Goal: Transaction & Acquisition: Purchase product/service

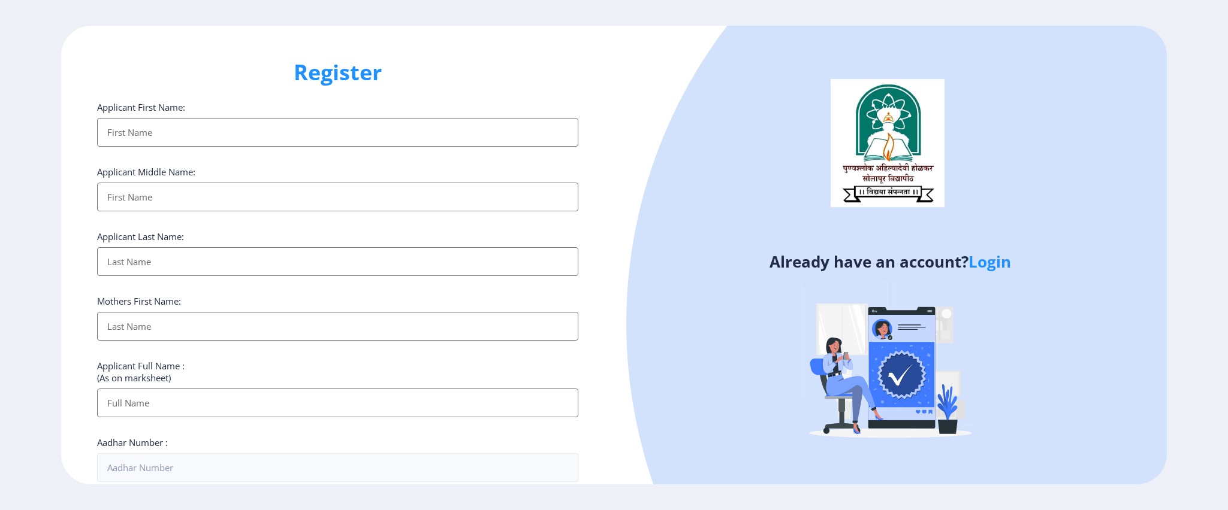
select select
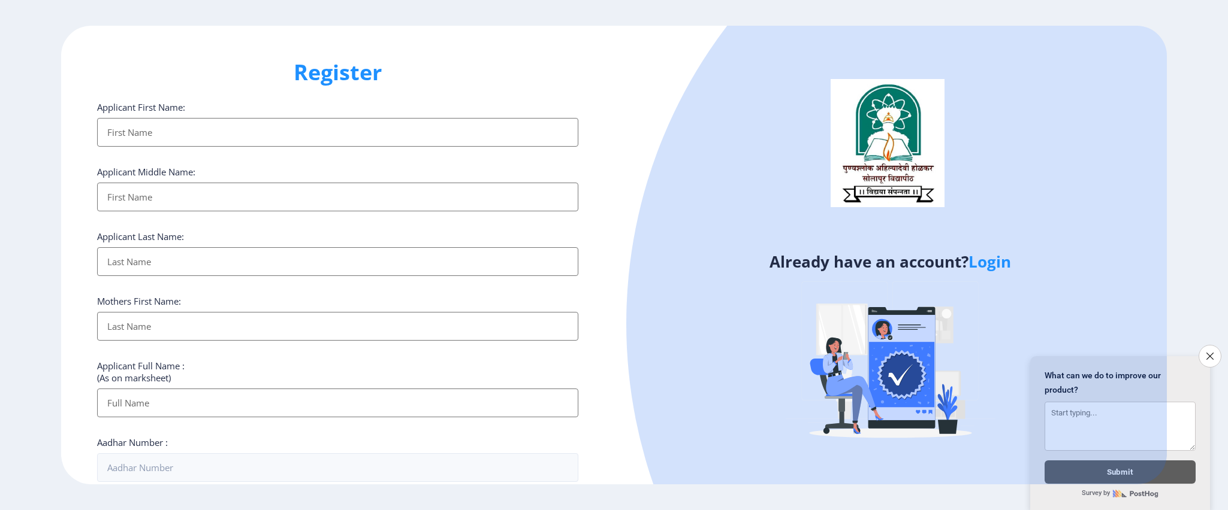
click at [183, 126] on input "Applicant First Name:" at bounding box center [337, 132] width 481 height 29
type input "Prashant"
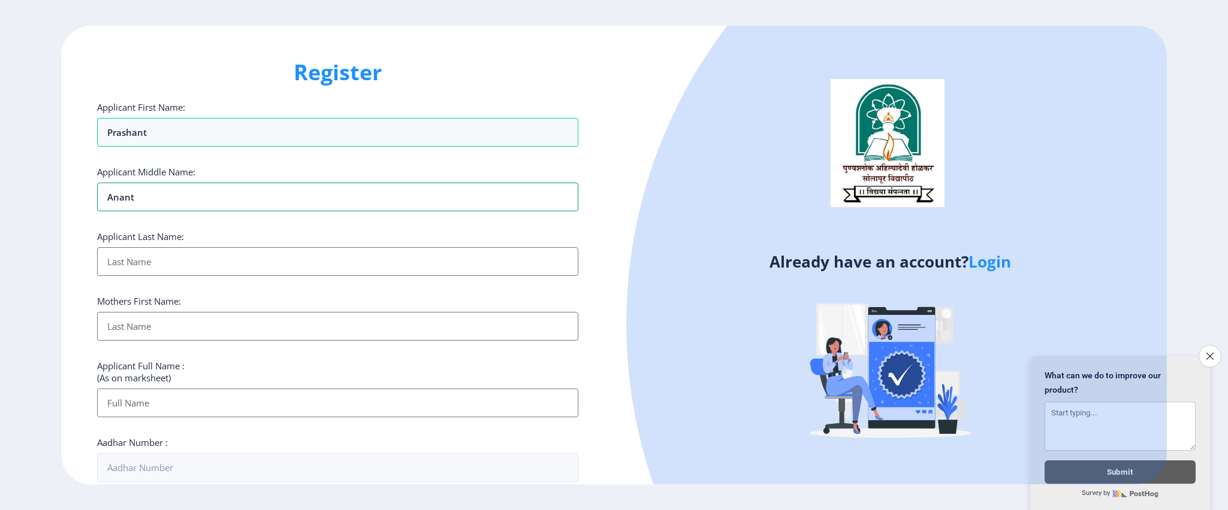
type input "Anant"
type input "[PERSON_NAME]"
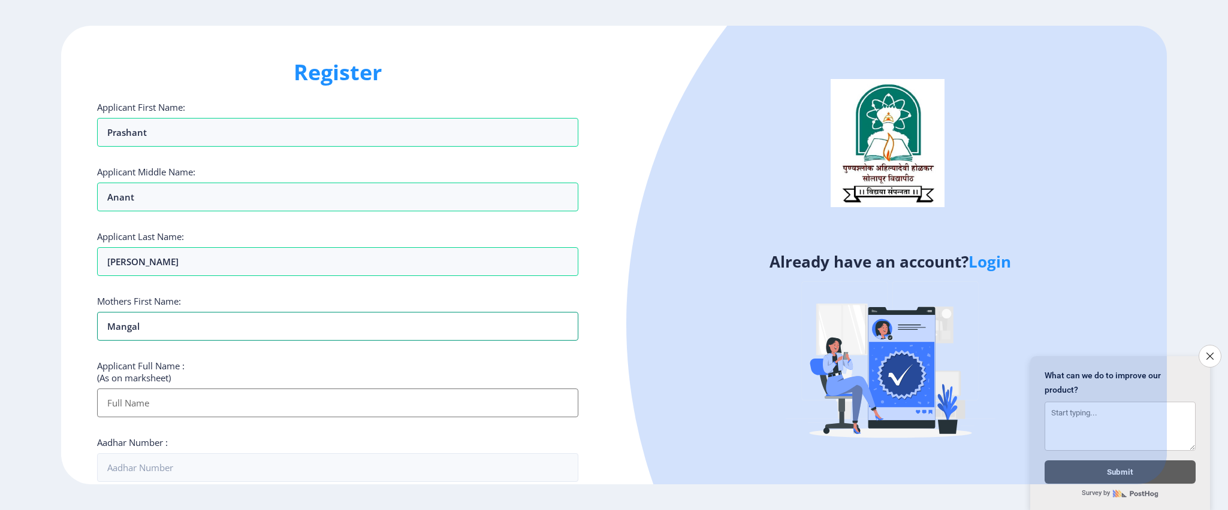
type input "Mangal"
type input "[PERSON_NAME] Anant"
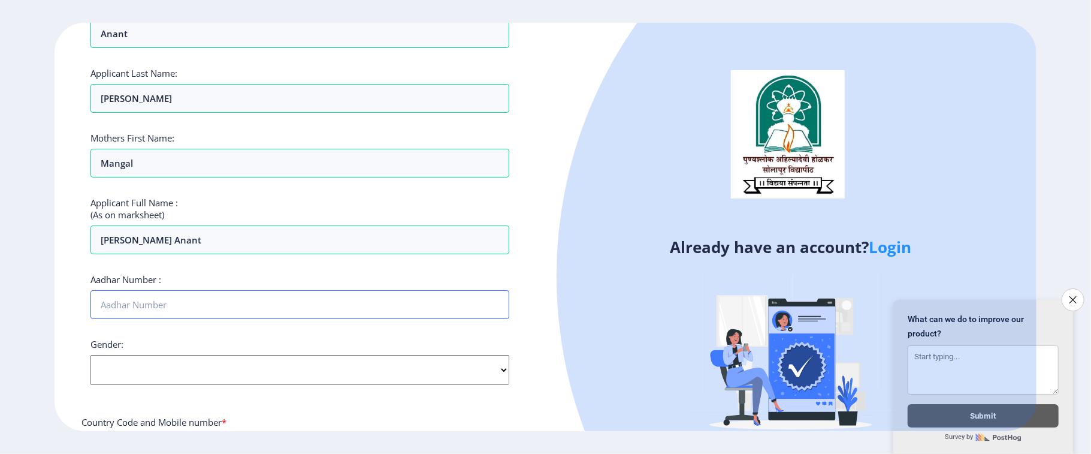
scroll to position [240, 0]
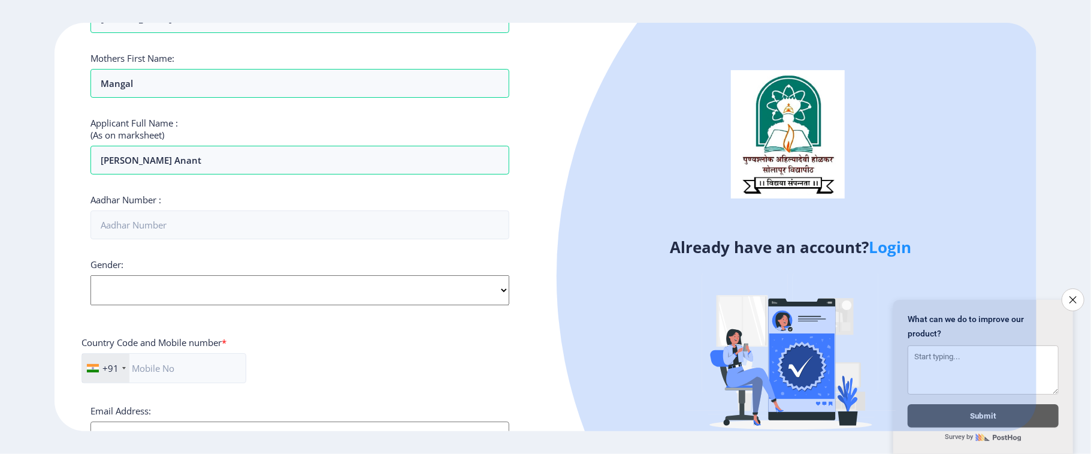
click at [216, 286] on div "Gender: Select Gender [DEMOGRAPHIC_DATA] [DEMOGRAPHIC_DATA] Other" at bounding box center [299, 281] width 419 height 47
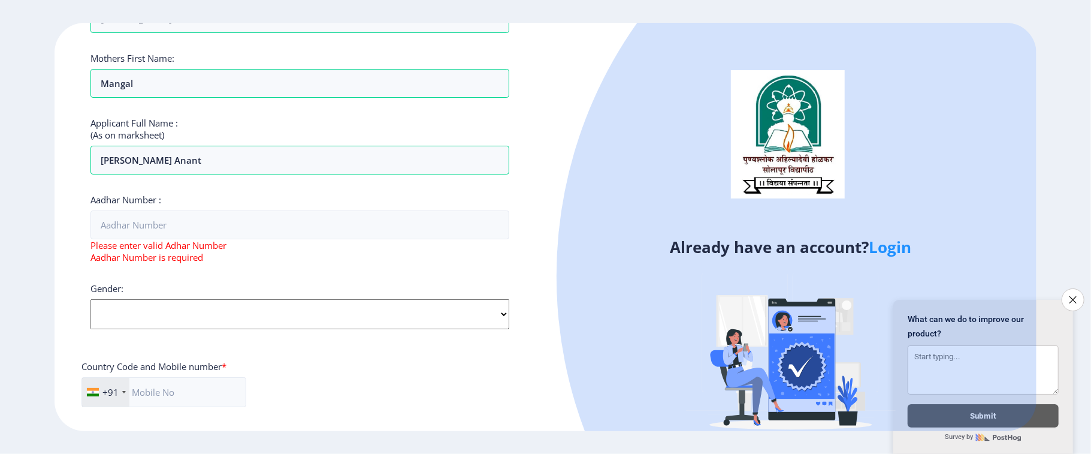
select select "[DEMOGRAPHIC_DATA]"
click at [90, 301] on select "Select Gender [DEMOGRAPHIC_DATA] [DEMOGRAPHIC_DATA] Other" at bounding box center [299, 314] width 419 height 30
click at [163, 228] on input "Aadhar Number :" at bounding box center [299, 224] width 419 height 29
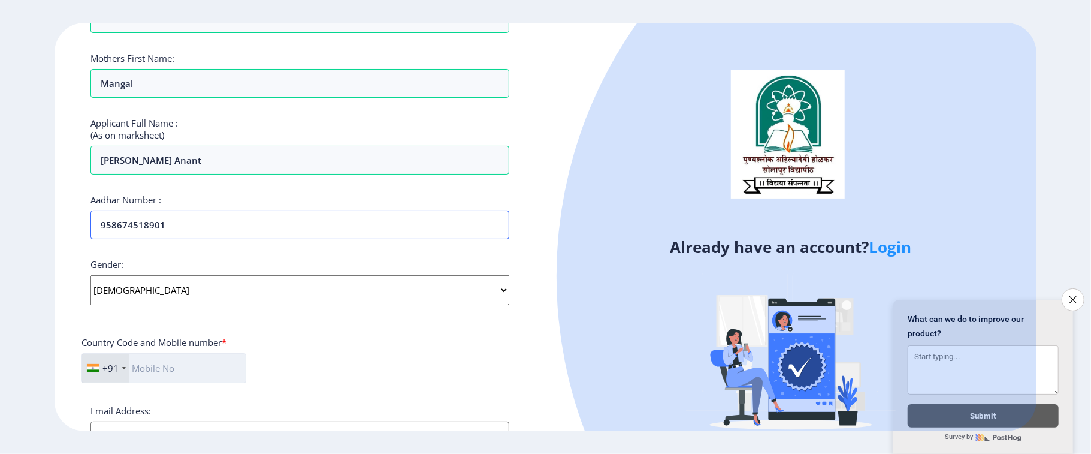
scroll to position [320, 0]
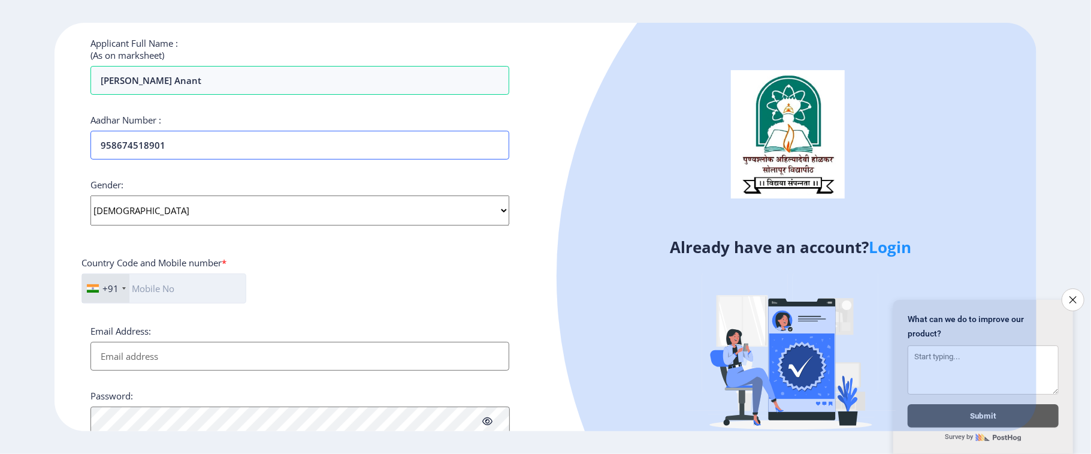
type input "958674518901"
click at [168, 293] on input "text" at bounding box center [163, 288] width 165 height 30
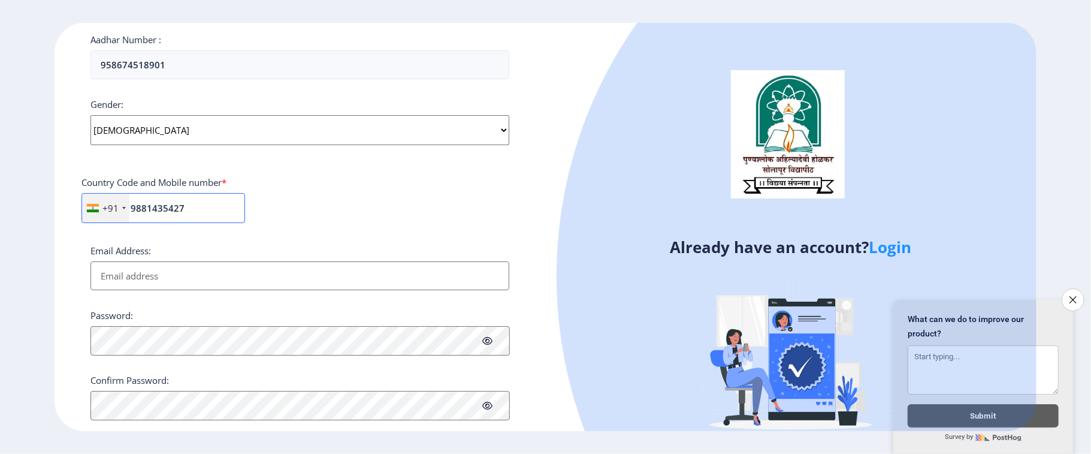
type input "9881435427"
click at [166, 279] on input "Email Address:" at bounding box center [299, 275] width 419 height 29
type input "a"
type input "[EMAIL_ADDRESS][DOMAIN_NAME]"
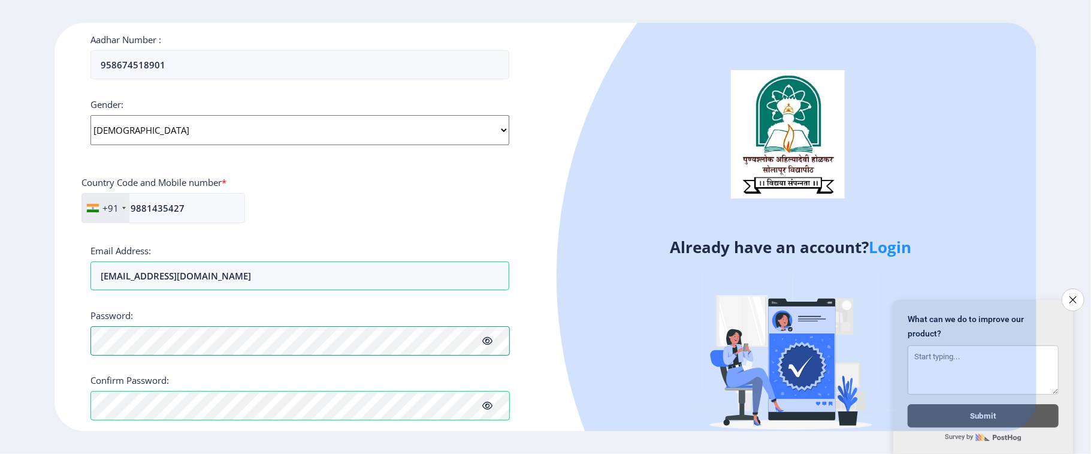
scroll to position [458, 0]
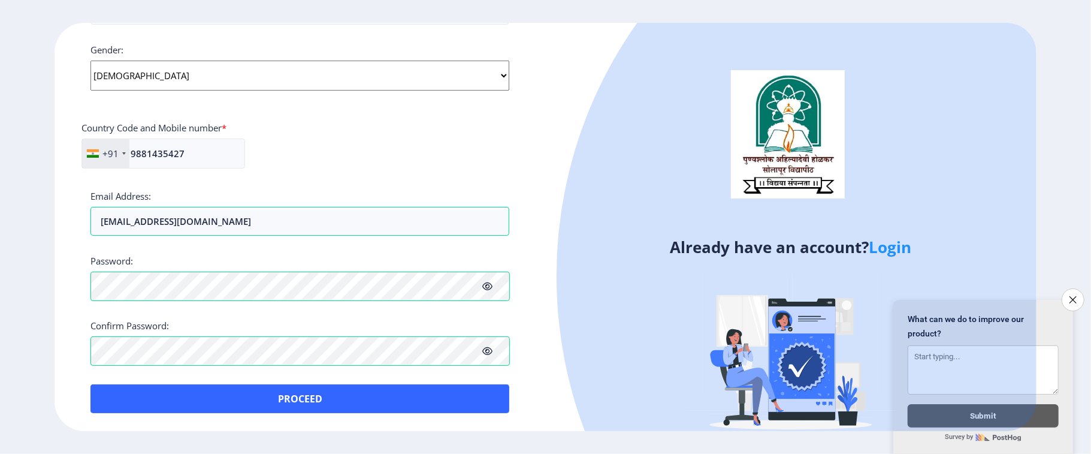
click at [487, 286] on icon at bounding box center [488, 286] width 10 height 9
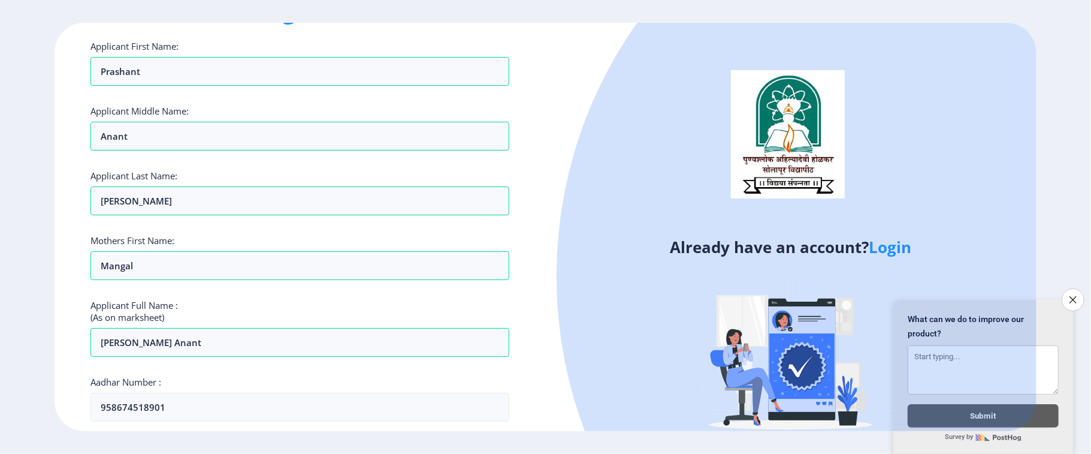
scroll to position [377, 0]
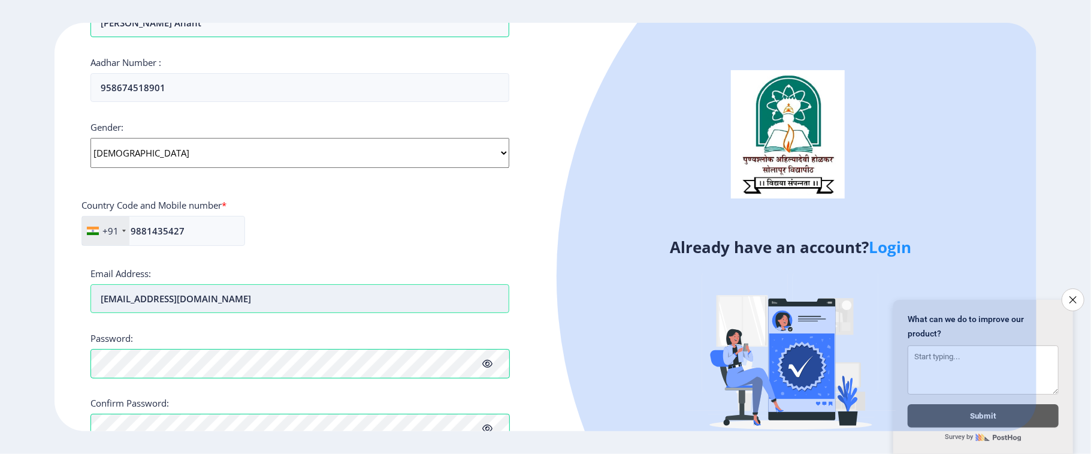
click at [197, 304] on input "[EMAIL_ADDRESS][DOMAIN_NAME]" at bounding box center [299, 298] width 419 height 29
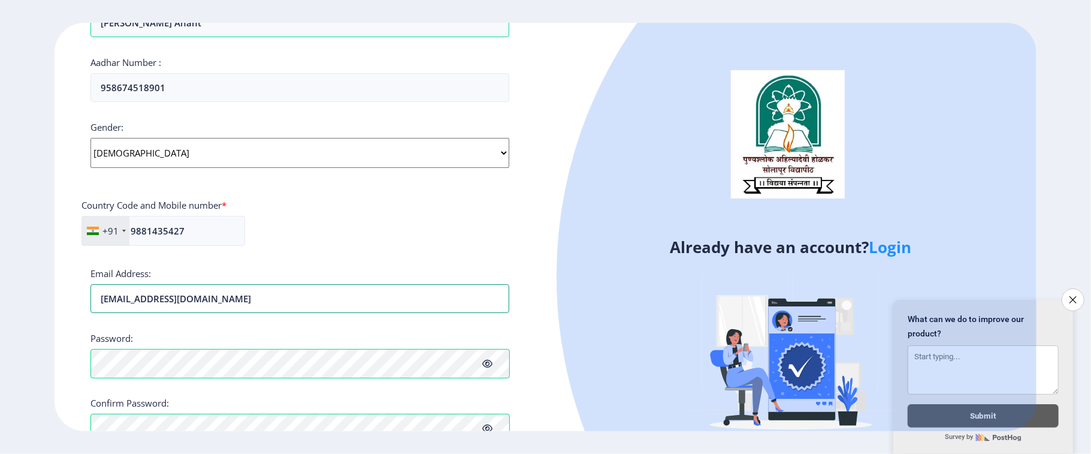
scroll to position [458, 0]
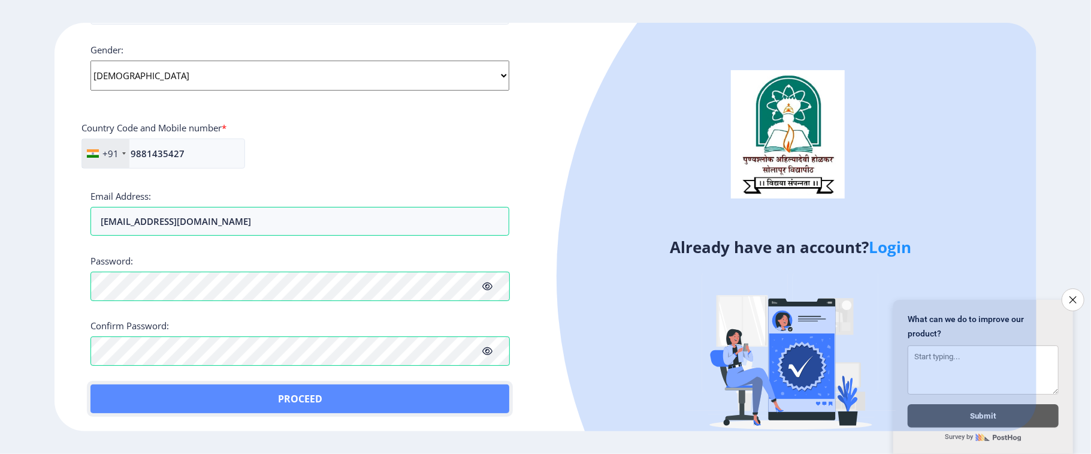
click at [320, 394] on button "Proceed" at bounding box center [299, 398] width 419 height 29
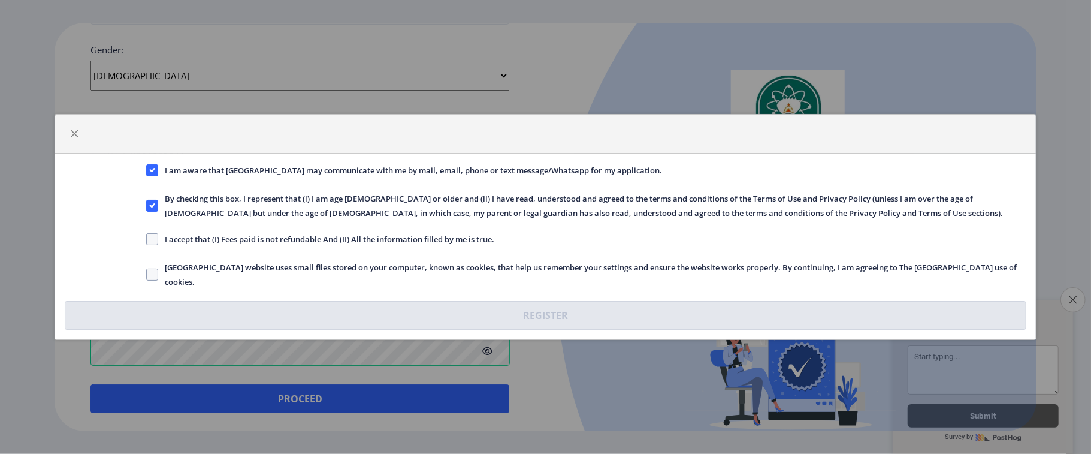
click at [1079, 291] on button "Close survey" at bounding box center [1073, 299] width 25 height 25
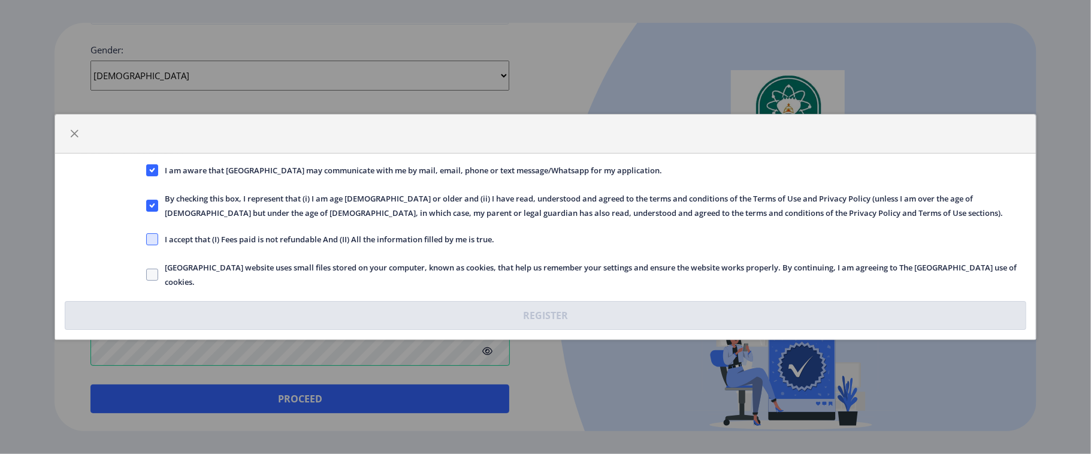
click at [152, 238] on span at bounding box center [152, 239] width 12 height 12
click at [147, 239] on input "I accept that (I) Fees paid is not refundable And (II) All the information fill…" at bounding box center [146, 239] width 1 height 1
checkbox input "true"
click at [149, 264] on label "[GEOGRAPHIC_DATA] website uses small files stored on your computer, known as co…" at bounding box center [586, 274] width 880 height 29
click at [147, 274] on input "[GEOGRAPHIC_DATA] website uses small files stored on your computer, known as co…" at bounding box center [146, 274] width 1 height 1
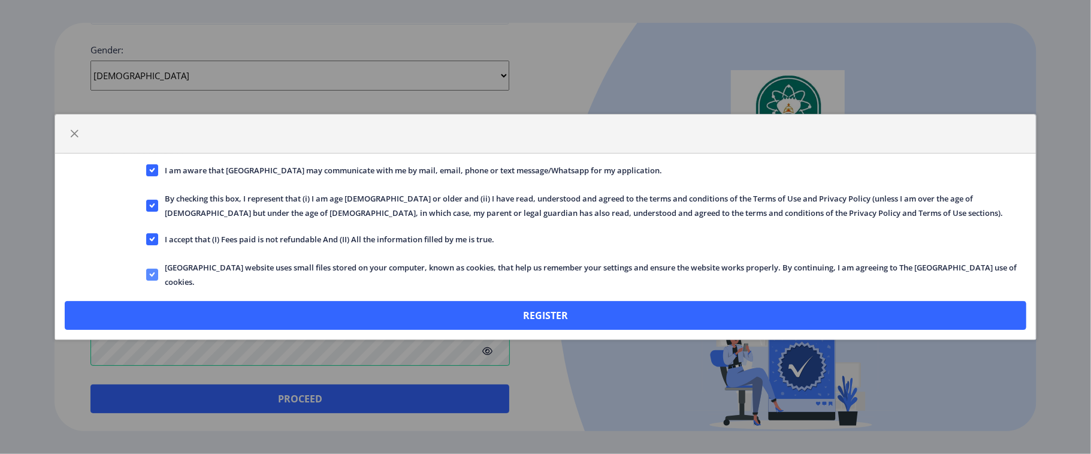
click at [150, 270] on icon at bounding box center [152, 274] width 5 height 12
click at [147, 274] on input "[GEOGRAPHIC_DATA] website uses small files stored on your computer, known as co…" at bounding box center [146, 274] width 1 height 1
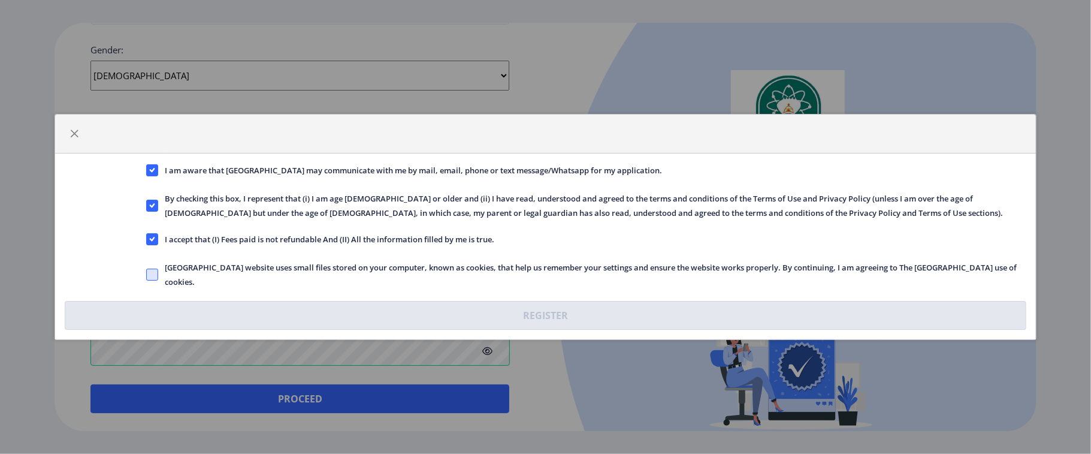
click at [161, 274] on span "[GEOGRAPHIC_DATA] website uses small files stored on your computer, known as co…" at bounding box center [592, 274] width 868 height 29
click at [147, 274] on input "[GEOGRAPHIC_DATA] website uses small files stored on your computer, known as co…" at bounding box center [146, 274] width 1 height 1
checkbox input "true"
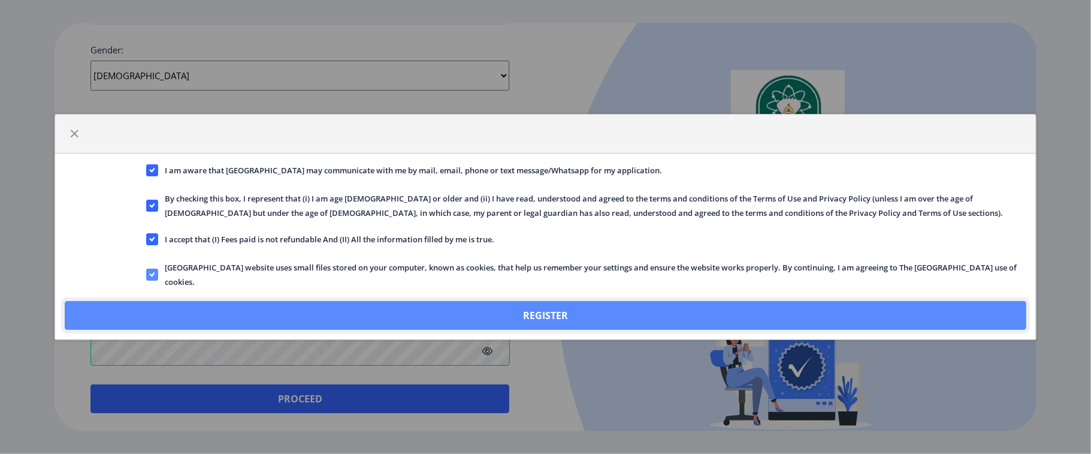
click at [549, 318] on button "Register" at bounding box center [546, 315] width 962 height 29
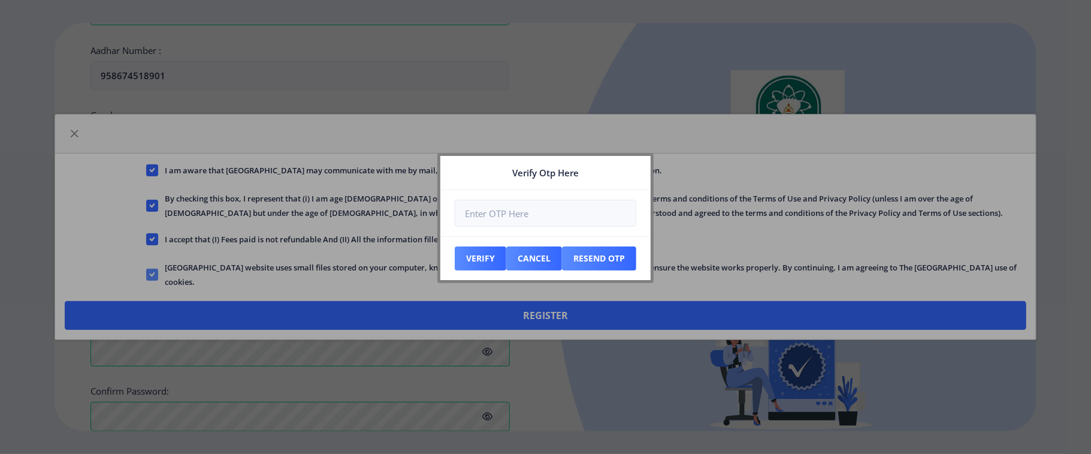
scroll to position [526, 0]
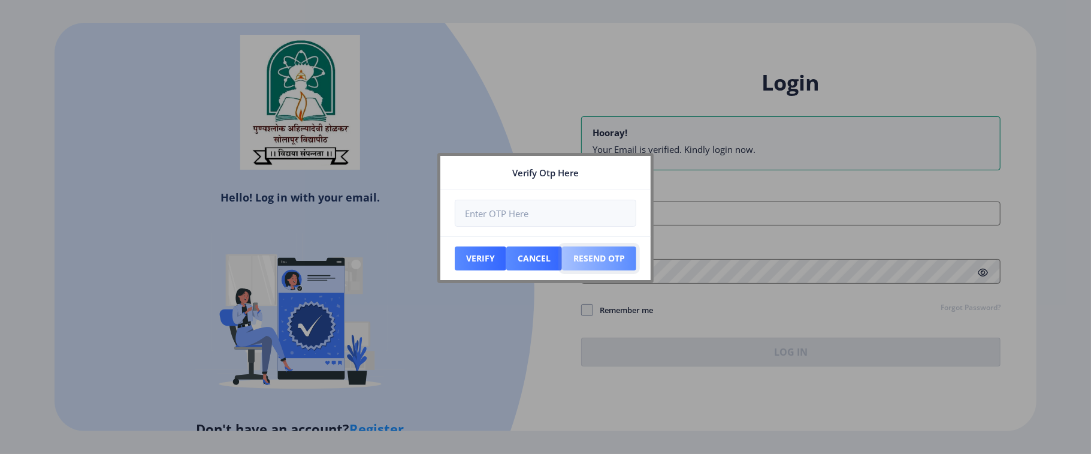
click at [607, 257] on button "Resend Otp" at bounding box center [599, 258] width 74 height 24
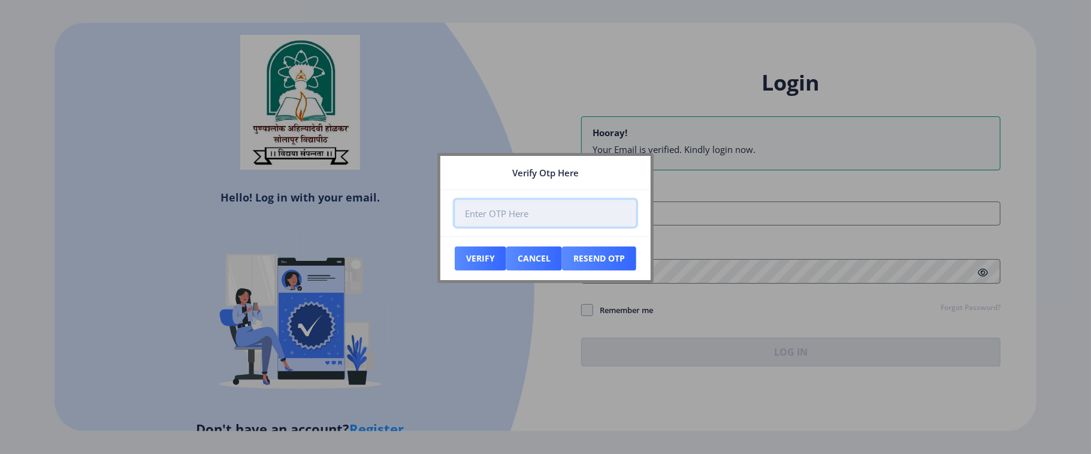
click at [533, 210] on input "number" at bounding box center [546, 213] width 182 height 27
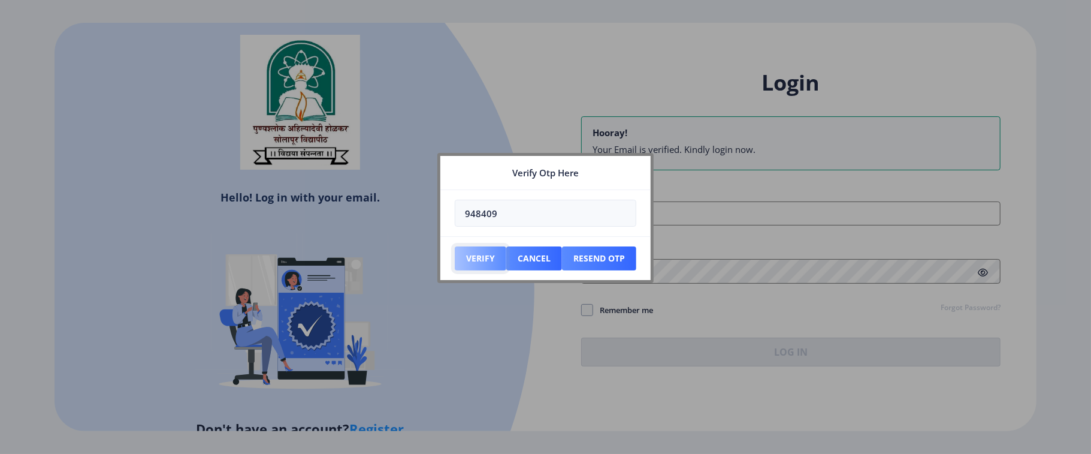
click at [478, 255] on button "Verify" at bounding box center [481, 258] width 52 height 24
click at [472, 257] on button "Verify" at bounding box center [481, 258] width 52 height 24
click at [472, 256] on button "Verify" at bounding box center [481, 258] width 52 height 24
click at [473, 255] on button "Verify" at bounding box center [481, 258] width 52 height 24
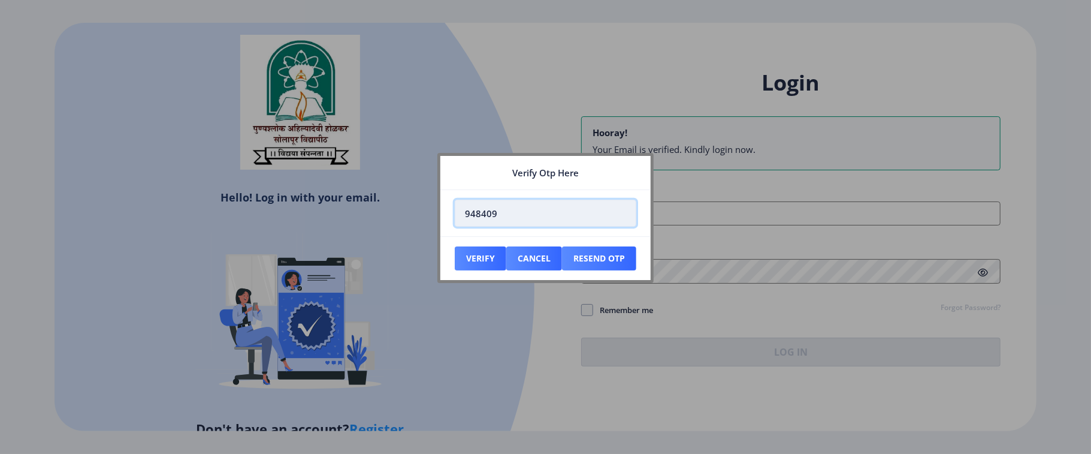
click at [513, 212] on input "948409" at bounding box center [546, 213] width 182 height 27
type input "9"
type input "550943"
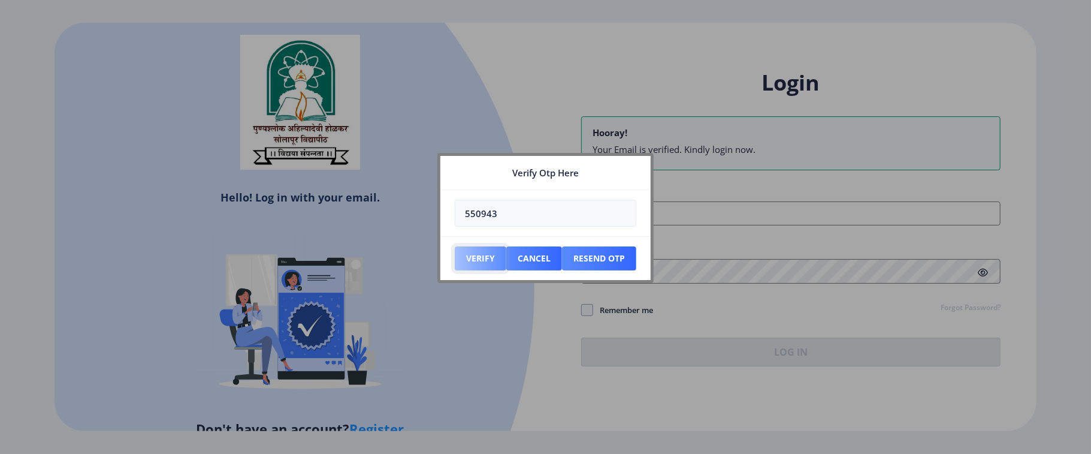
click at [479, 259] on button "Verify" at bounding box center [481, 258] width 52 height 24
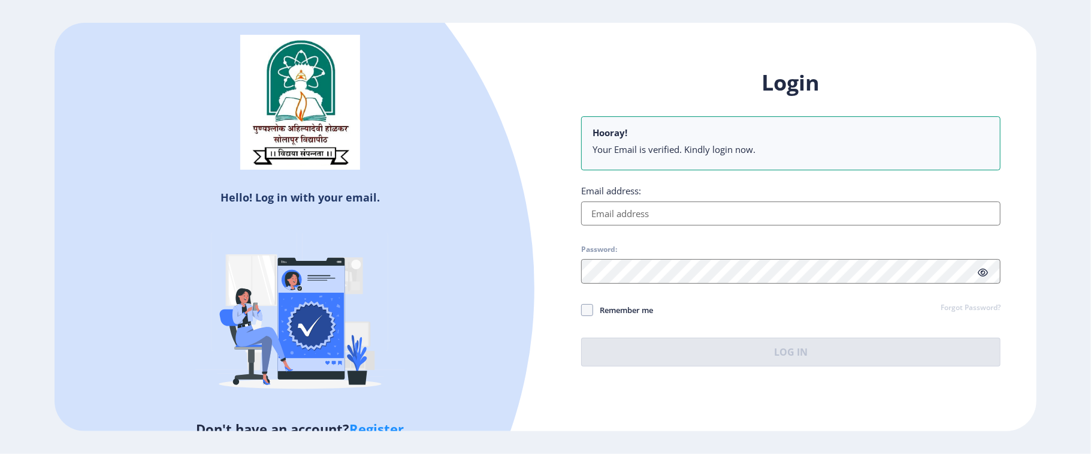
click at [729, 212] on input "Email address:" at bounding box center [790, 213] width 419 height 24
paste input "[EMAIL_ADDRESS][DOMAIN_NAME]"
type input "[EMAIL_ADDRESS][DOMAIN_NAME]"
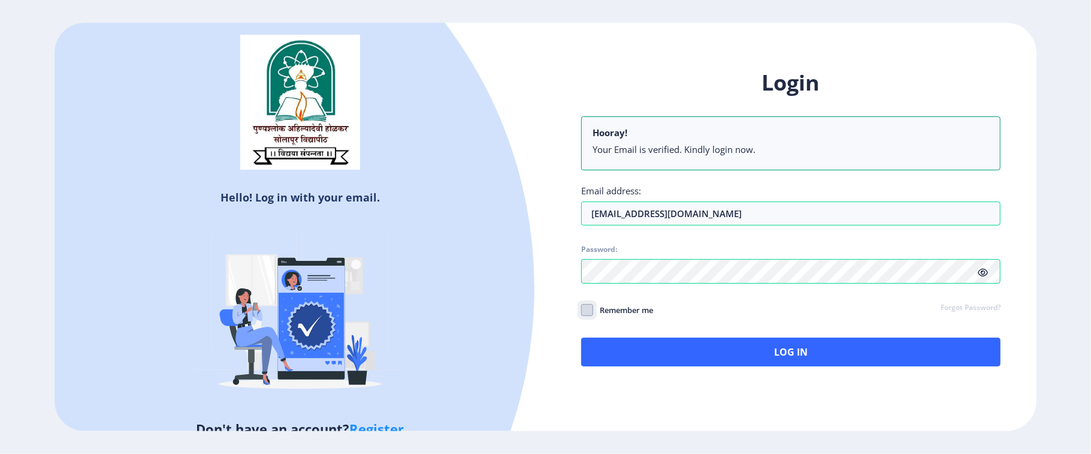
click at [581, 309] on input "Remember me" at bounding box center [581, 309] width 1 height 1
checkbox input "true"
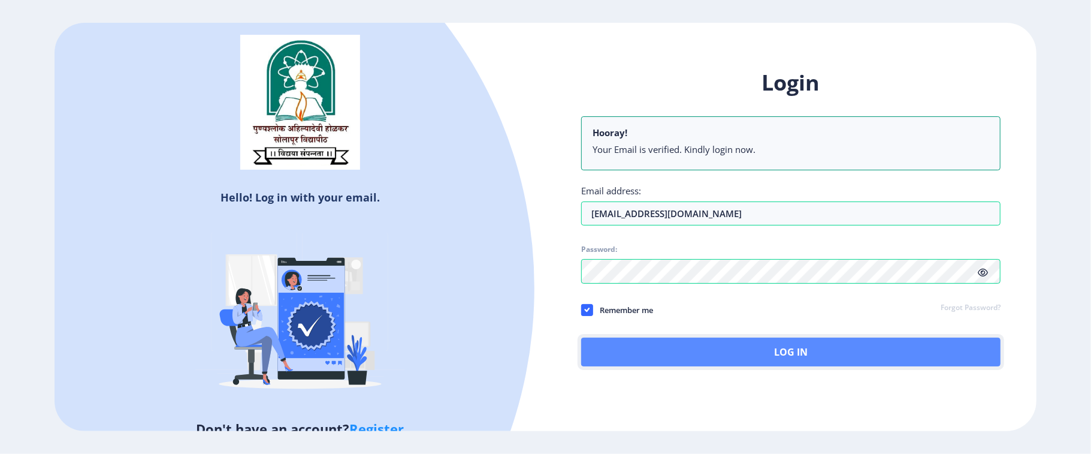
click at [796, 351] on button "Log In" at bounding box center [790, 351] width 419 height 29
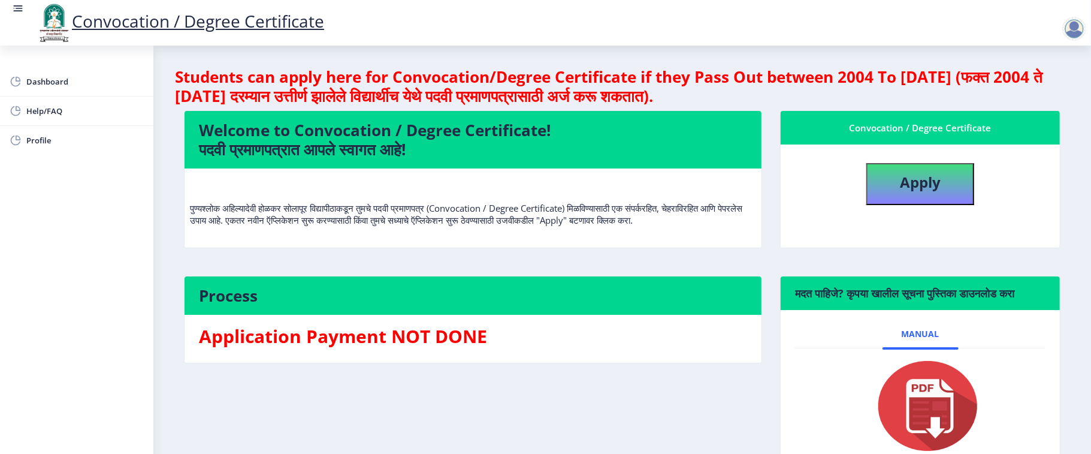
drag, startPoint x: 298, startPoint y: 121, endPoint x: 365, endPoint y: 128, distance: 68.1
click at [356, 121] on h4 "Welcome to Convocation / Degree Certificate! पदवी प्रमाणपत्रात आपले स्वागत आहे!" at bounding box center [473, 139] width 548 height 38
click at [597, 178] on p "पुण्यश्लोक अहिल्यादेवी होळकर सोलापूर विद्यापीठाकडून तुमचे पदवी प्रमाणपत्र (Conv…" at bounding box center [473, 202] width 566 height 48
click at [705, 235] on div "पुण्यश्लोक अहिल्यादेवी होळकर सोलापूर विद्यापीठाकडून तुमचे पदवी प्रमाणपत्र (Conv…" at bounding box center [473, 207] width 566 height 58
click at [715, 259] on div "Welcome to Convocation / Degree Certificate! पदवी प्रमाणपत्रात आपले स्वागत आहे!…" at bounding box center [473, 186] width 596 height 153
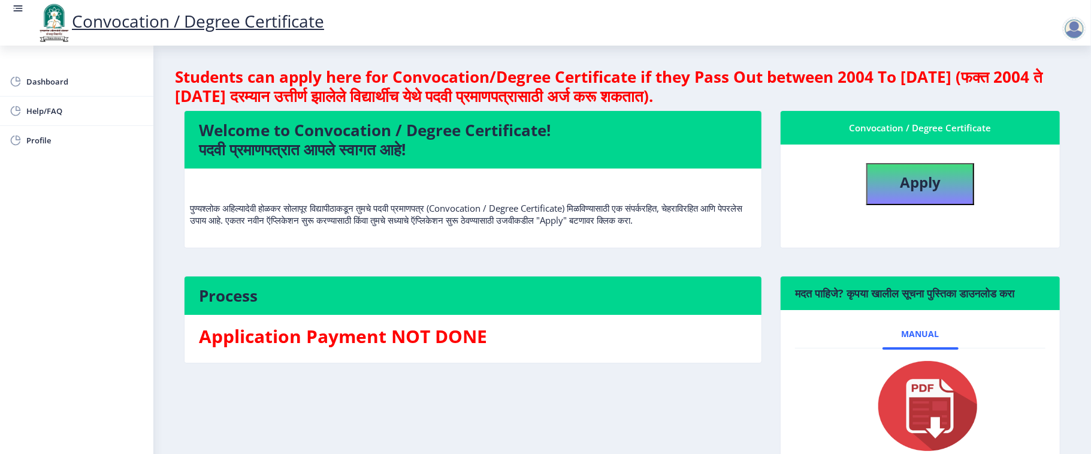
click at [767, 282] on div "Students can apply here for Convocation/Degree Certificate if they Pass Out bet…" at bounding box center [622, 279] width 895 height 424
click at [804, 264] on div "Convocation / Degree Certificate Apply" at bounding box center [920, 186] width 298 height 153
click at [923, 175] on b "Apply" at bounding box center [920, 182] width 41 height 20
select select
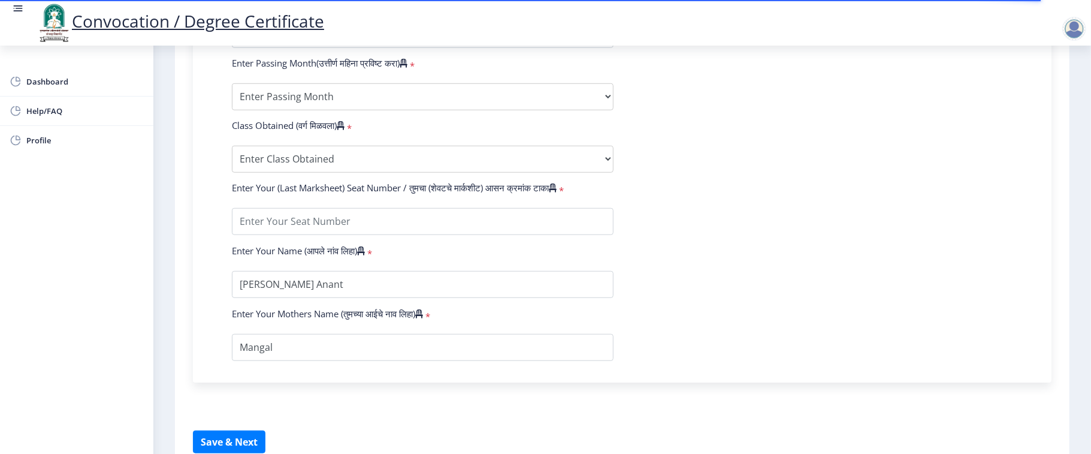
scroll to position [712, 0]
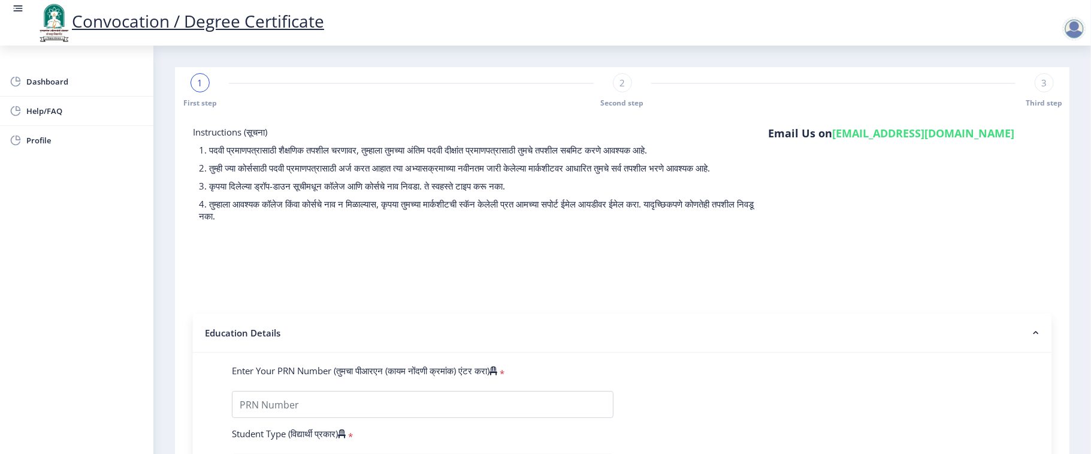
scroll to position [159, 0]
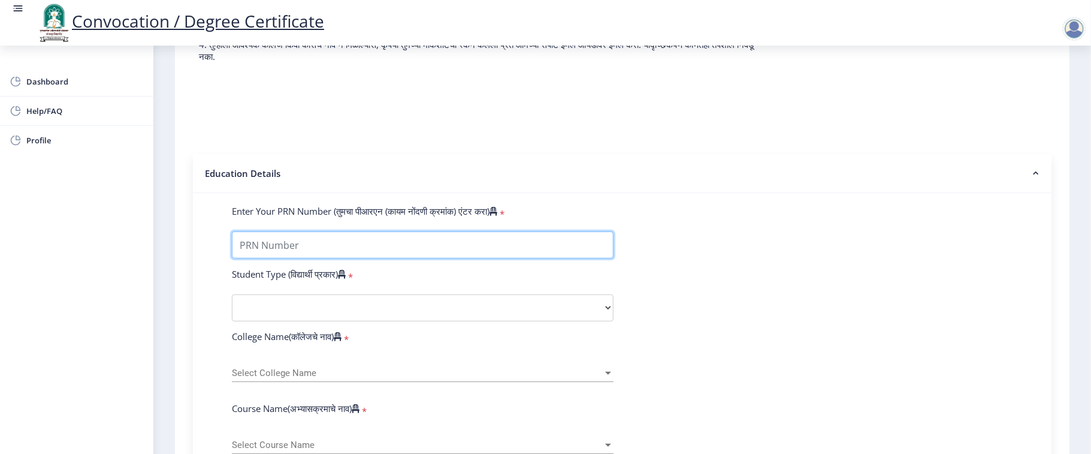
click at [292, 258] on input "Enter Your PRN Number (तुमचा पीआरएन (कायम नोंदणी क्रमांक) एंटर करा)" at bounding box center [423, 244] width 382 height 27
type input "2009032500228545"
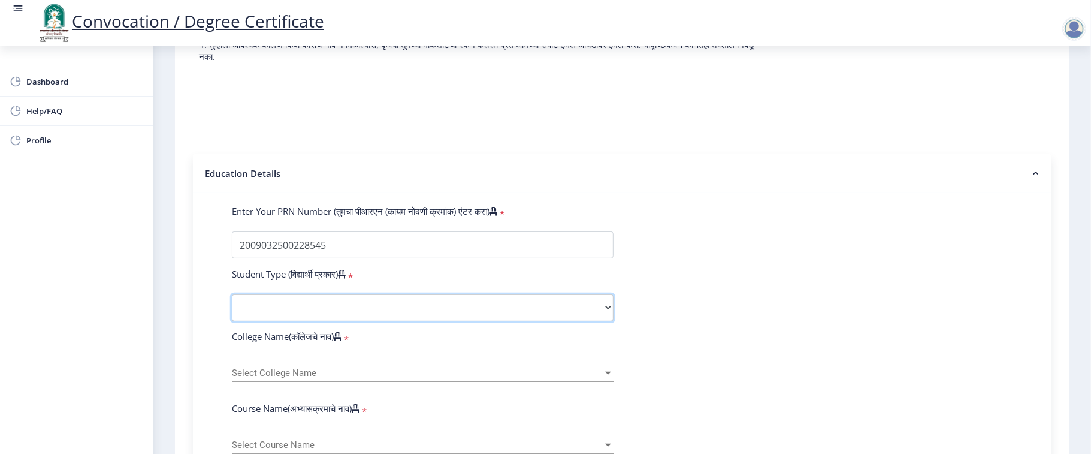
click at [319, 320] on select "Select Student Type Regular External" at bounding box center [423, 307] width 382 height 27
select select "Regular"
click at [232, 306] on select "Select Student Type Regular External" at bounding box center [423, 307] width 382 height 27
click at [712, 222] on div "Enter Your PRN Number (तुमचा पीआरएन (कायम नोंदणी क्रमांक) एंटर करा) *" at bounding box center [622, 213] width 799 height 17
click at [747, 140] on form "Instructions (सूचना) 1. पदवी प्रमाणपत्रासाठी शैक्षणिक तपशील चरणावर, तुम्हाला तु…" at bounding box center [622, 449] width 859 height 966
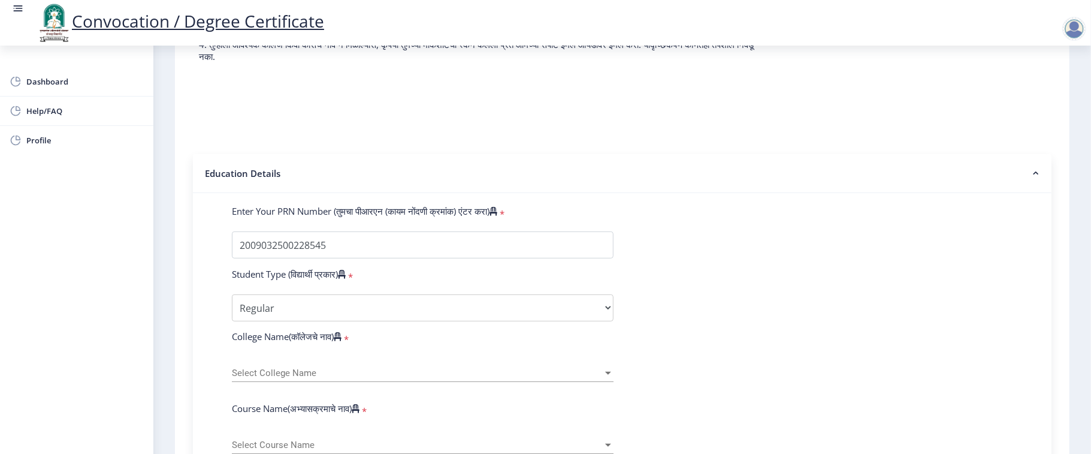
click at [756, 152] on form "Instructions (सूचना) 1. पदवी प्रमाणपत्रासाठी शैक्षणिक तपशील चरणावर, तुम्हाला तु…" at bounding box center [622, 449] width 859 height 966
click at [748, 222] on div "Enter Your PRN Number (तुमचा पीआरएन (कायम नोंदणी क्रमांक) एंटर करा) *" at bounding box center [622, 213] width 799 height 17
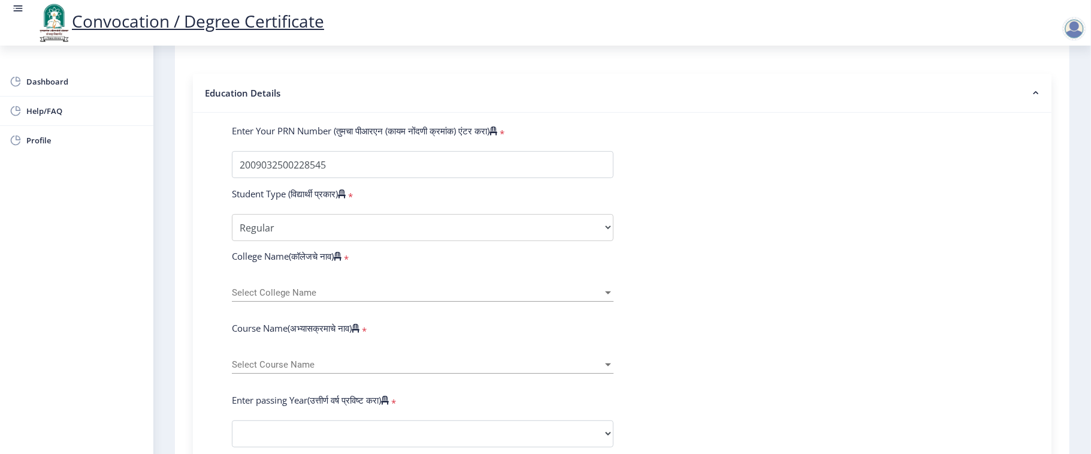
click at [768, 106] on nb-accordion-item-header "Education Details" at bounding box center [622, 93] width 859 height 39
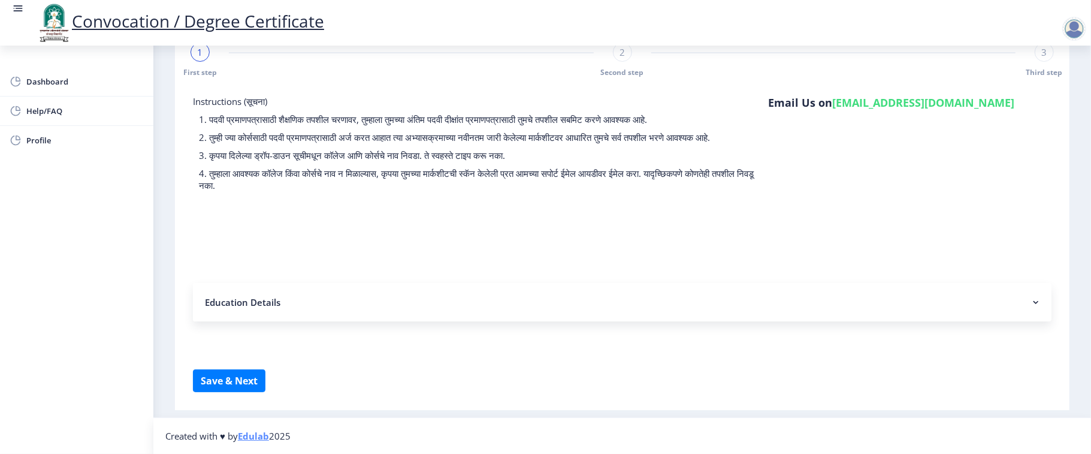
click at [774, 168] on div "Email Us on [EMAIL_ADDRESS][DOMAIN_NAME]" at bounding box center [891, 146] width 246 height 102
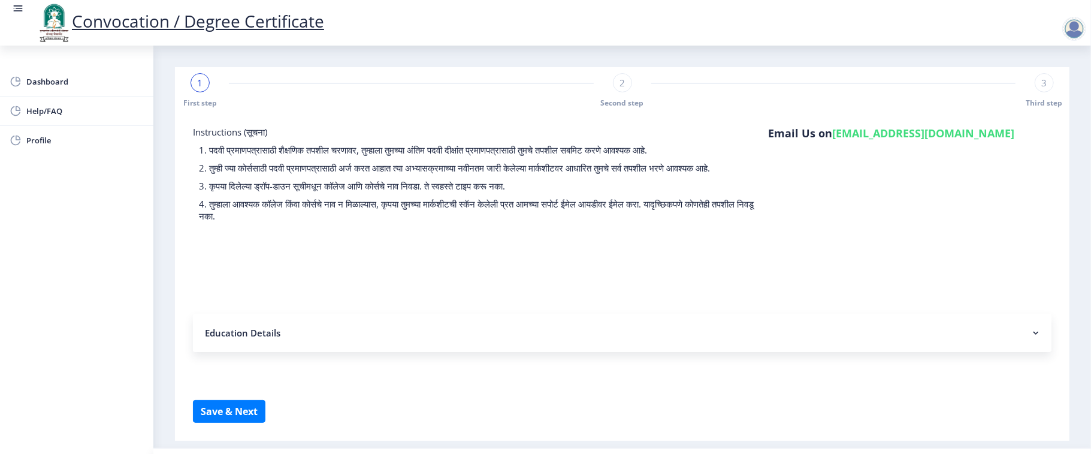
click at [201, 85] on span "1" at bounding box center [200, 83] width 5 height 12
click at [626, 89] on div "2" at bounding box center [622, 82] width 19 height 19
select select "Regular"
select select
click at [46, 84] on span "Dashboard" at bounding box center [84, 81] width 117 height 14
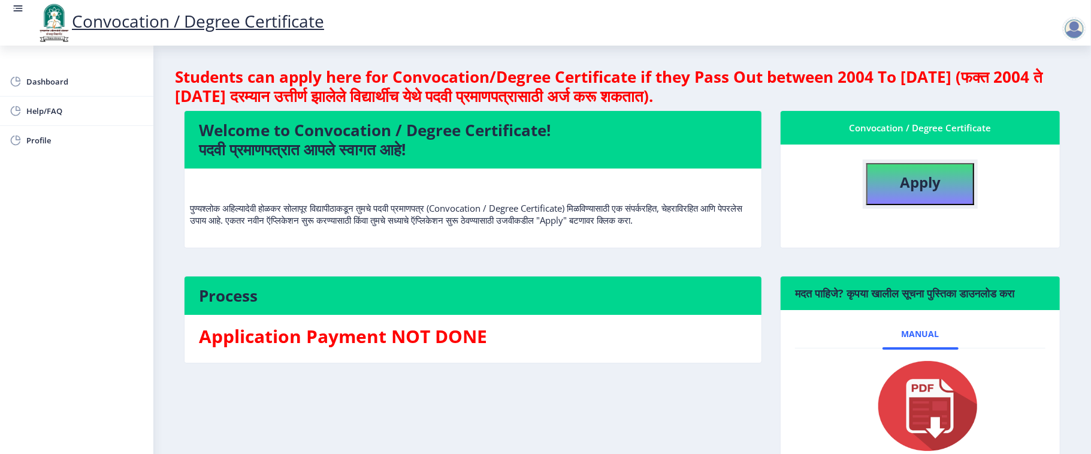
click at [934, 168] on button "Apply" at bounding box center [920, 184] width 108 height 42
select select
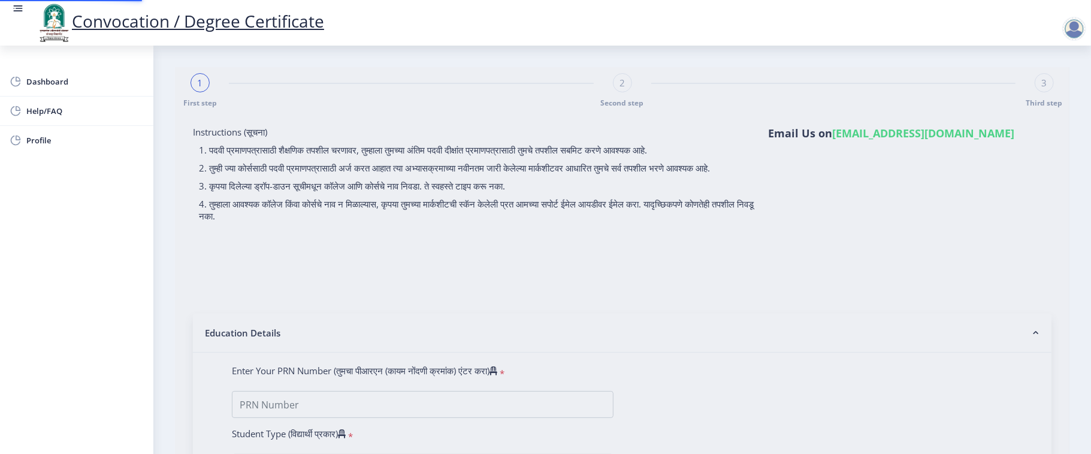
type input "[PERSON_NAME] Anant"
type input "Mangal"
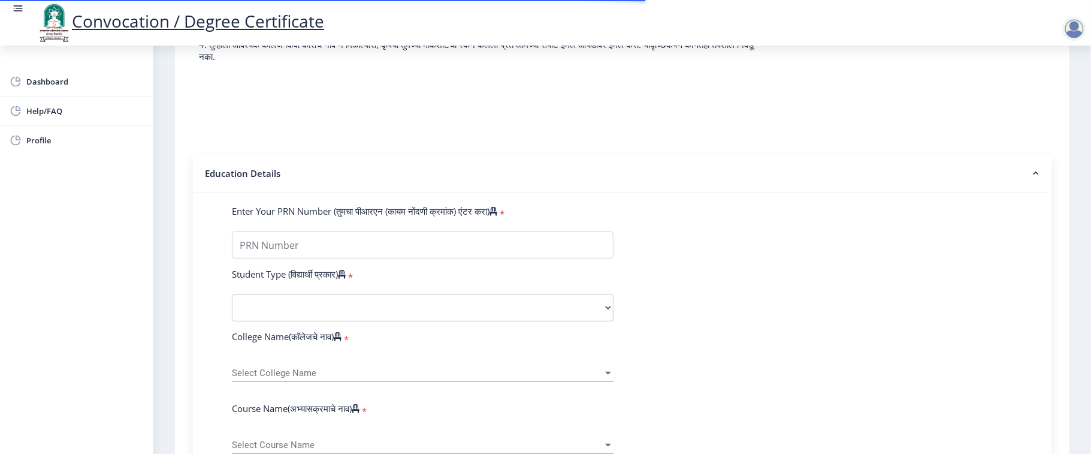
scroll to position [240, 0]
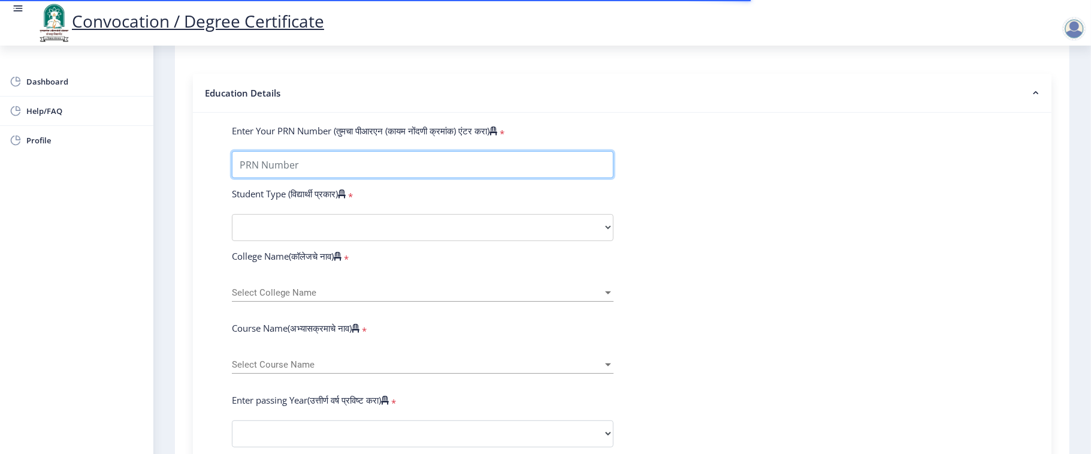
click at [310, 176] on input "Enter Your PRN Number (तुमचा पीआरएन (कायम नोंदणी क्रमांक) एंटर करा)" at bounding box center [423, 164] width 382 height 27
type input "2009032500228545"
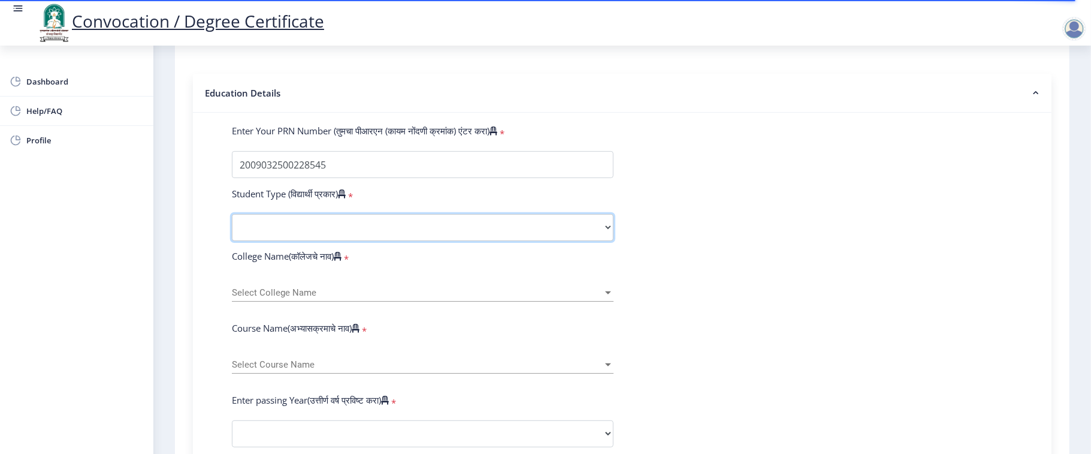
click at [422, 238] on select "Select Student Type Regular External" at bounding box center [423, 227] width 382 height 27
select select "Regular"
click at [232, 226] on select "Select Student Type Regular External" at bounding box center [423, 227] width 382 height 27
click at [663, 234] on form "Enter Your PRN Number (तुमचा पीआरएन (कायम नोंदणी क्रमांक) एंटर करा) * Student T…" at bounding box center [622, 442] width 799 height 635
click at [315, 298] on span "Select College Name" at bounding box center [417, 293] width 371 height 10
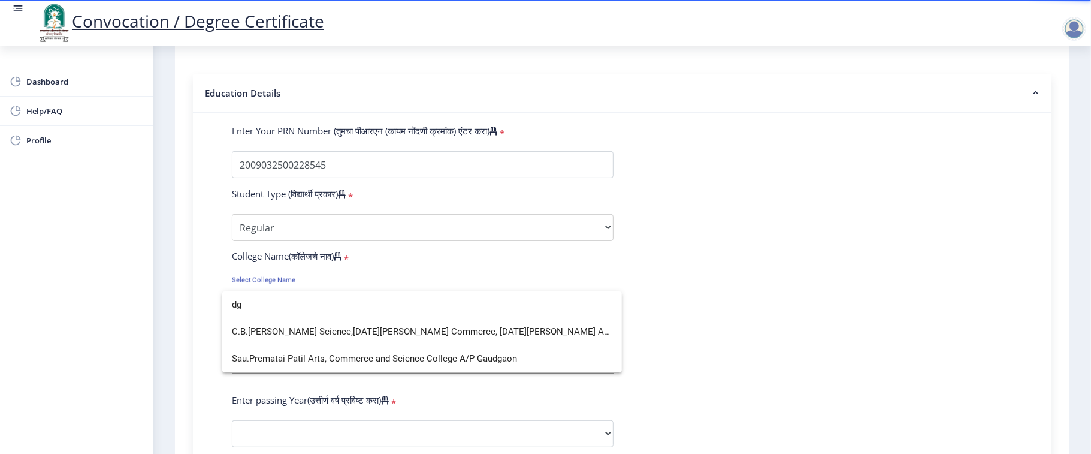
scroll to position [0, 0]
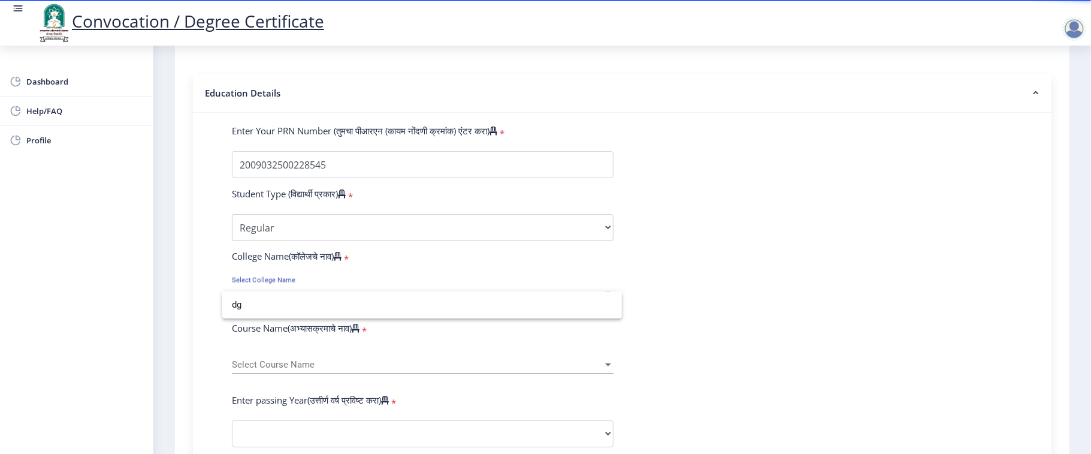
type input "d"
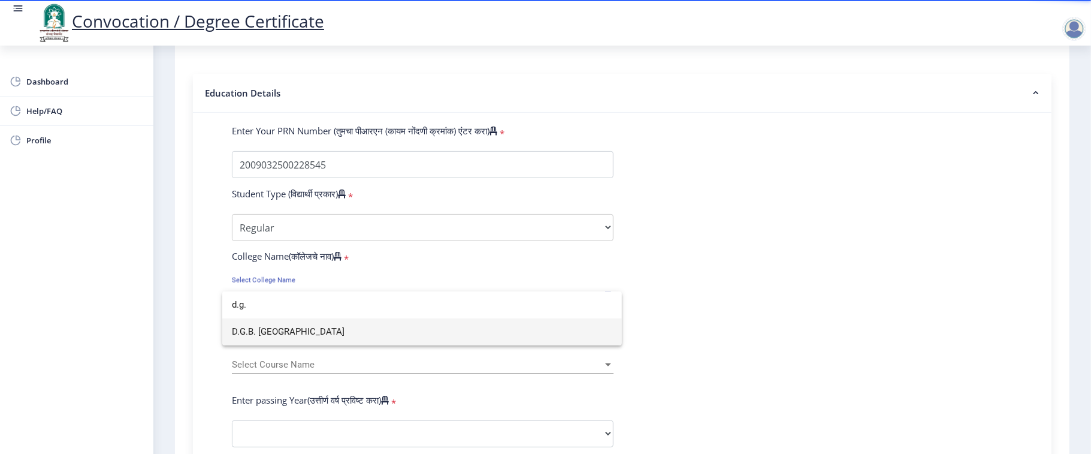
type input "d.g."
click at [324, 328] on span "D.G.B. [GEOGRAPHIC_DATA]" at bounding box center [422, 331] width 380 height 27
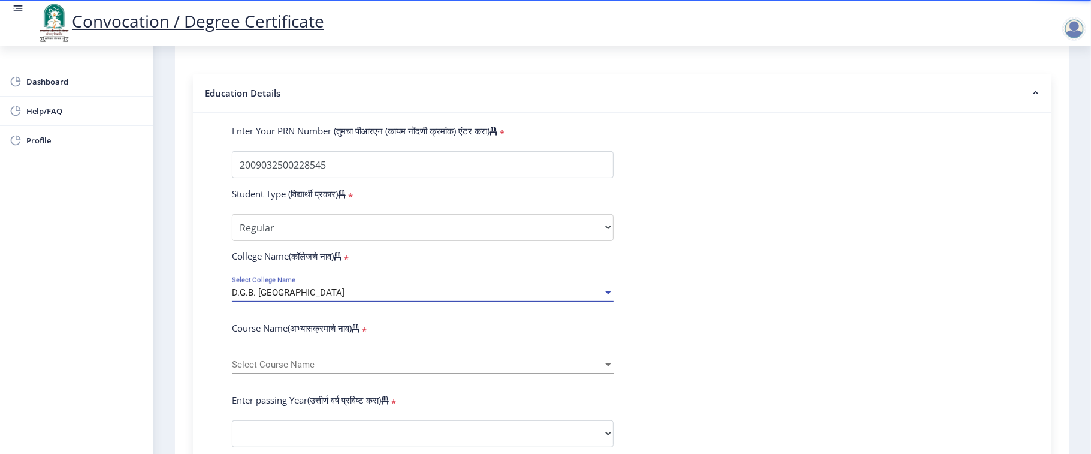
scroll to position [319, 0]
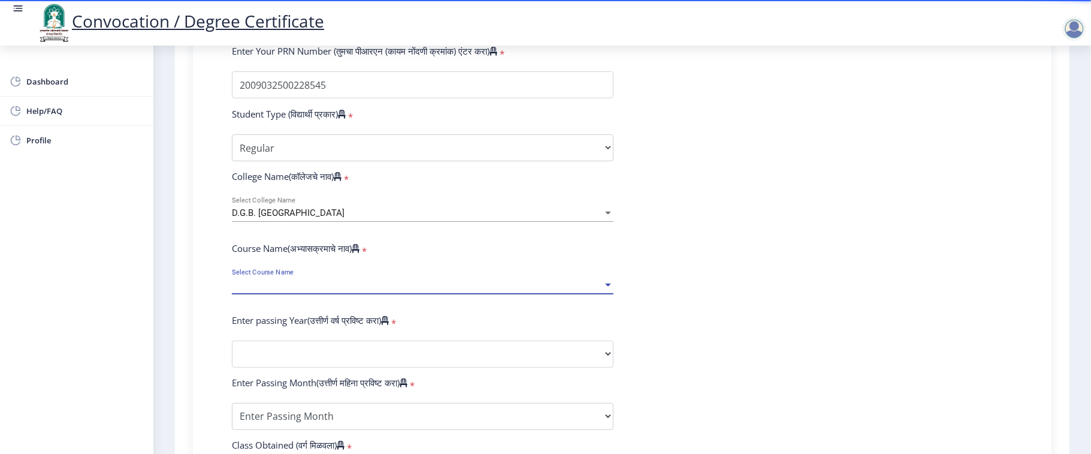
click at [302, 290] on span "Select Course Name" at bounding box center [417, 285] width 371 height 10
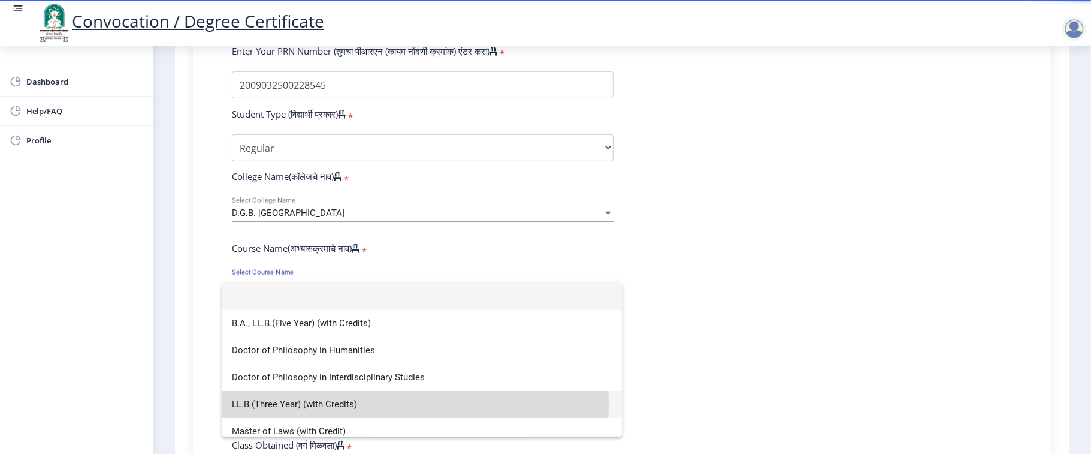
click at [301, 403] on span "LL.B.(Three Year) (with Credits)" at bounding box center [422, 404] width 380 height 27
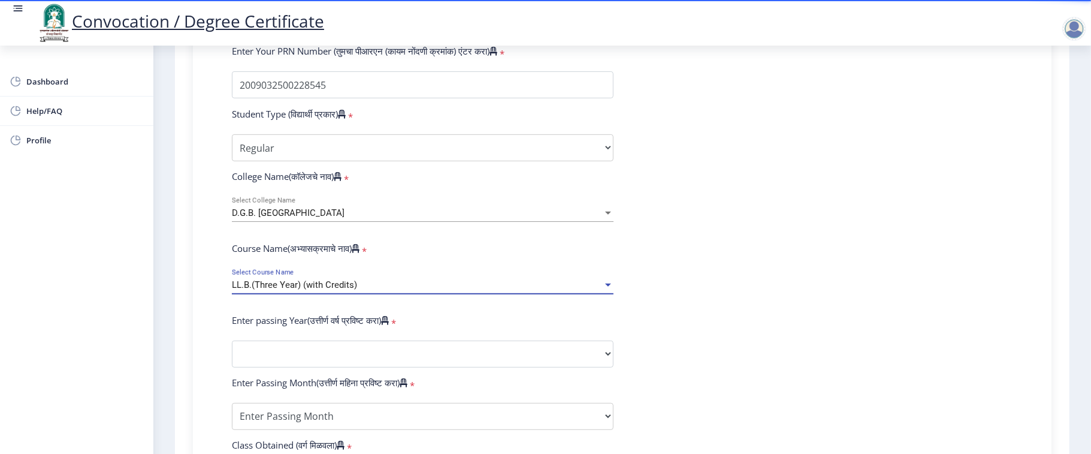
scroll to position [399, 0]
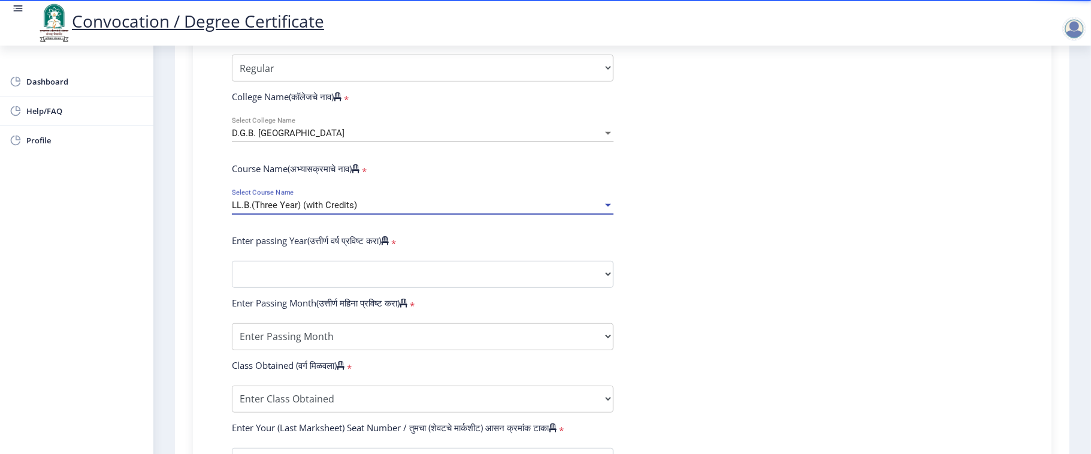
click at [354, 210] on span "LL.B.(Three Year) (with Credits)" at bounding box center [294, 205] width 125 height 11
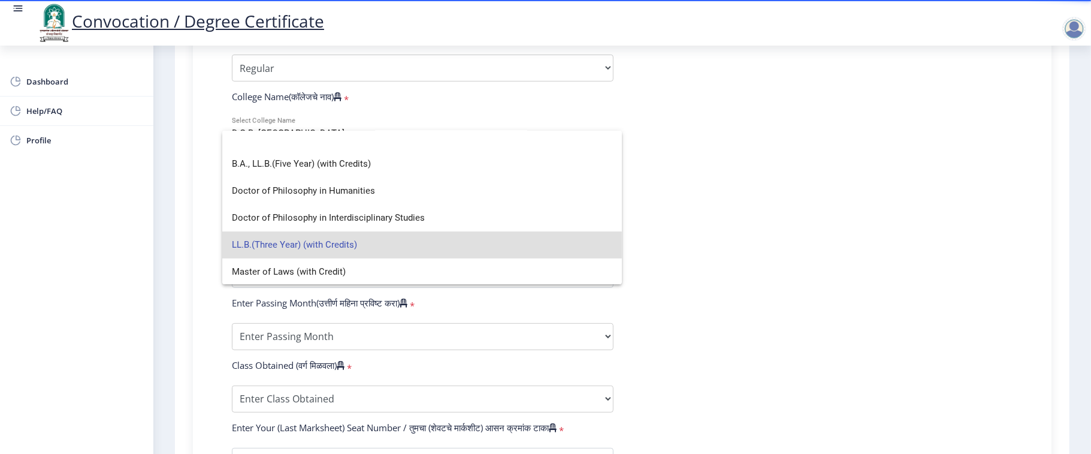
scroll to position [0, 0]
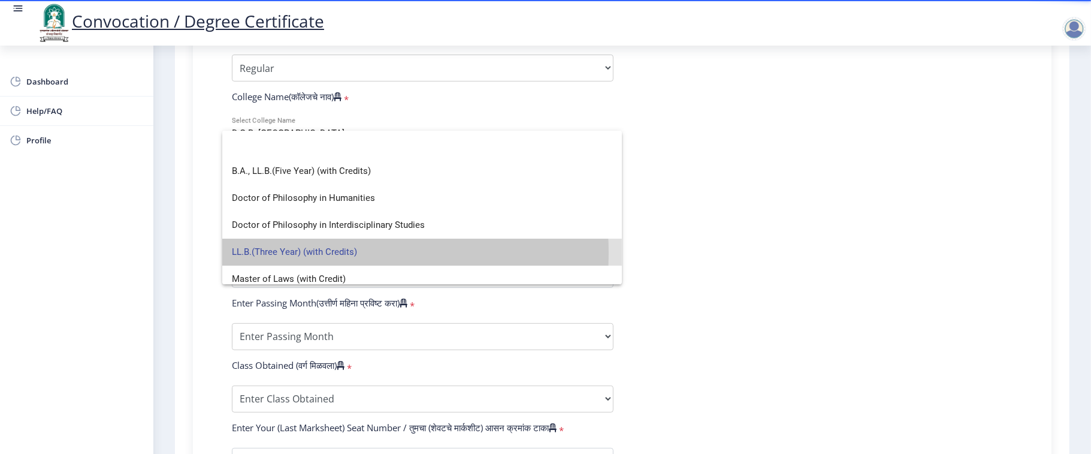
click at [284, 252] on span "LL.B.(Three Year) (with Credits)" at bounding box center [422, 251] width 380 height 27
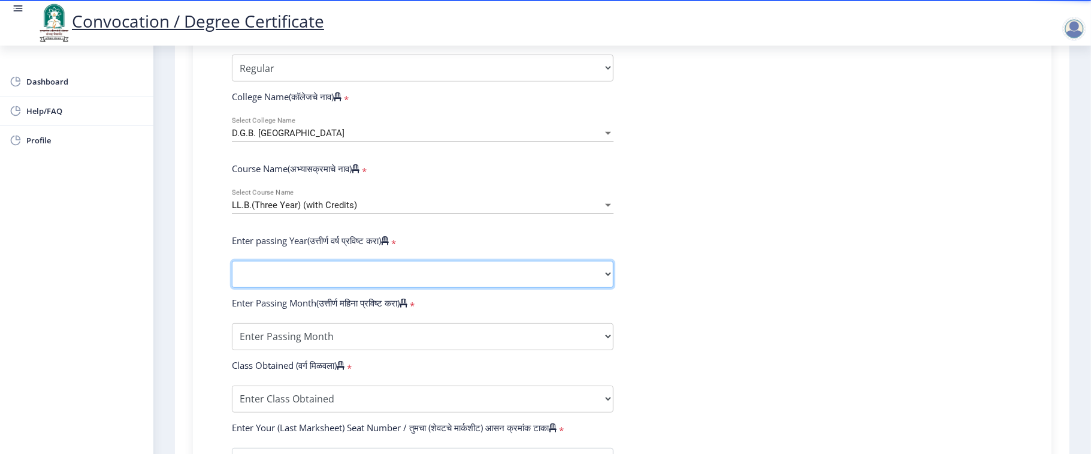
click at [320, 288] on select "2025 2024 2023 2022 2021 2020 2019 2018 2017 2016 2015 2014 2013 2012 2011 2010…" at bounding box center [423, 274] width 382 height 27
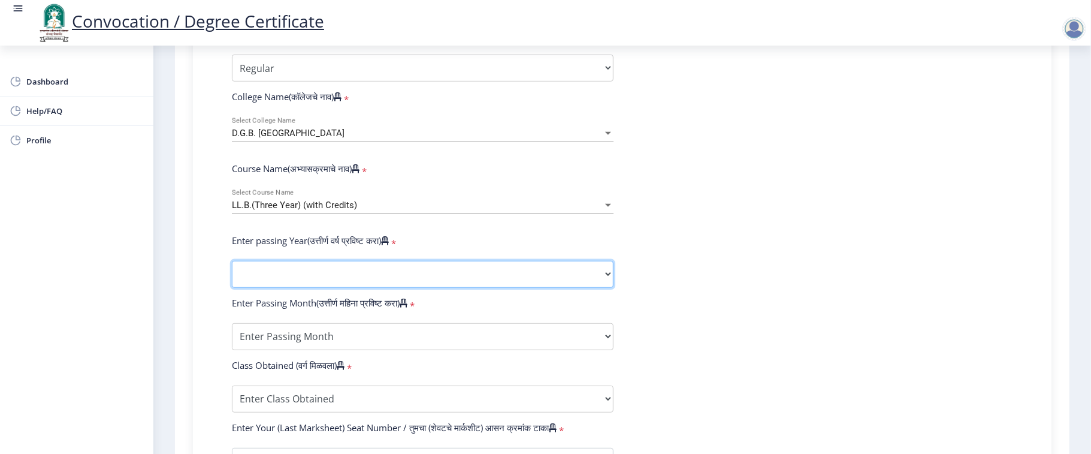
select select "2015"
click at [232, 272] on select "2025 2024 2023 2022 2021 2020 2019 2018 2017 2016 2015 2014 2013 2012 2011 2010…" at bounding box center [423, 274] width 382 height 27
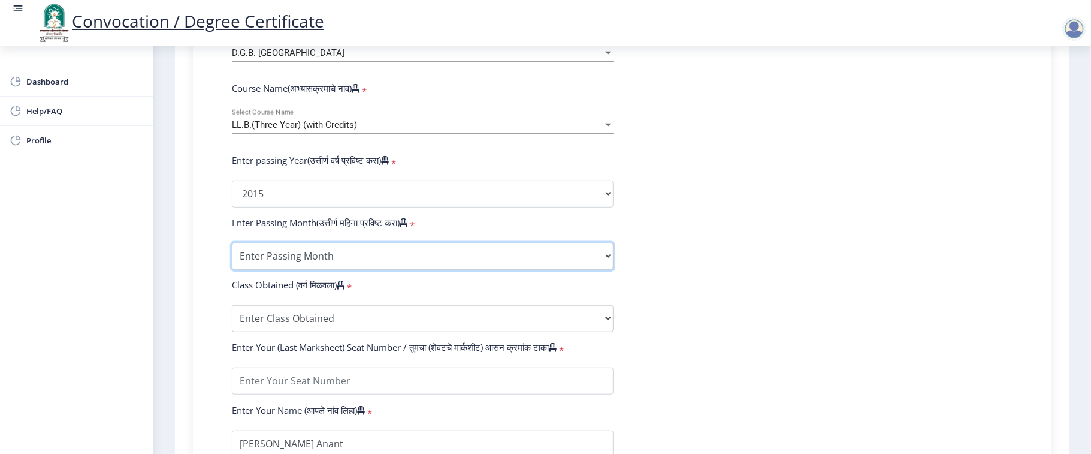
click at [400, 264] on select "Enter Passing Month March April May October November December" at bounding box center [423, 256] width 382 height 27
select select "March"
click at [232, 254] on select "Enter Passing Month March April May October November December" at bounding box center [423, 256] width 382 height 27
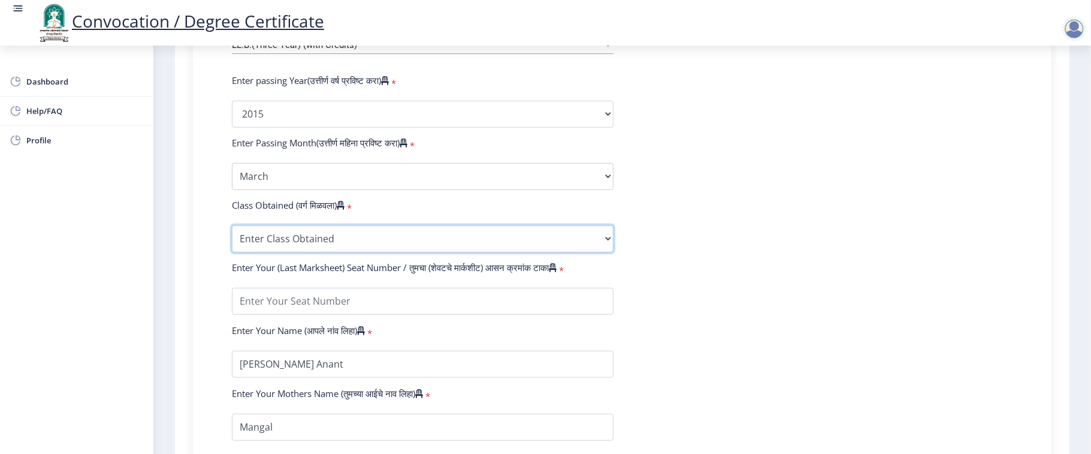
click at [339, 244] on select "Enter Class Obtained FIRST CLASS WITH DISTINCTION FIRST CLASS HIGHER SECOND CLA…" at bounding box center [423, 238] width 382 height 27
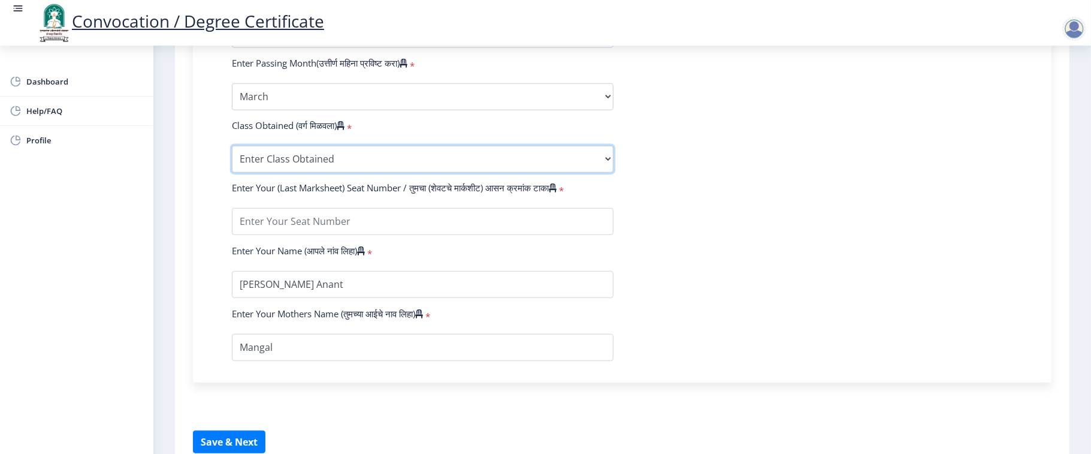
click at [536, 166] on select "Enter Class Obtained FIRST CLASS WITH DISTINCTION FIRST CLASS HIGHER SECOND CLA…" at bounding box center [423, 159] width 382 height 27
select select "SECOND CLASS"
click at [232, 157] on select "Enter Class Obtained FIRST CLASS WITH DISTINCTION FIRST CLASS HIGHER SECOND CLA…" at bounding box center [423, 159] width 382 height 27
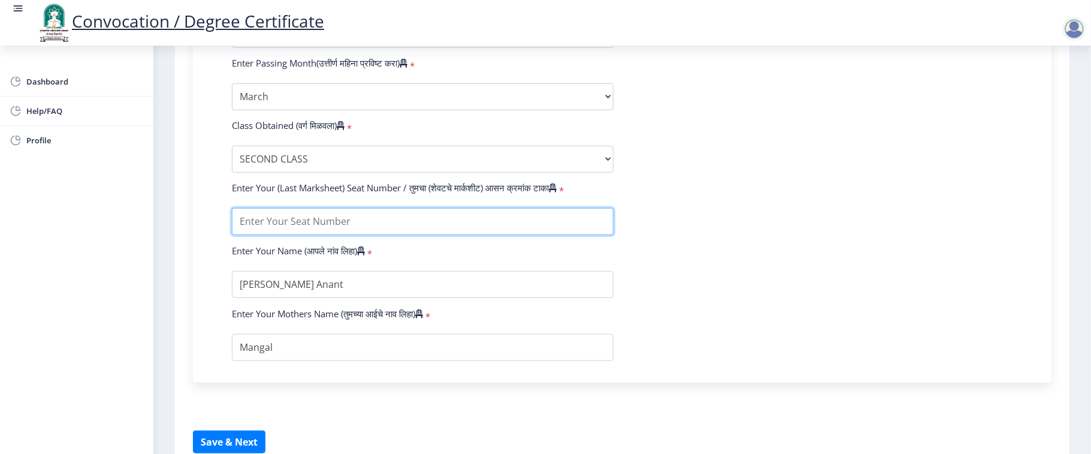
click at [349, 235] on input "textarea" at bounding box center [423, 221] width 382 height 27
type input "567641"
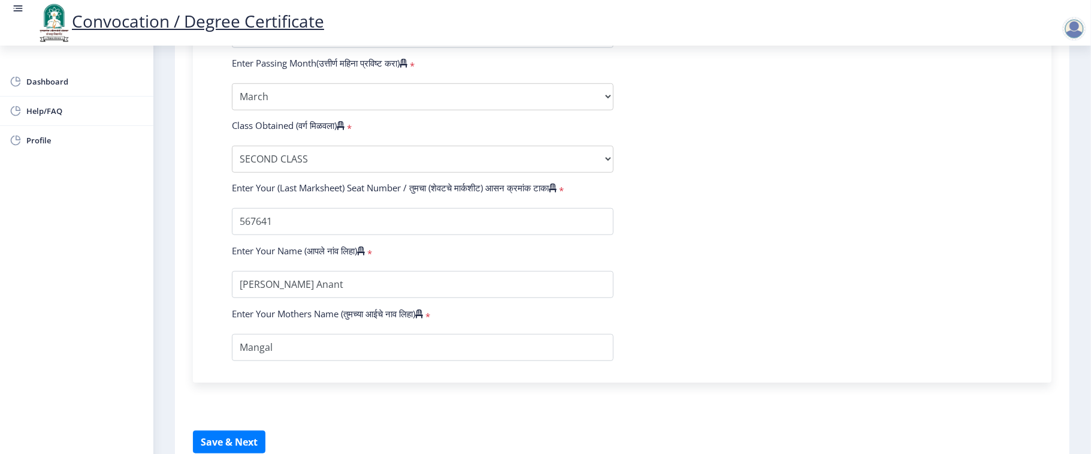
drag, startPoint x: 715, startPoint y: 264, endPoint x: 373, endPoint y: 292, distance: 343.9
click at [715, 262] on form "Enter Your PRN Number (तुमचा पीआरएन (कायम नोंदणी क्रमांक) एंटर करा) * Student T…" at bounding box center [622, 43] width 799 height 635
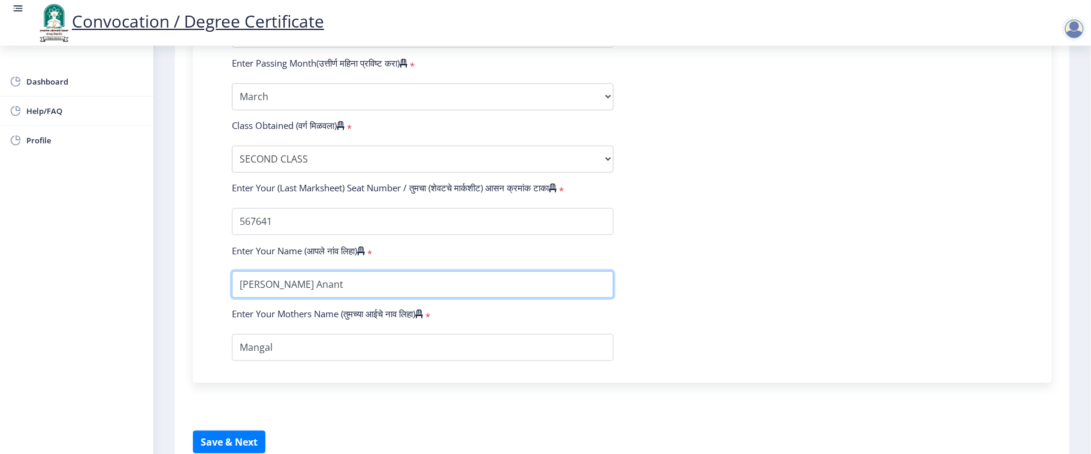
click at [362, 291] on input "textarea" at bounding box center [423, 284] width 382 height 27
type input "[PERSON_NAME] Anant"
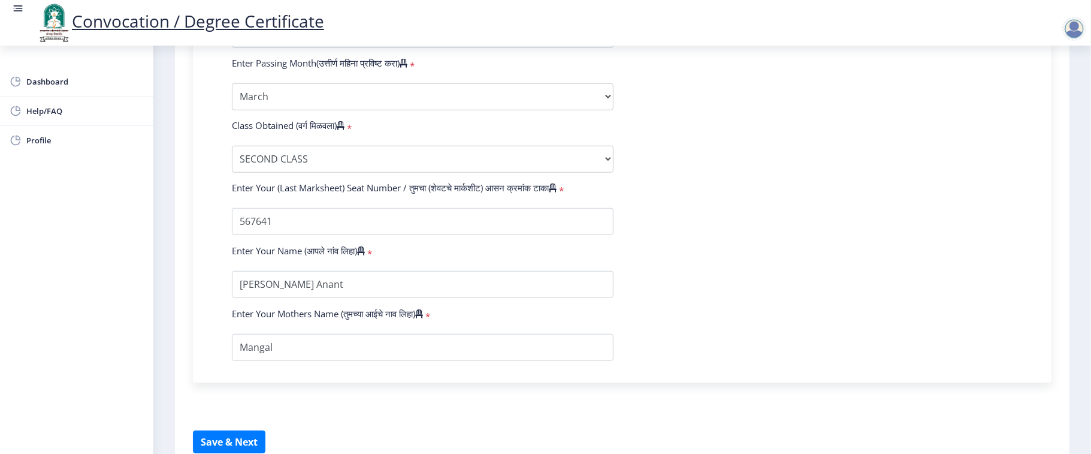
click at [771, 250] on form "Enter Your PRN Number (तुमचा पीआरएन (कायम नोंदणी क्रमांक) एंटर करा) * Student T…" at bounding box center [622, 43] width 799 height 635
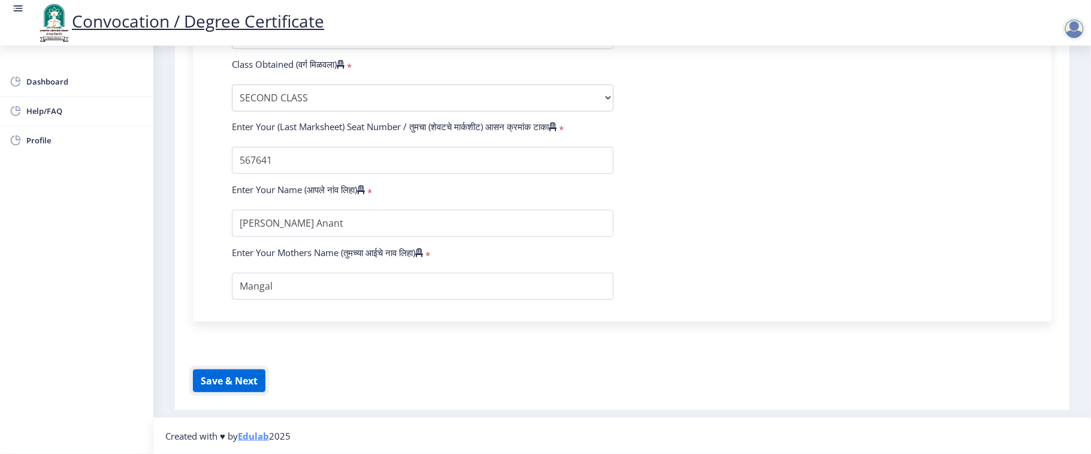
click at [224, 379] on button "Save & Next" at bounding box center [229, 380] width 73 height 23
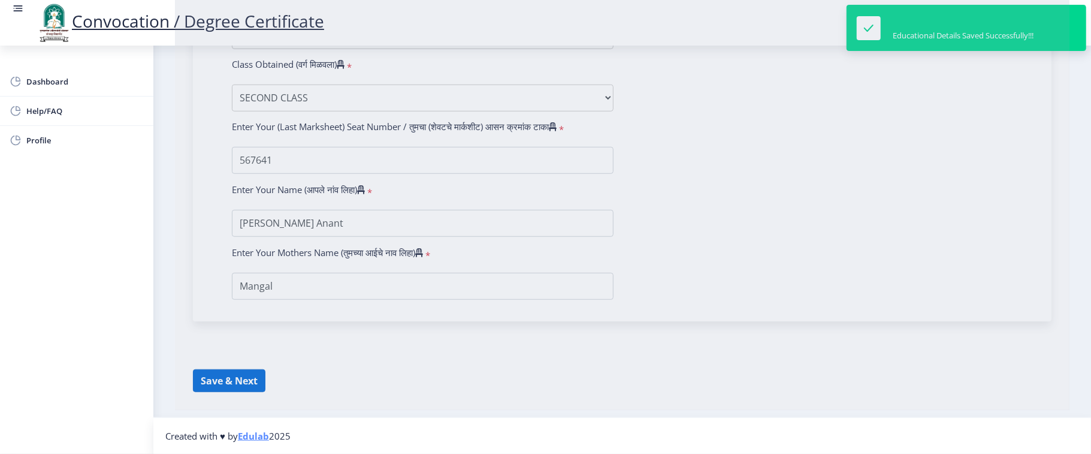
select select
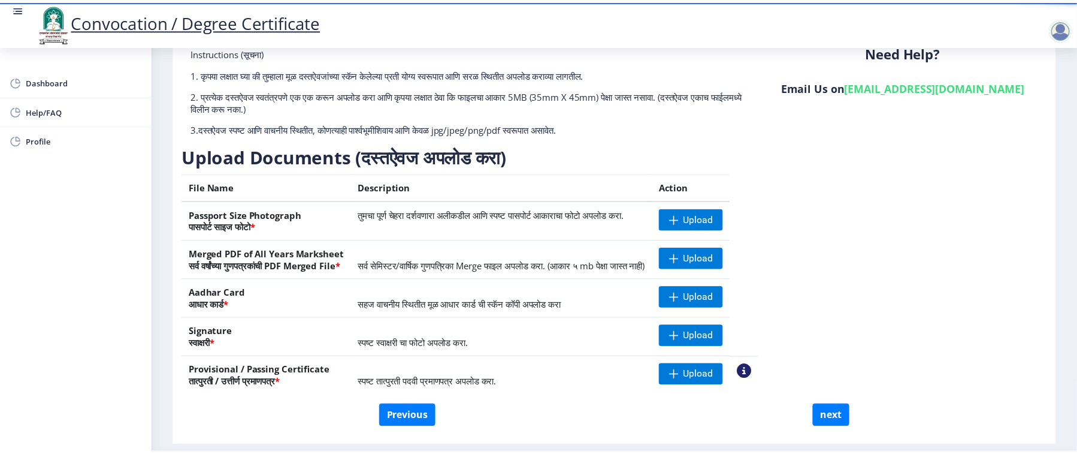
scroll to position [116, 0]
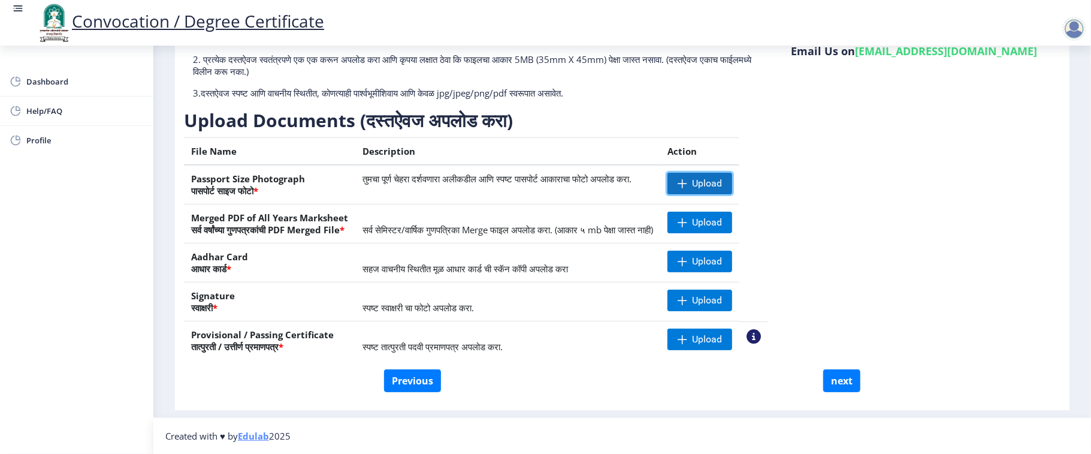
click at [722, 183] on span "Upload" at bounding box center [707, 183] width 30 height 12
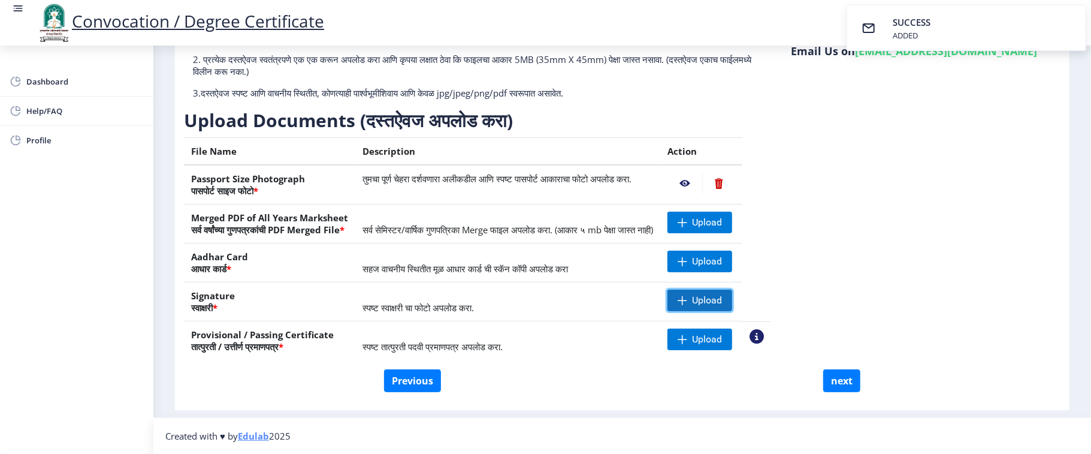
click at [724, 301] on span "Upload" at bounding box center [699, 300] width 65 height 22
click at [687, 257] on span at bounding box center [683, 261] width 10 height 10
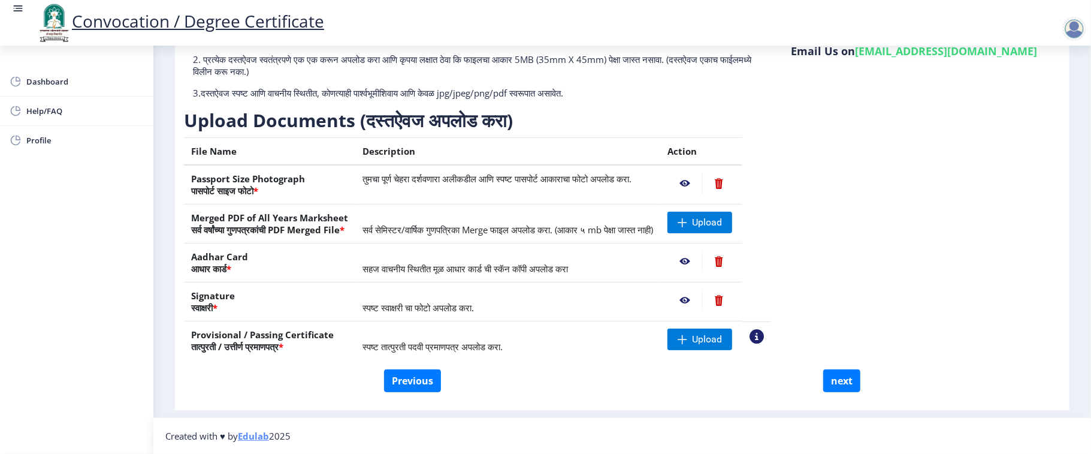
click at [966, 220] on div "Instructions (सूचना) 1. कृपया लक्षात घ्या की तुम्हाला मूळ दस्तऐवजांच्या स्कॅन क…" at bounding box center [622, 189] width 877 height 359
click at [722, 333] on span "Upload" at bounding box center [707, 339] width 30 height 12
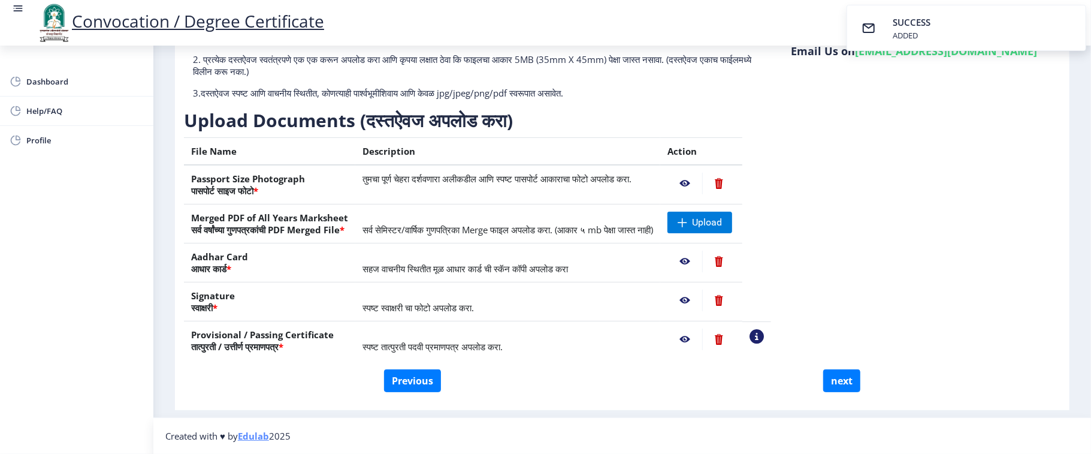
click at [880, 226] on div "Instructions (सूचना) 1. कृपया लक्षात घ्या की तुम्हाला मूळ दस्तऐवजांच्या स्कॅन क…" at bounding box center [622, 189] width 877 height 359
click at [732, 224] on span "Upload" at bounding box center [699, 223] width 65 height 22
click at [837, 225] on div "Instructions (सूचना) 1. कृपया लक्षात घ्या की तुम्हाला मूळ दस्तऐवजांच्या स्कॅन क…" at bounding box center [622, 189] width 877 height 359
click at [702, 216] on nb-action at bounding box center [684, 223] width 35 height 22
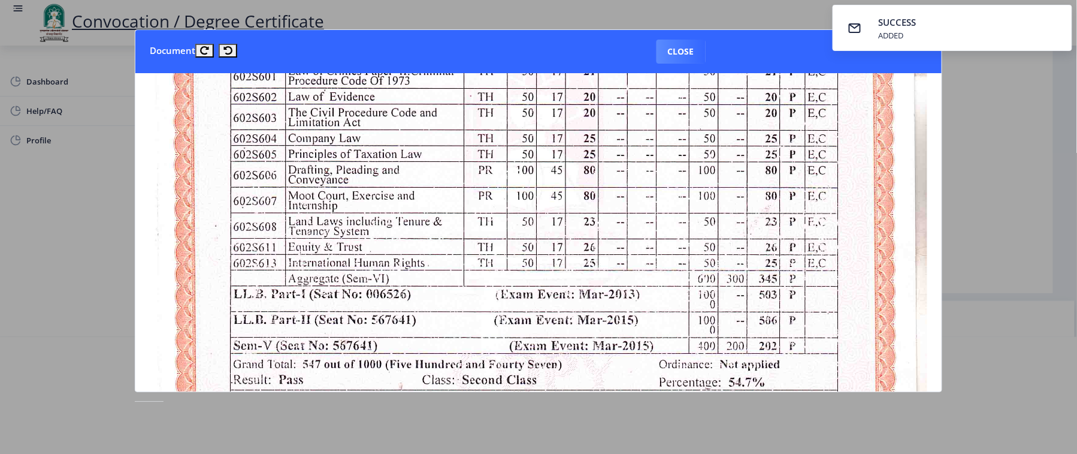
scroll to position [639, 0]
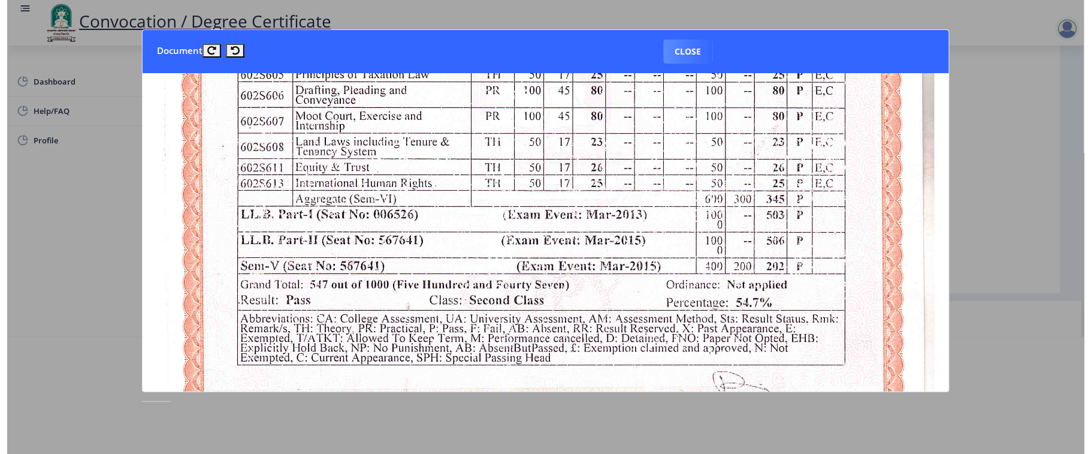
scroll to position [1038, 0]
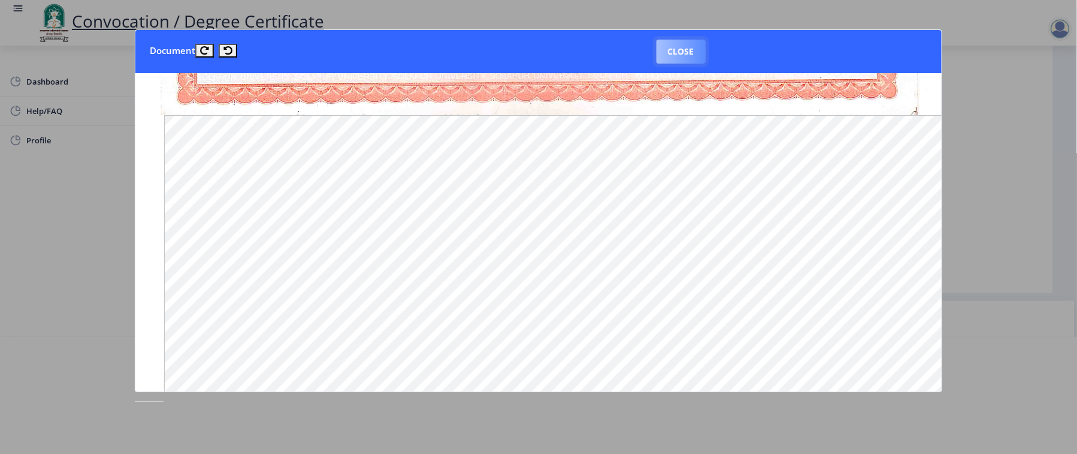
click at [669, 40] on button "Close" at bounding box center [681, 52] width 49 height 24
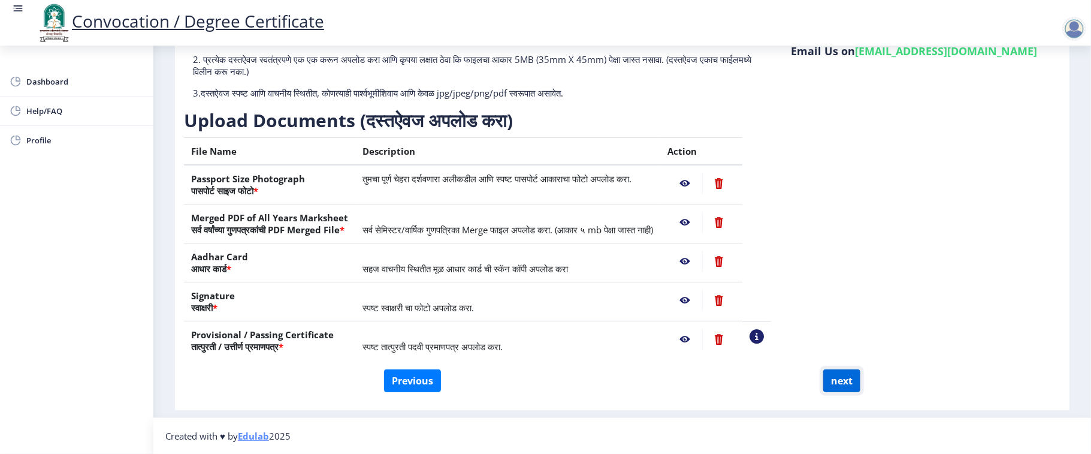
click at [847, 376] on button "next" at bounding box center [841, 380] width 37 height 23
select select
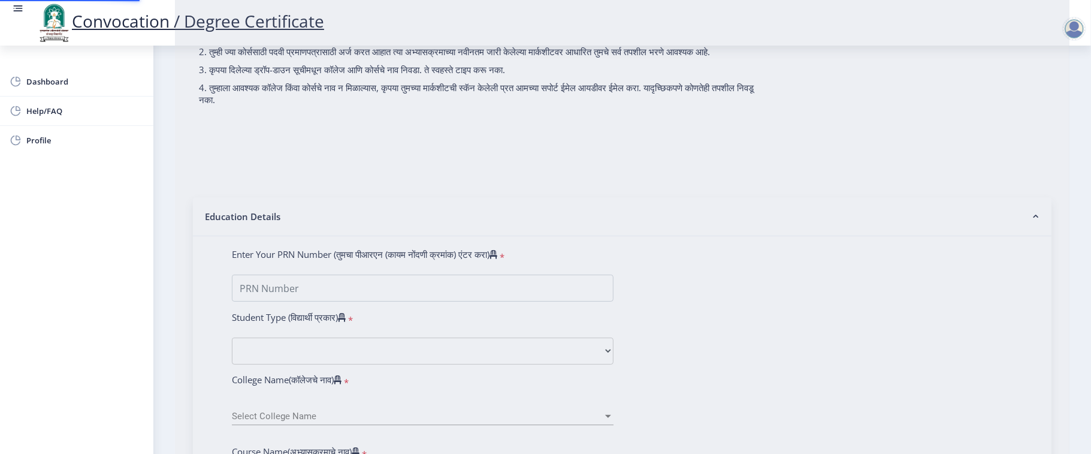
scroll to position [0, 0]
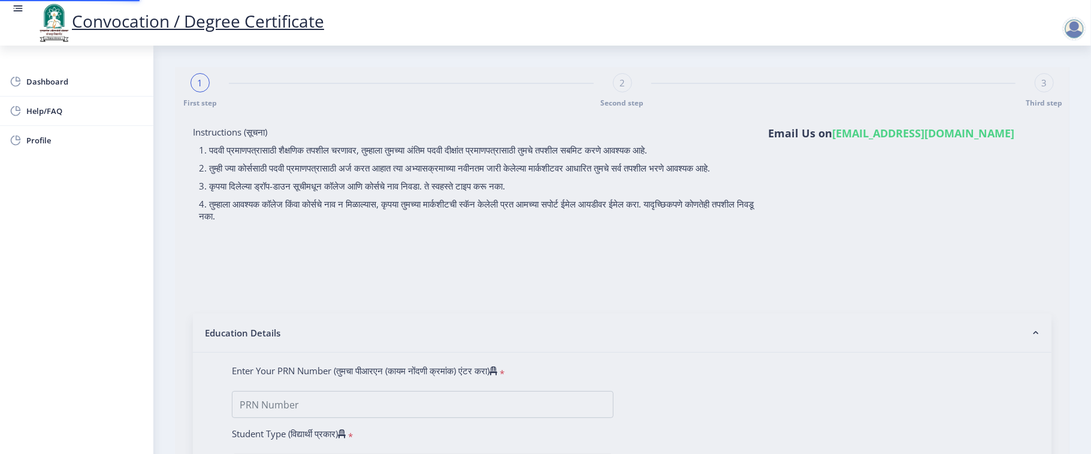
select select
type input "[PERSON_NAME] Anant"
type input "Mangal"
select select
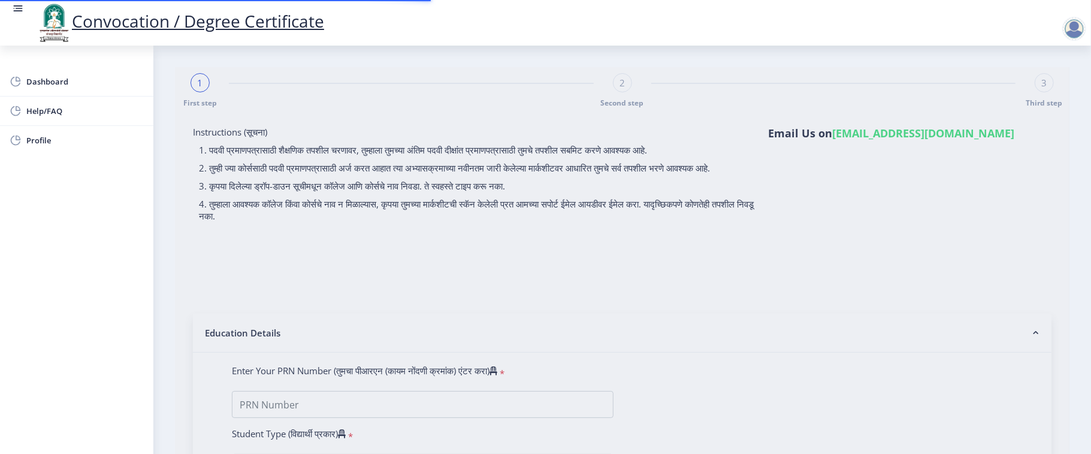
select select
type input "2009032500228545"
select select "Regular"
select select "2015"
select select "March"
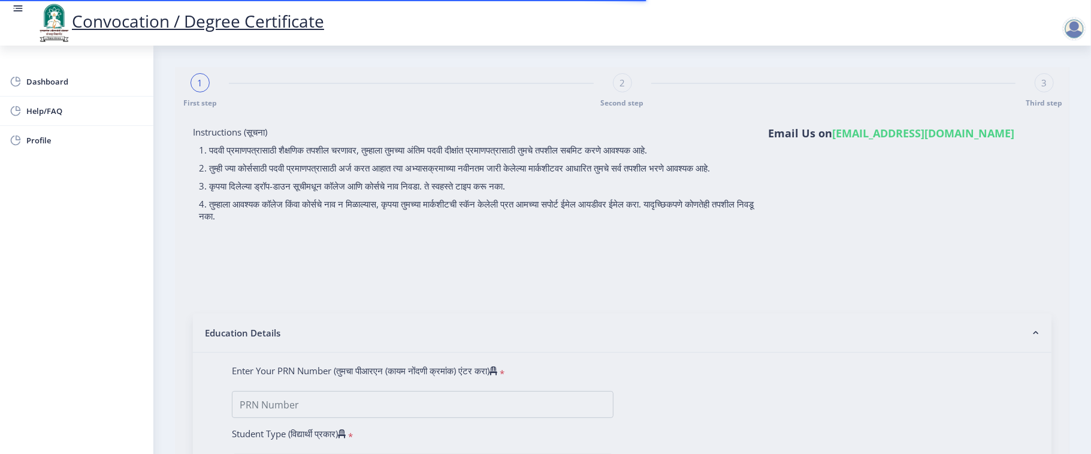
select select "SECOND CLASS"
type input "567641"
type input "[PERSON_NAME] Anant"
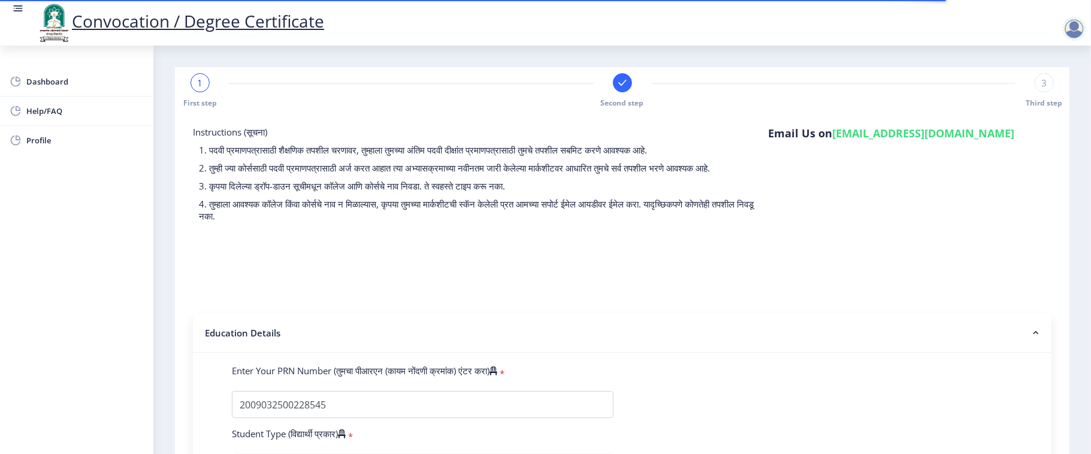
select select
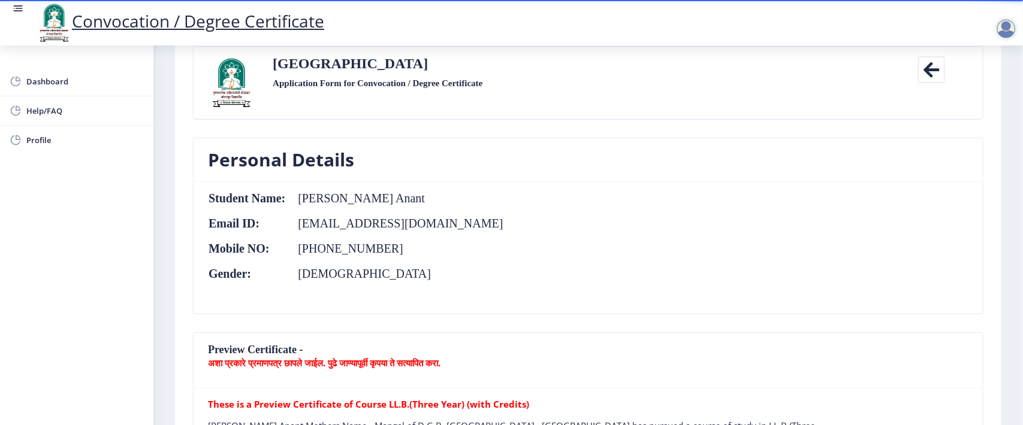
scroll to position [79, 0]
click at [561, 235] on nb-card-body "Student Name: [PERSON_NAME] Anant Email ID: [EMAIL_ADDRESS][DOMAIN_NAME] Mobile…" at bounding box center [588, 249] width 789 height 132
drag, startPoint x: 337, startPoint y: 198, endPoint x: 466, endPoint y: 213, distance: 129.8
click at [435, 205] on td "[PERSON_NAME] Anant" at bounding box center [395, 198] width 218 height 13
drag, startPoint x: 549, startPoint y: 219, endPoint x: 537, endPoint y: 216, distance: 12.2
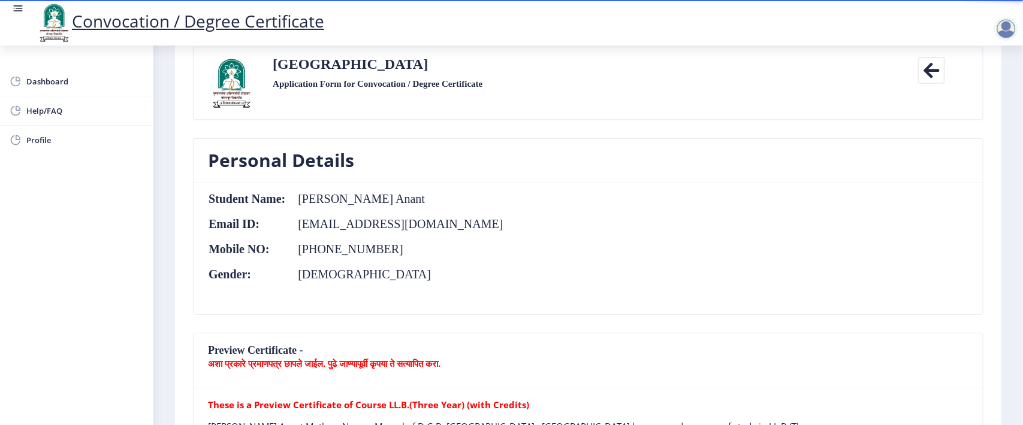
click at [551, 217] on nb-card-body "Student Name: [PERSON_NAME] Anant Email ID: [EMAIL_ADDRESS][DOMAIN_NAME] Mobile…" at bounding box center [588, 249] width 789 height 132
drag, startPoint x: 301, startPoint y: 202, endPoint x: 372, endPoint y: 201, distance: 71.3
click at [372, 201] on td "[PERSON_NAME] Anant" at bounding box center [395, 198] width 218 height 13
click at [377, 201] on td "[PERSON_NAME] Anant" at bounding box center [395, 198] width 218 height 13
click at [434, 205] on td "[PERSON_NAME] Anant" at bounding box center [395, 198] width 218 height 13
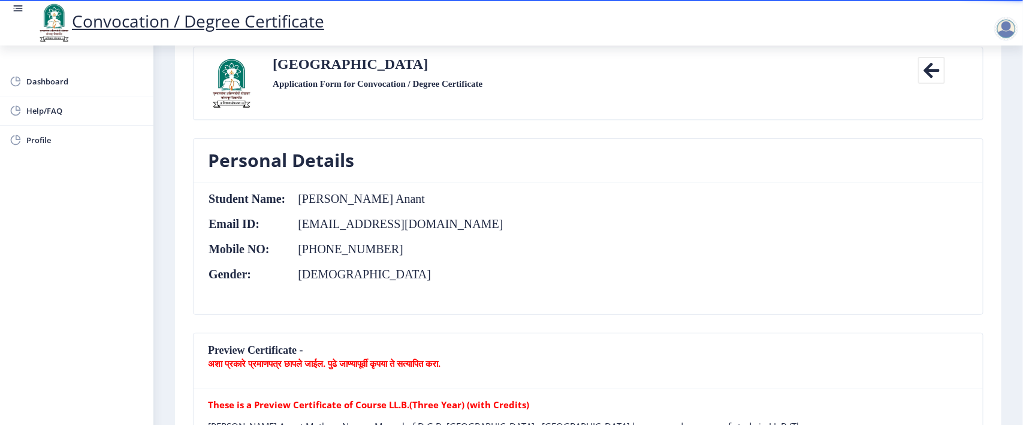
drag, startPoint x: 581, startPoint y: 147, endPoint x: 583, endPoint y: 196, distance: 49.2
click at [581, 150] on nb-card-header "Personal Details" at bounding box center [588, 161] width 789 height 44
click at [583, 197] on nb-card-body "Student Name: [PERSON_NAME] Anant Email ID: [EMAIL_ADDRESS][DOMAIN_NAME] Mobile…" at bounding box center [588, 249] width 789 height 132
click at [585, 167] on nb-card-header "Personal Details" at bounding box center [588, 161] width 789 height 44
click at [594, 234] on nb-card-body "Student Name: [PERSON_NAME] Anant Email ID: [EMAIL_ADDRESS][DOMAIN_NAME] Mobile…" at bounding box center [588, 249] width 789 height 132
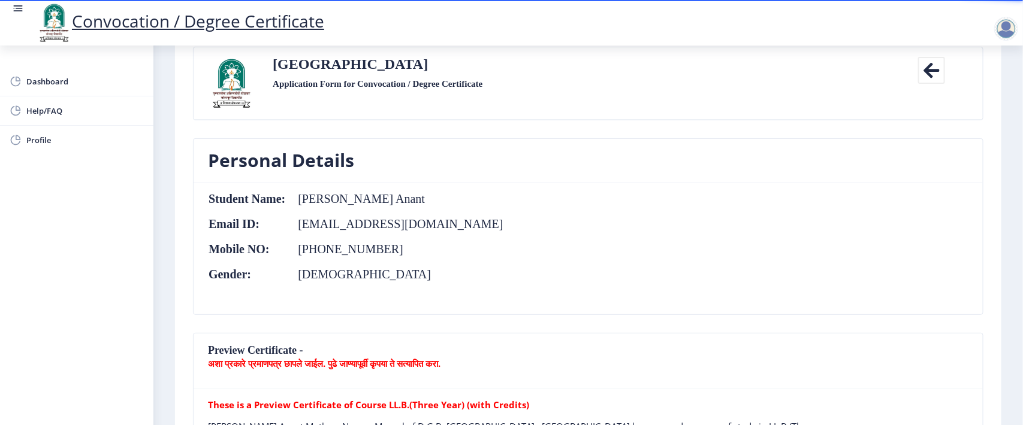
scroll to position [154, 0]
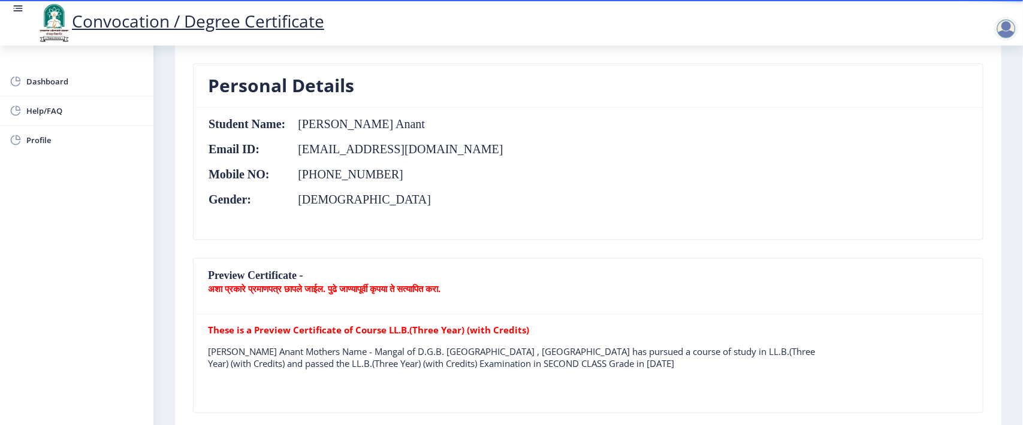
click at [521, 286] on p "अशा प्रकारे प्रमाणपत्र छापले जाईल. पुढे जाण्यापूर्वी कृपया ते सत्यापित करा." at bounding box center [588, 289] width 760 height 12
click at [354, 292] on b "अशा प्रकारे प्रमाणपत्र छापले जाईल. पुढे जाण्यापूर्वी कृपया ते सत्यापित करा." at bounding box center [324, 289] width 232 height 12
click at [440, 289] on b "अशा प्रकारे प्रमाणपत्र छापले जाईल. पुढे जाण्यापूर्वी कृपया ते सत्यापित करा." at bounding box center [324, 289] width 232 height 12
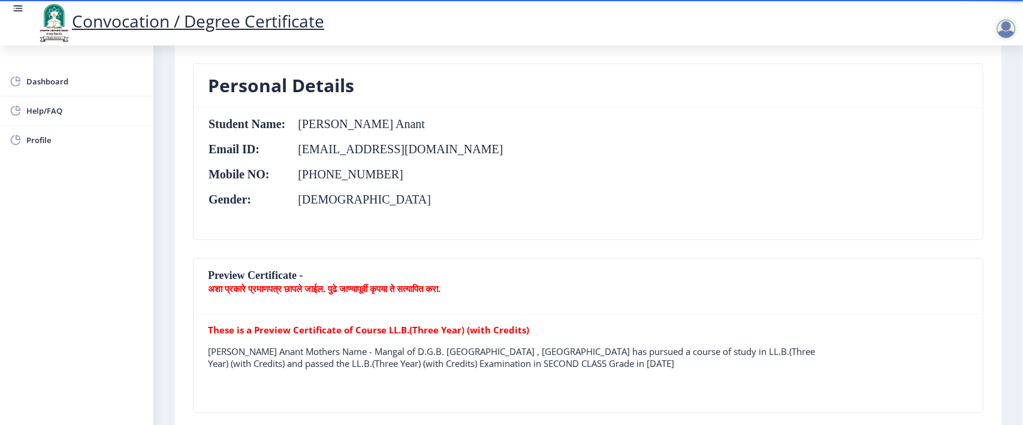
click at [318, 292] on b "अशा प्रकारे प्रमाणपत्र छापले जाईल. पुढे जाण्यापूर्वी कृपया ते सत्यापित करा." at bounding box center [324, 289] width 232 height 12
click at [415, 289] on b "अशा प्रकारे प्रमाणपत्र छापले जाईल. पुढे जाण्यापूर्वी कृपया ते सत्यापित करा." at bounding box center [324, 289] width 232 height 12
click at [524, 282] on nb-card-header "Preview Certificate - अशा प्रकारे प्रमाणपत्र छापले जाईल. पुढे जाण्यापूर्वी कृपय…" at bounding box center [588, 287] width 789 height 56
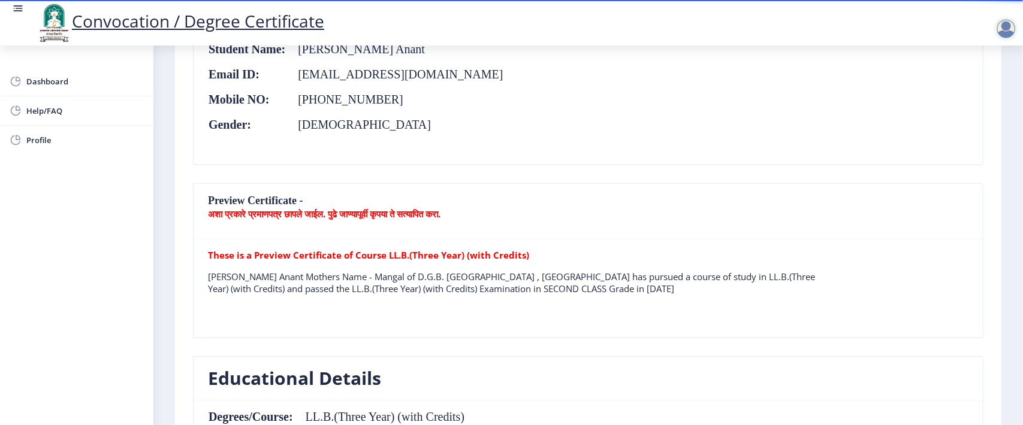
click at [406, 265] on tr "These is a Preview Certificate of Course LL.B.(Three Year) (with Credits) [PERS…" at bounding box center [512, 276] width 608 height 55
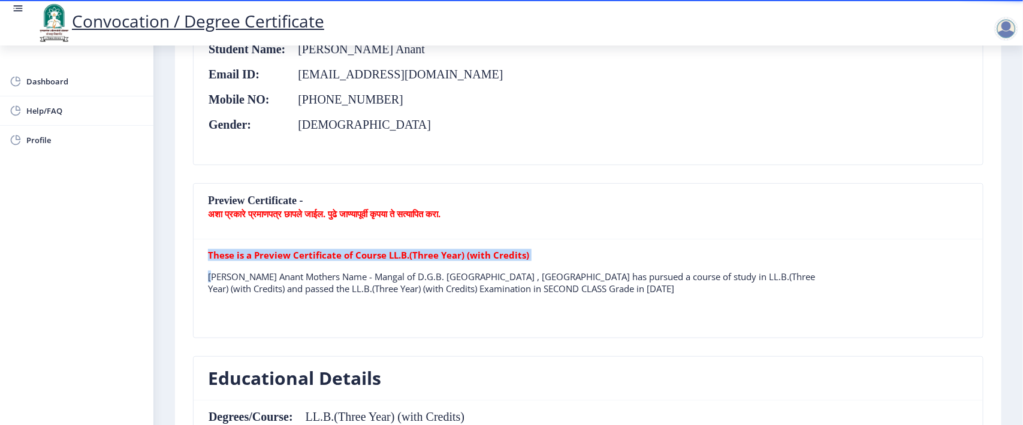
drag, startPoint x: 404, startPoint y: 265, endPoint x: 289, endPoint y: 212, distance: 126.8
click at [403, 264] on tr "These is a Preview Certificate of Course LL.B.(Three Year) (with Credits) [PERS…" at bounding box center [512, 276] width 608 height 55
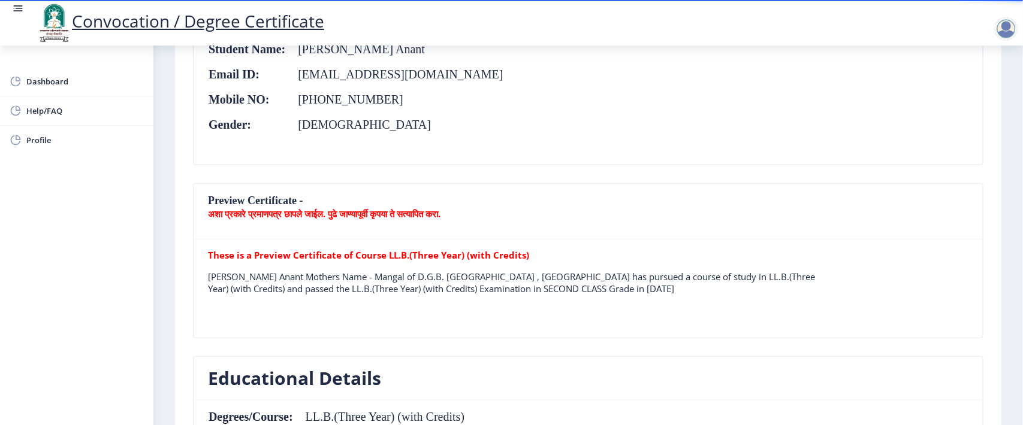
click at [277, 204] on nb-card-header "Preview Certificate - अशा प्रकारे प्रमाणपत्र छापले जाईल. पुढे जाण्यापूर्वी कृपय…" at bounding box center [588, 212] width 789 height 56
click at [280, 214] on b "अशा प्रकारे प्रमाणपत्र छापले जाईल. पुढे जाण्यापूर्वी कृपया ते सत्यापित करा." at bounding box center [324, 214] width 232 height 12
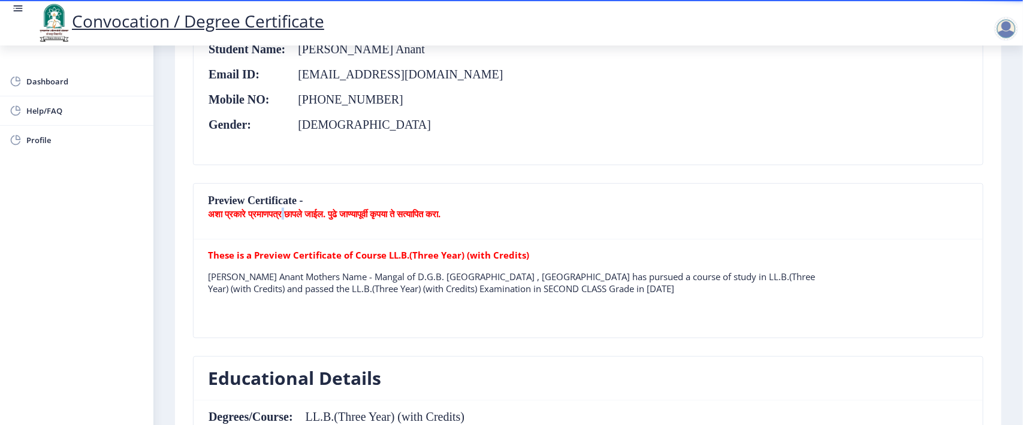
click at [280, 214] on b "अशा प्रकारे प्रमाणपत्र छापले जाईल. पुढे जाण्यापूर्वी कृपया ते सत्यापित करा." at bounding box center [324, 214] width 232 height 12
click at [611, 204] on nb-card-header "Preview Certificate - अशा प्रकारे प्रमाणपत्र छापले जाईल. पुढे जाण्यापूर्वी कृपय…" at bounding box center [588, 212] width 789 height 56
click at [339, 223] on nb-card-header "Preview Certificate - अशा प्रकारे प्रमाणपत्र छापले जाईल. पुढे जाण्यापूर्वी कृपय…" at bounding box center [588, 212] width 789 height 56
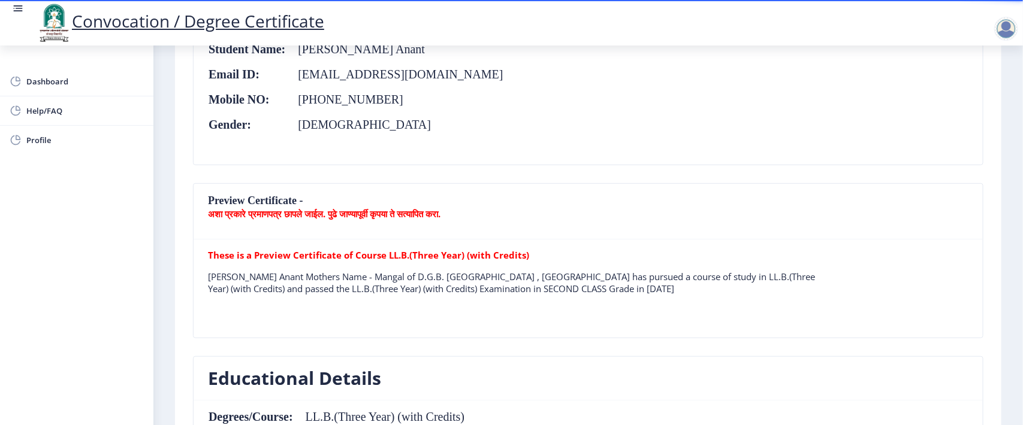
click at [336, 222] on nb-card-header "Preview Certificate - अशा प्रकारे प्रमाणपत्र छापले जाईल. पुढे जाण्यापूर्वी कृपय…" at bounding box center [588, 212] width 789 height 56
drag, startPoint x: 333, startPoint y: 223, endPoint x: 333, endPoint y: 256, distance: 33.0
click at [333, 223] on nb-card-header "Preview Certificate - अशा प्रकारे प्रमाणपत्र छापले जाईल. पुढे जाण्यापूर्वी कृपय…" at bounding box center [588, 212] width 789 height 56
click at [333, 256] on b "These is a Preview Certificate of Course LL.B.(Three Year) (with Credits)" at bounding box center [368, 255] width 321 height 12
click at [334, 256] on b "These is a Preview Certificate of Course LL.B.(Three Year) (with Credits)" at bounding box center [368, 255] width 321 height 12
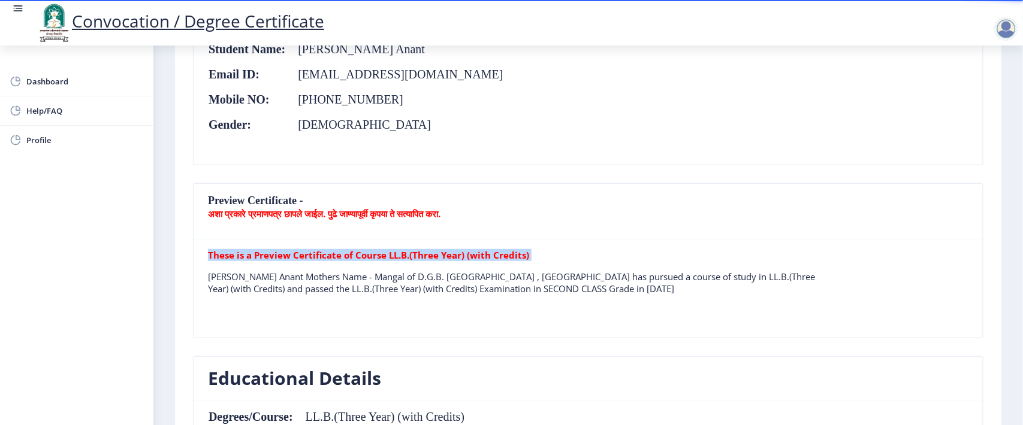
click at [334, 256] on b "These is a Preview Certificate of Course LL.B.(Three Year) (with Credits)" at bounding box center [368, 255] width 321 height 12
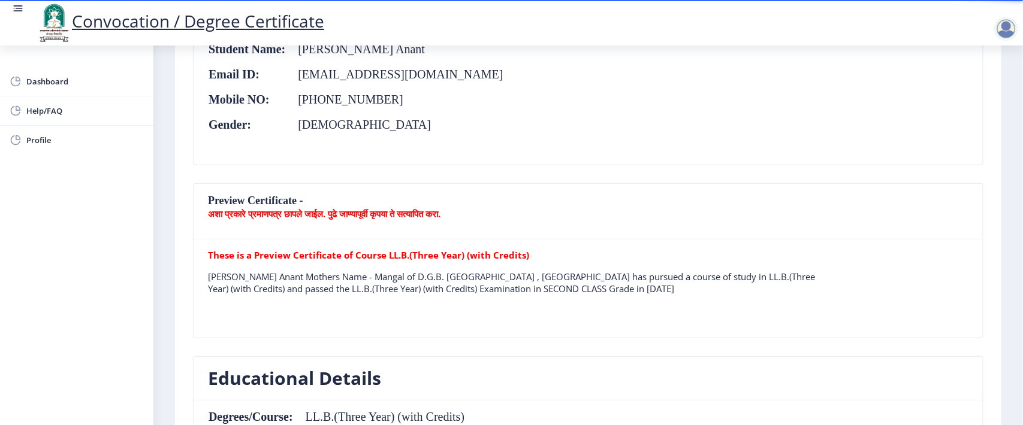
click at [561, 199] on nb-card-header "Preview Certificate - अशा प्रकारे प्रमाणपत्र छापले जाईल. पुढे जाण्यापूर्वी कृपय…" at bounding box center [588, 212] width 789 height 56
click at [559, 310] on table "These is a Preview Certificate of Course LL.B.(Three Year) (with Credits) [PERS…" at bounding box center [512, 288] width 608 height 79
click at [760, 334] on nb-card-body "These is a Preview Certificate of Course LL.B.(Three Year) (with Credits) [PERS…" at bounding box center [588, 289] width 789 height 98
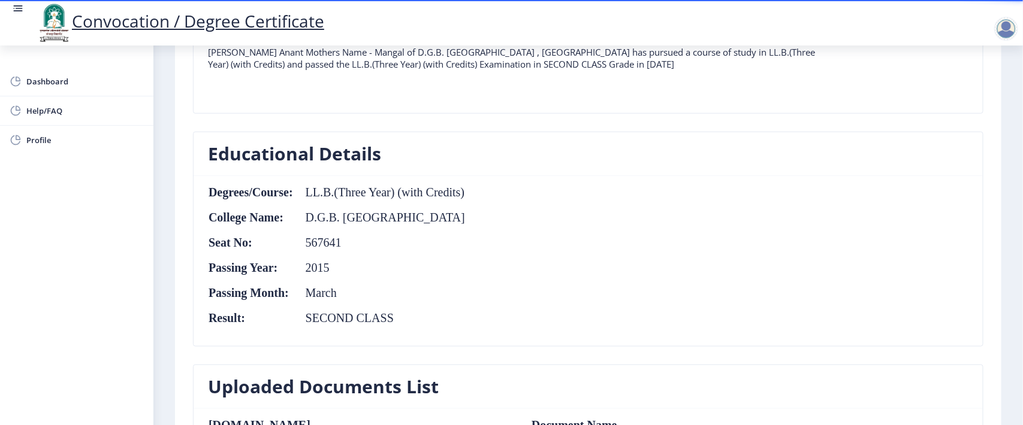
click at [511, 280] on nb-card-body "Degrees/Course: LL.B.(Three Year) (with Credits) College Name: D.G.B. Dayanand …" at bounding box center [588, 261] width 789 height 170
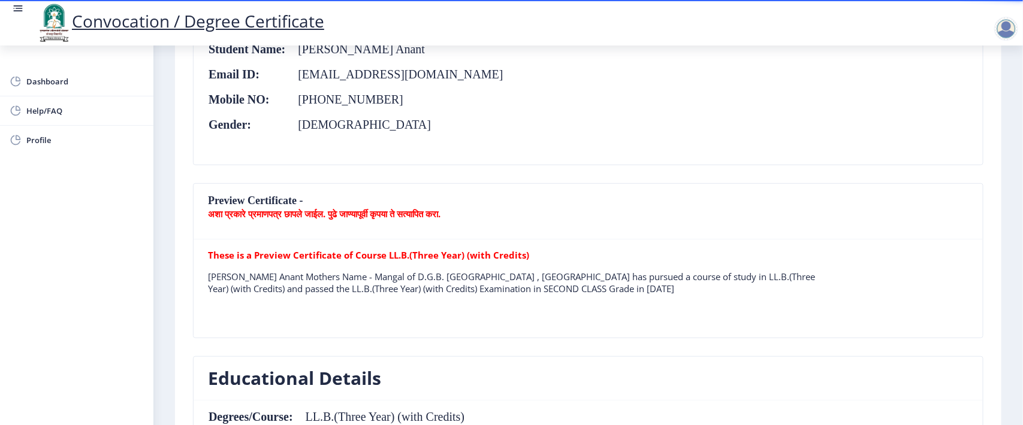
scroll to position [79, 0]
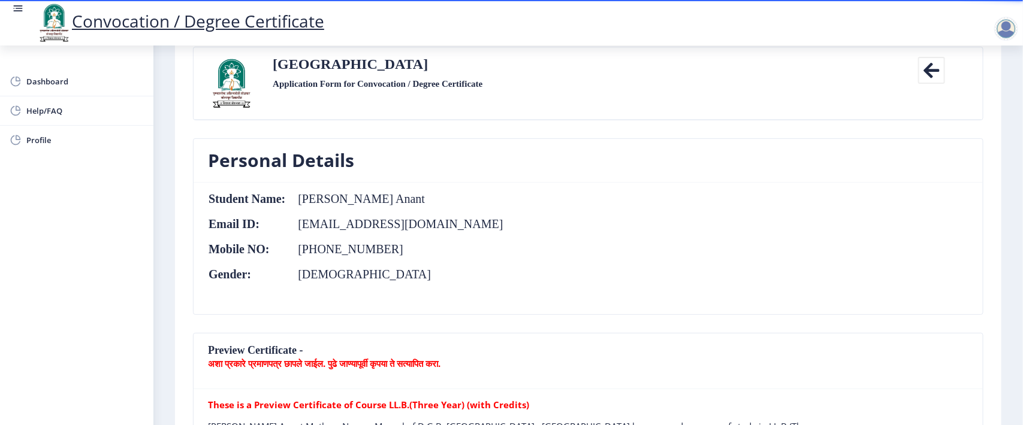
click at [499, 252] on nb-card-body "Student Name: [PERSON_NAME] Anant Email ID: [EMAIL_ADDRESS][DOMAIN_NAME] Mobile…" at bounding box center [588, 249] width 789 height 132
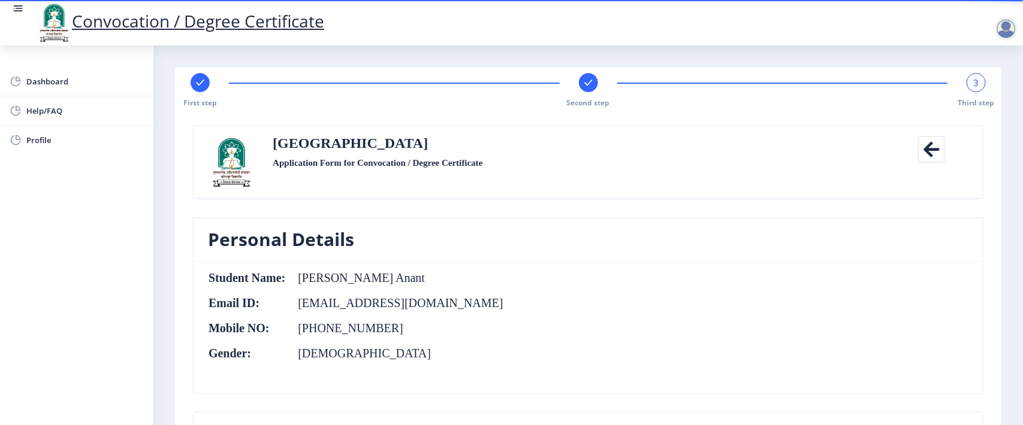
click at [198, 75] on div at bounding box center [200, 82] width 19 height 19
select select "Regular"
select select "2015"
select select "March"
select select "SECOND CLASS"
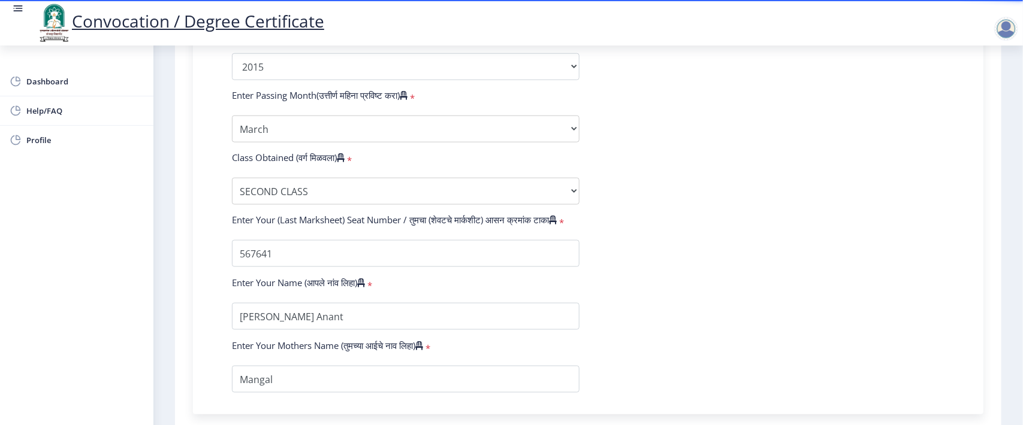
scroll to position [734, 0]
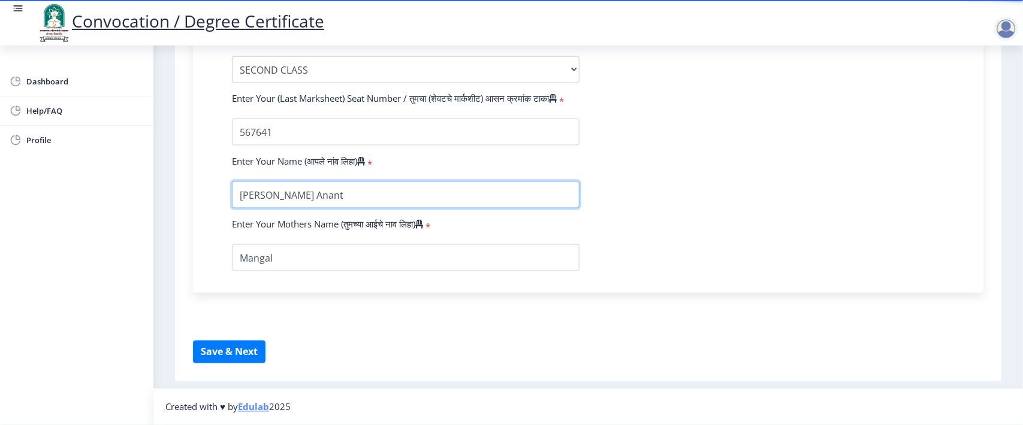
click at [285, 195] on input "textarea" at bounding box center [406, 195] width 348 height 27
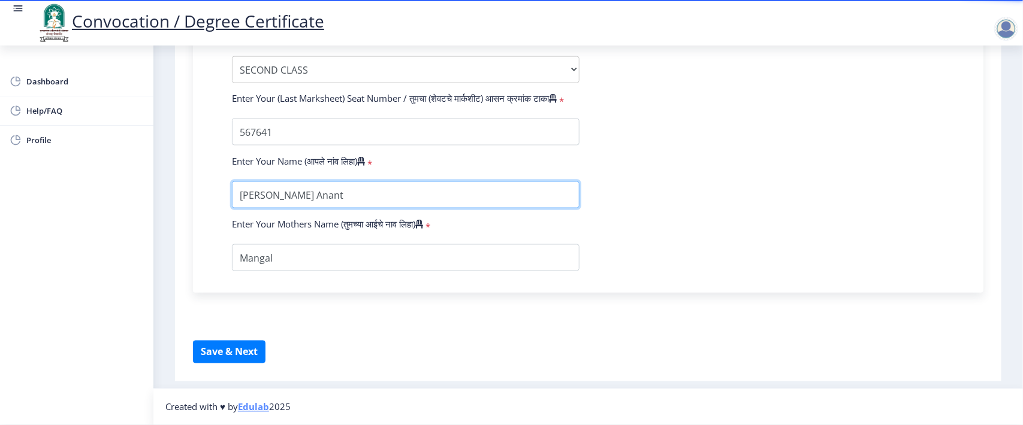
drag, startPoint x: 285, startPoint y: 195, endPoint x: 279, endPoint y: 197, distance: 6.3
click at [279, 197] on input "textarea" at bounding box center [406, 195] width 348 height 27
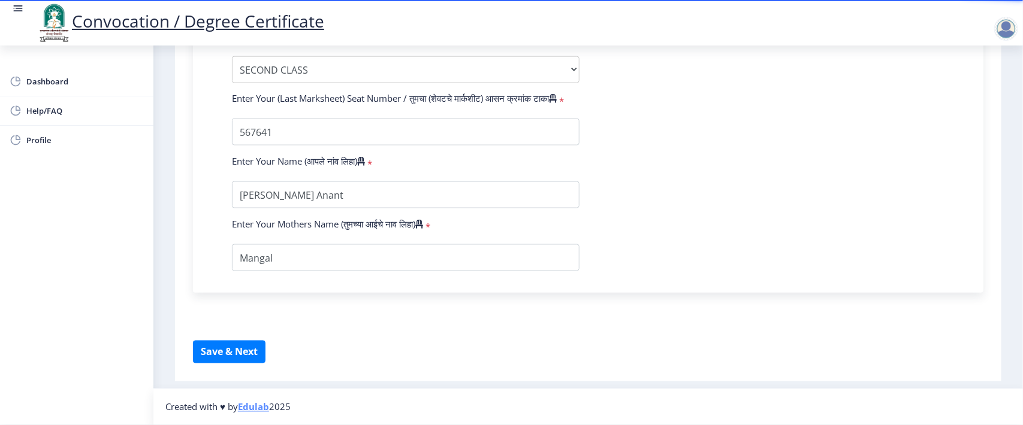
click at [218, 352] on button "Save & Next" at bounding box center [229, 352] width 73 height 23
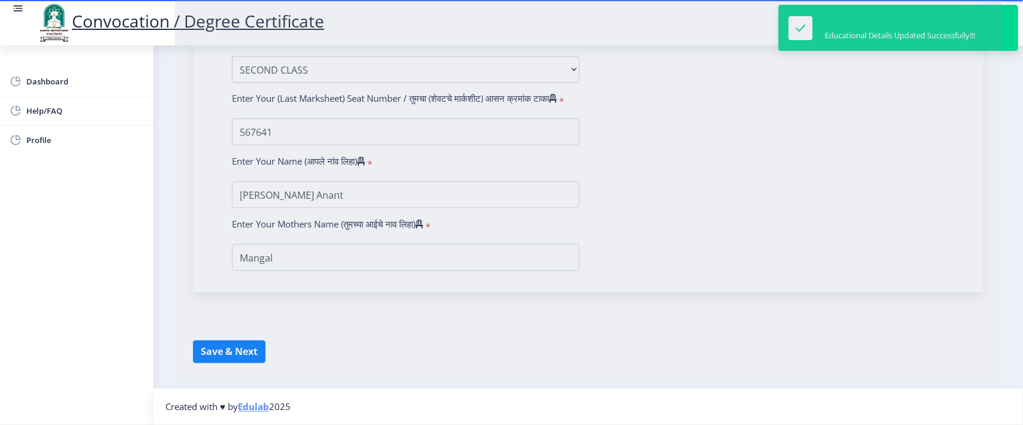
select select
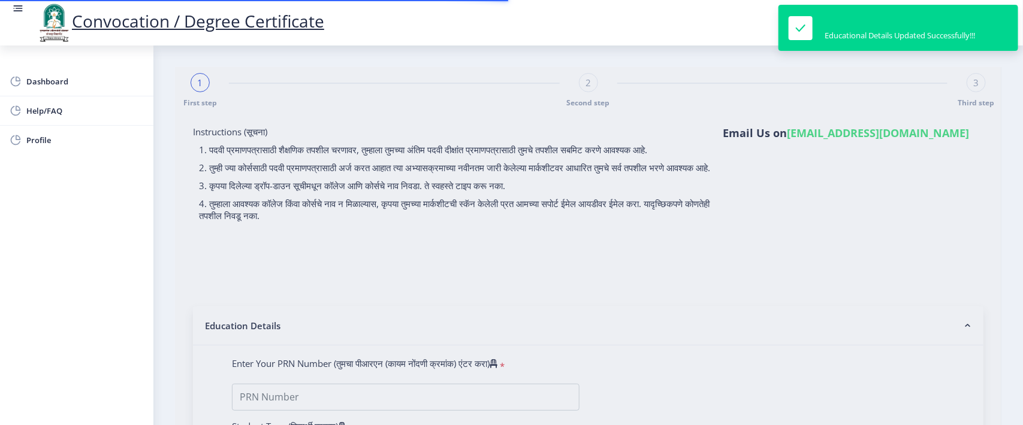
type input "[PERSON_NAME] Anant"
type input "Mangal"
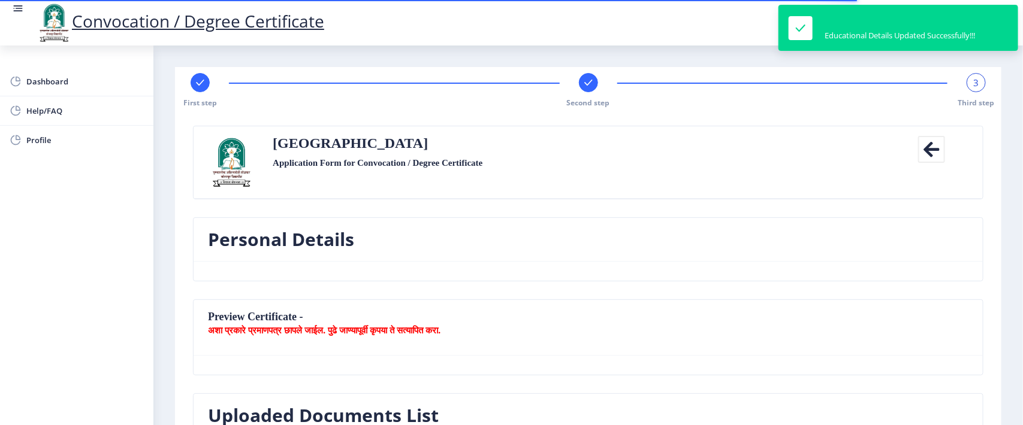
select select
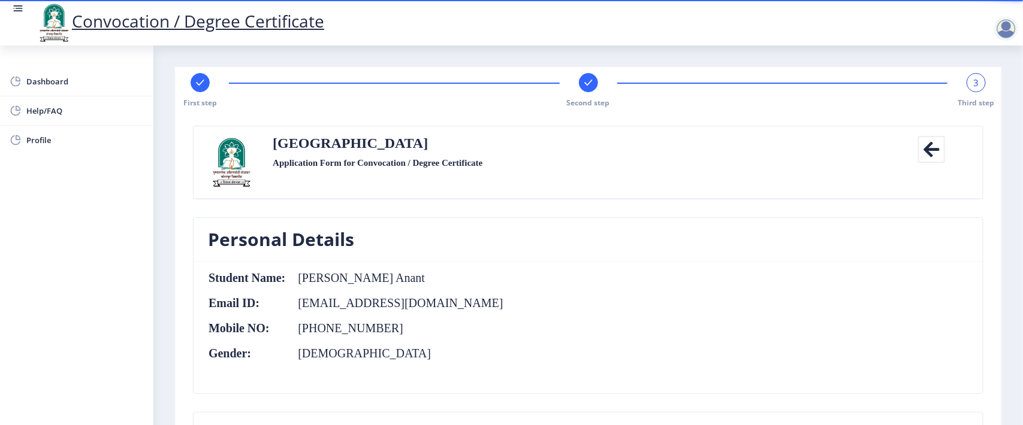
scroll to position [150, 0]
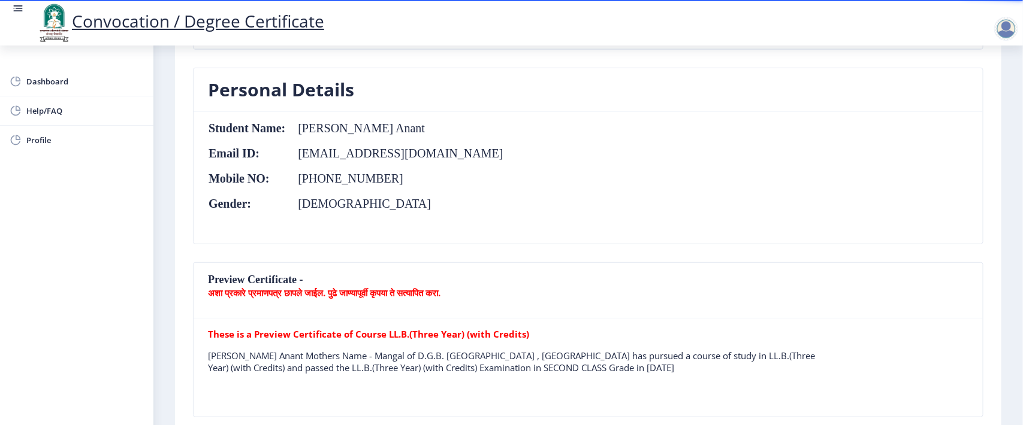
click at [579, 231] on nb-card-body "Student Name: [PERSON_NAME] Anant Email ID: [EMAIL_ADDRESS][DOMAIN_NAME] Mobile…" at bounding box center [588, 178] width 789 height 132
click at [583, 256] on div "Personal Details Student Name: [PERSON_NAME] Anant Email ID: [EMAIL_ADDRESS][DO…" at bounding box center [588, 165] width 808 height 195
click at [583, 276] on nb-card-header "Preview Certificate - अशा प्रकारे प्रमाणपत्र छापले जाईल. पुढे जाण्यापूर्वी कृपय…" at bounding box center [588, 291] width 789 height 56
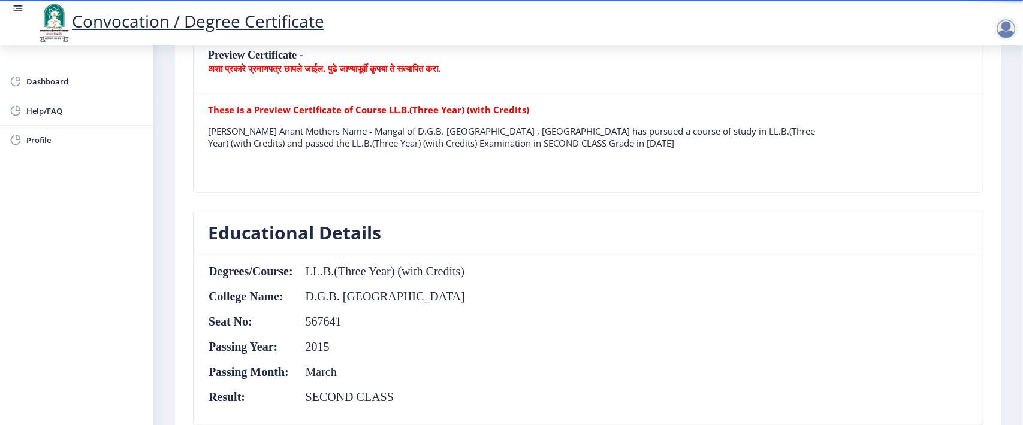
scroll to position [524, 0]
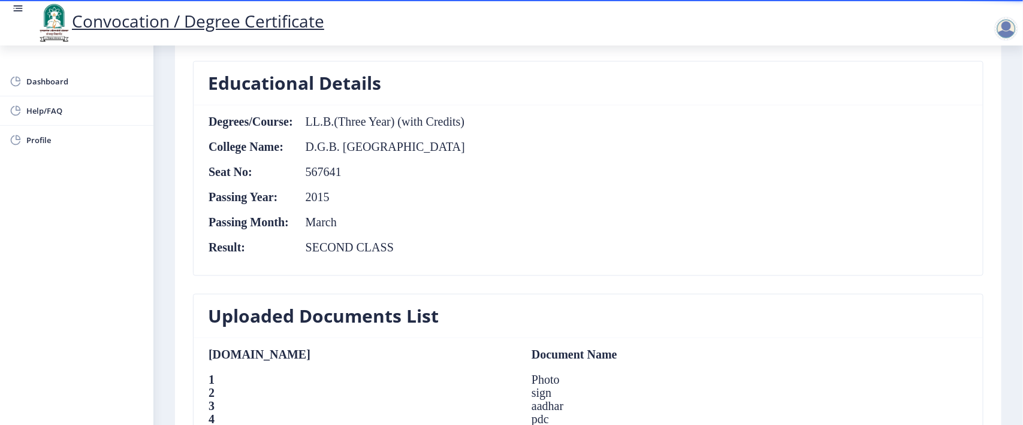
click at [292, 193] on th "Passing Year:" at bounding box center [251, 197] width 86 height 13
click at [401, 191] on table "Degrees/Course: LL.B.(Three Year) (with Credits) College Name: D.G.B. Dayanand …" at bounding box center [337, 190] width 258 height 151
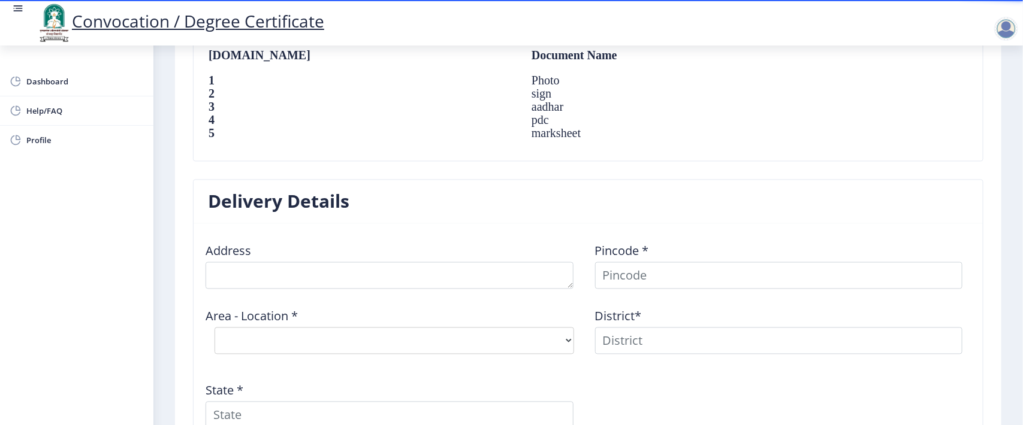
scroll to position [899, 0]
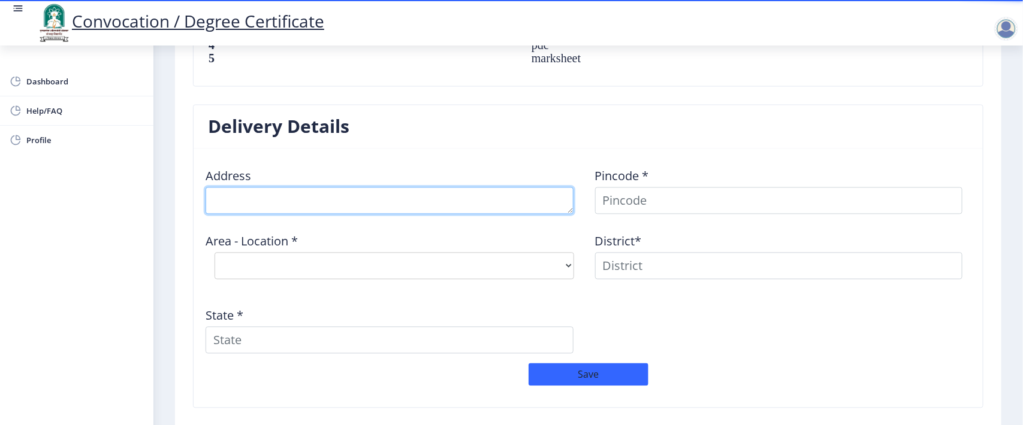
click at [270, 201] on textarea at bounding box center [390, 201] width 368 height 27
type textarea "[STREET_ADDRESS]"
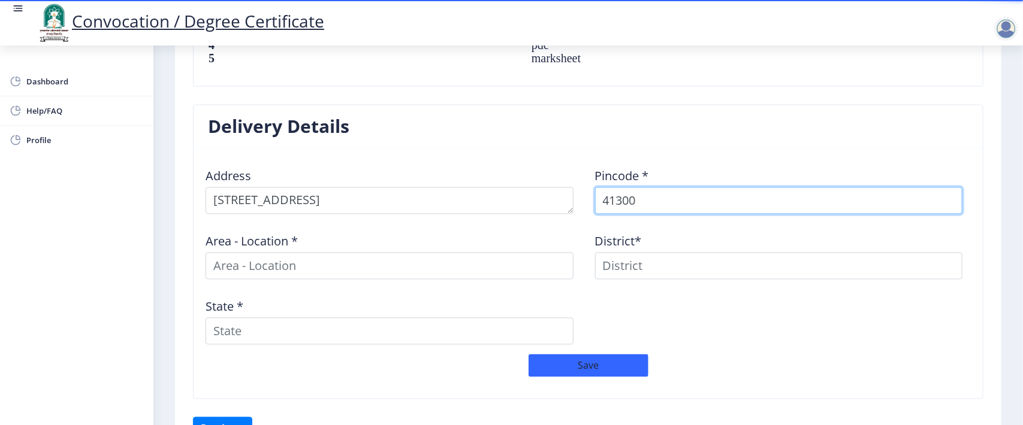
type input "413002"
select select
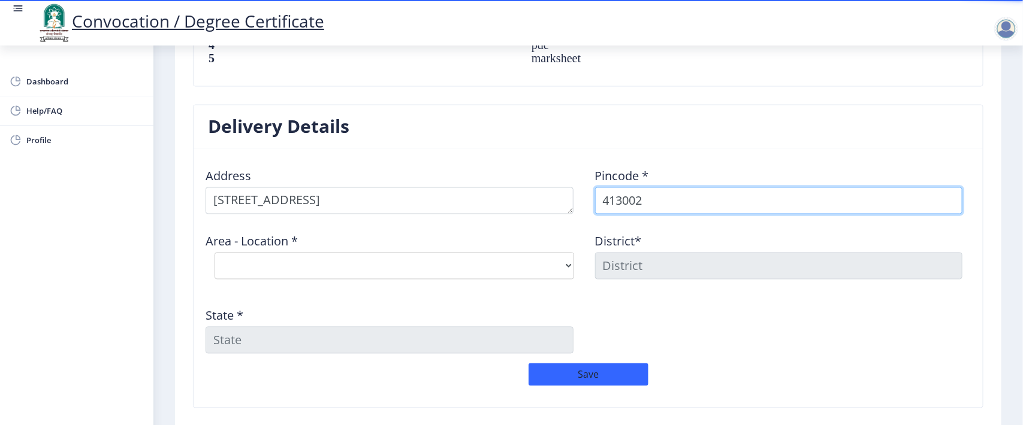
type input "413002"
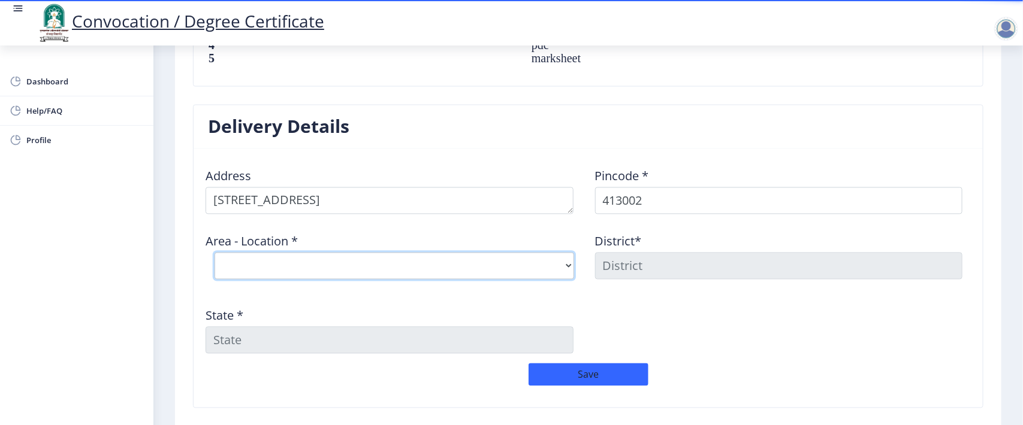
click at [292, 270] on select "Select Area Location [GEOGRAPHIC_DATA] B.O Belati B.O Boramani B.O Darganhalli …" at bounding box center [395, 266] width 360 height 27
select select "13: Object"
click at [215, 255] on select "Select Area Location [GEOGRAPHIC_DATA] B.O Belati B.O Boramani B.O Darganhalli …" at bounding box center [395, 266] width 360 height 27
type input "SOLAPUR"
type input "[GEOGRAPHIC_DATA]"
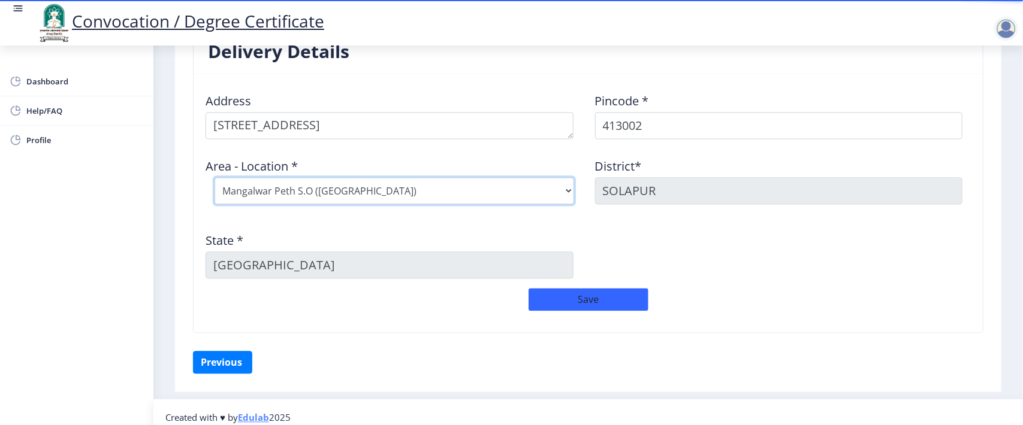
scroll to position [987, 0]
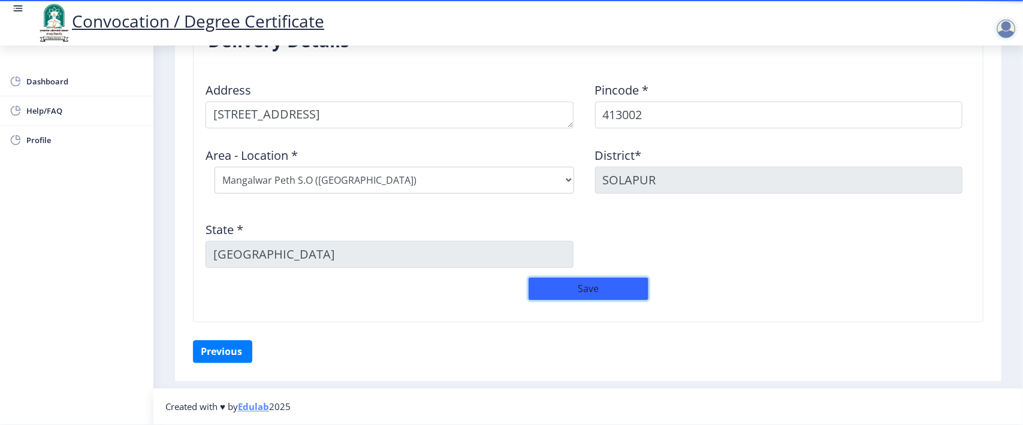
click at [578, 283] on button "Save" at bounding box center [588, 289] width 120 height 23
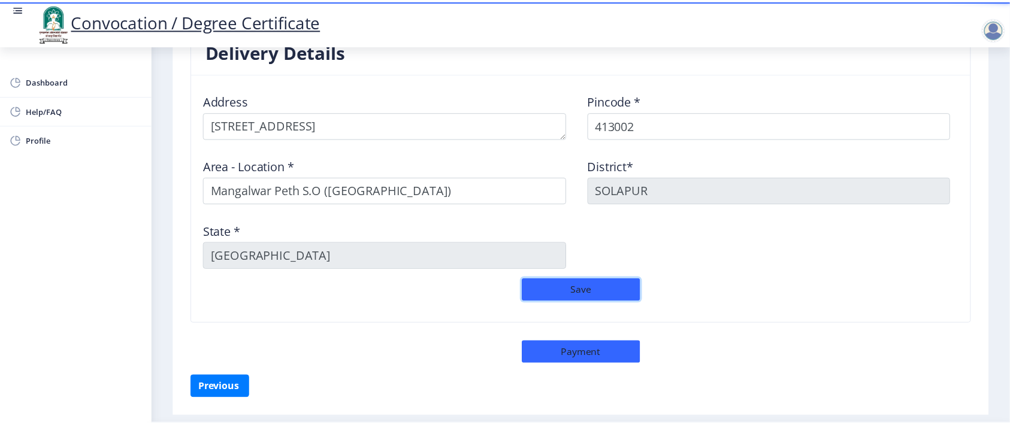
scroll to position [1013, 0]
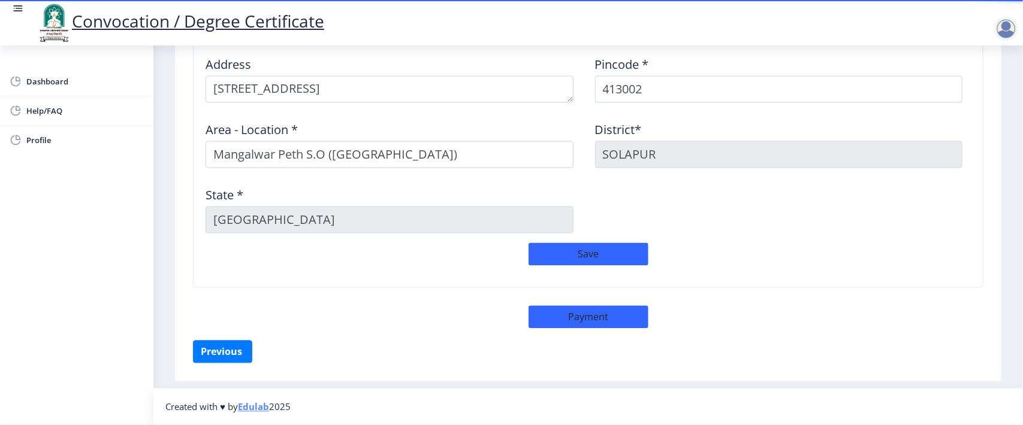
click at [746, 255] on div "Save" at bounding box center [588, 260] width 778 height 35
click at [760, 322] on div "Delivery Details Address Pincode * 413002 Area - Location * [GEOGRAPHIC_DATA] P…" at bounding box center [588, 167] width 808 height 348
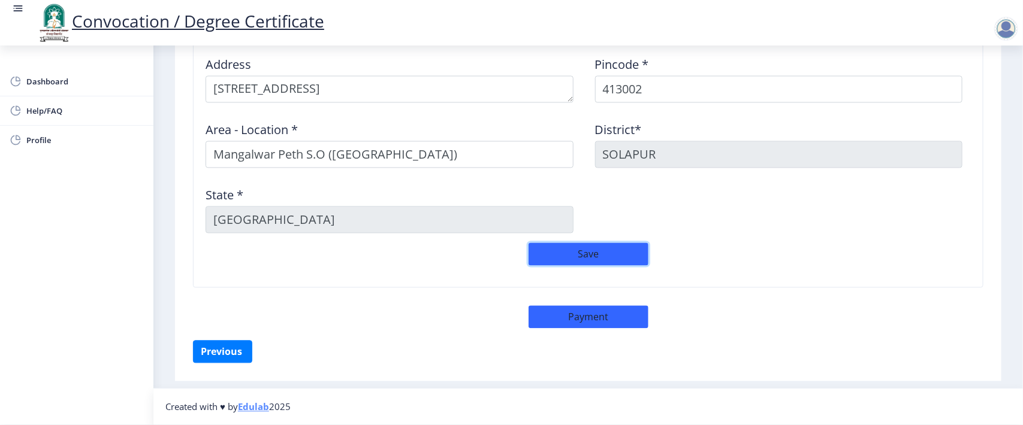
click at [597, 246] on button "Save" at bounding box center [588, 254] width 120 height 23
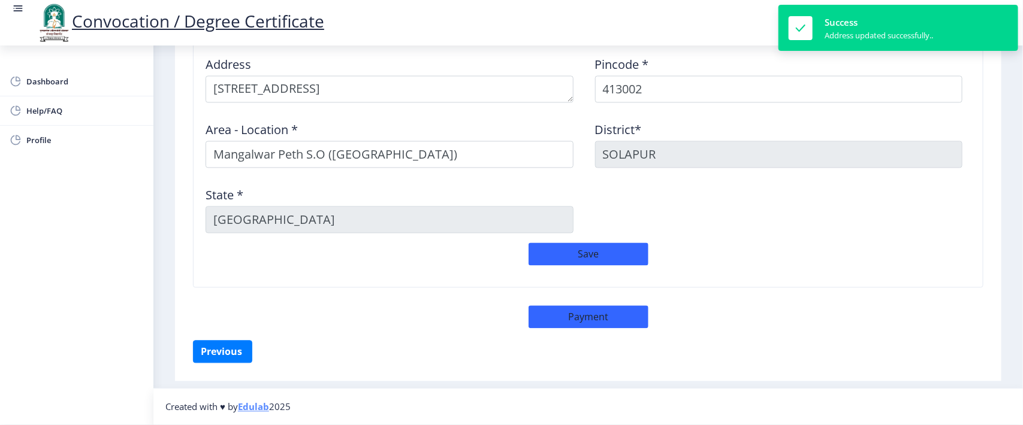
click at [792, 226] on div "Address Pincode * 413002 Area - Location * [GEOGRAPHIC_DATA] Peth S.O ([GEOGRAP…" at bounding box center [588, 145] width 778 height 196
click at [783, 289] on div "Delivery Details Address Pincode * 413002 Area - Location * [GEOGRAPHIC_DATA] P…" at bounding box center [588, 149] width 808 height 313
click at [599, 315] on button "Payment" at bounding box center [588, 317] width 120 height 23
select select "sealed"
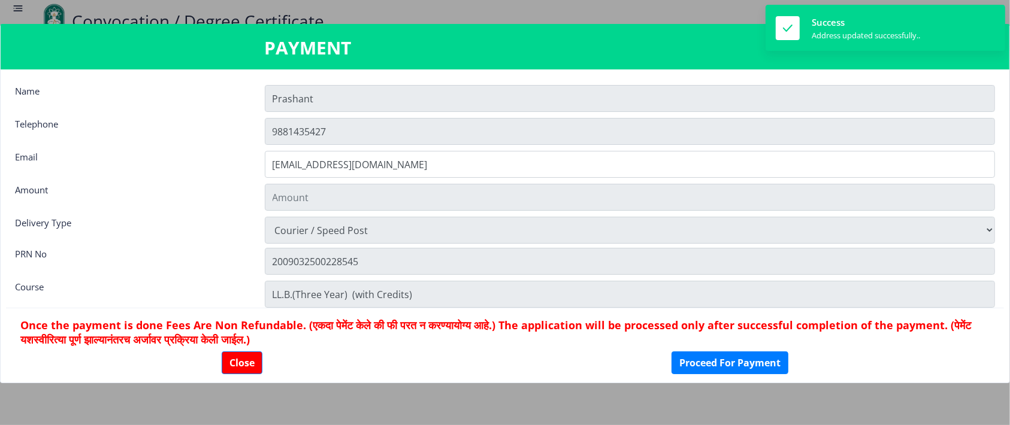
type input "2885"
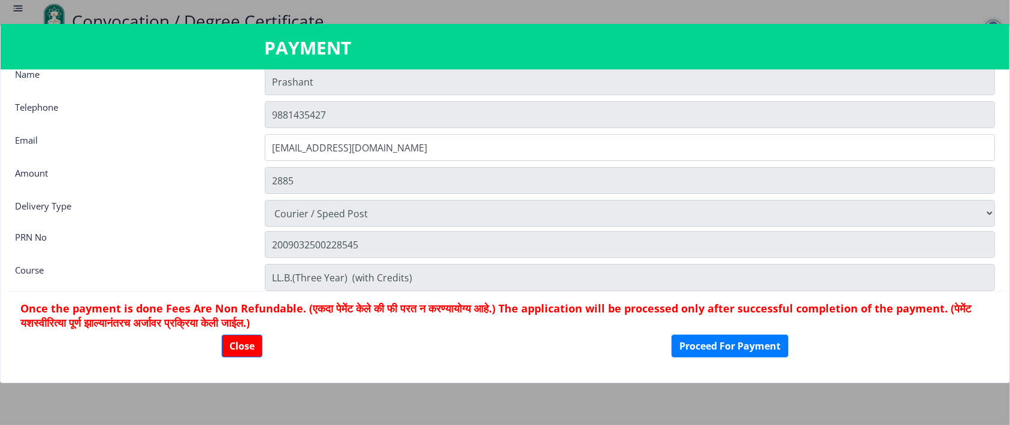
scroll to position [0, 0]
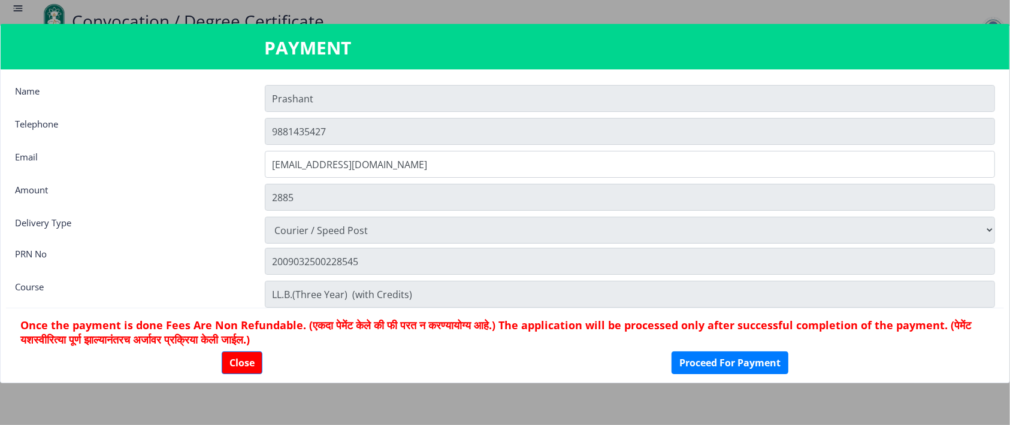
click at [220, 167] on div "Email" at bounding box center [131, 163] width 250 height 24
click at [741, 364] on button "Proceed For Payment" at bounding box center [730, 363] width 117 height 23
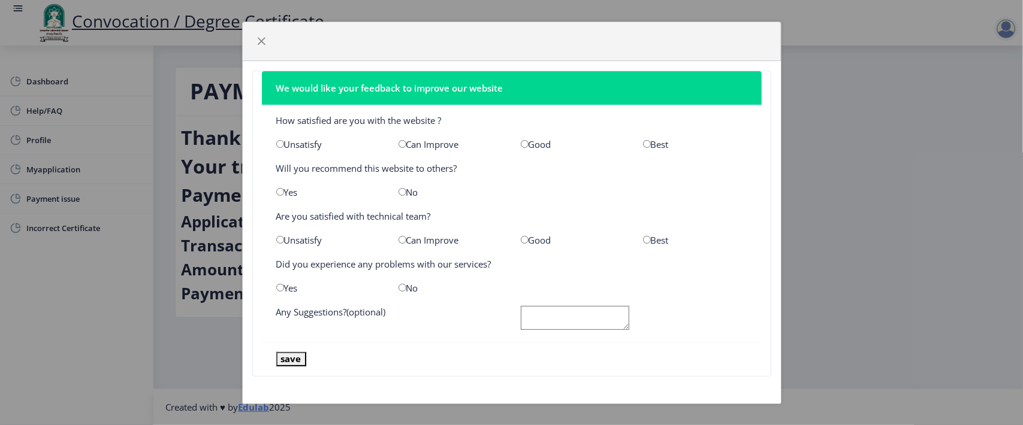
scroll to position [1, 0]
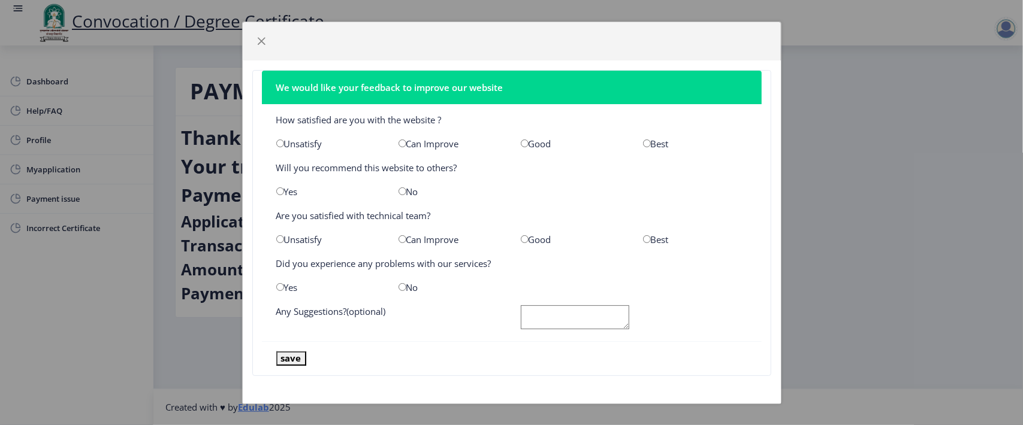
click at [521, 142] on input "radio" at bounding box center [525, 144] width 8 height 8
radio input "true"
click at [285, 195] on div "Yes" at bounding box center [328, 192] width 122 height 12
click at [280, 192] on input "radio" at bounding box center [280, 192] width 8 height 8
radio input "true"
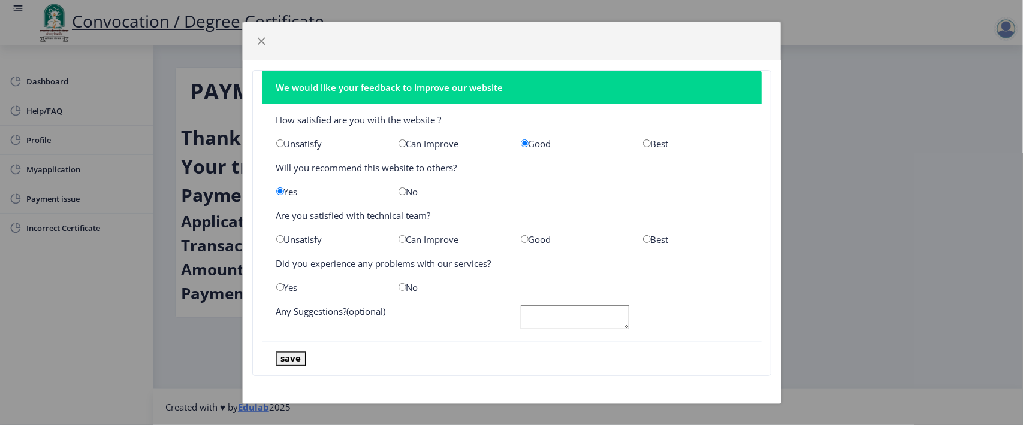
click at [521, 237] on input "radio" at bounding box center [525, 239] width 8 height 8
radio input "true"
click at [399, 286] on input "radio" at bounding box center [402, 287] width 8 height 8
radio input "true"
click at [291, 358] on button "save" at bounding box center [291, 359] width 30 height 14
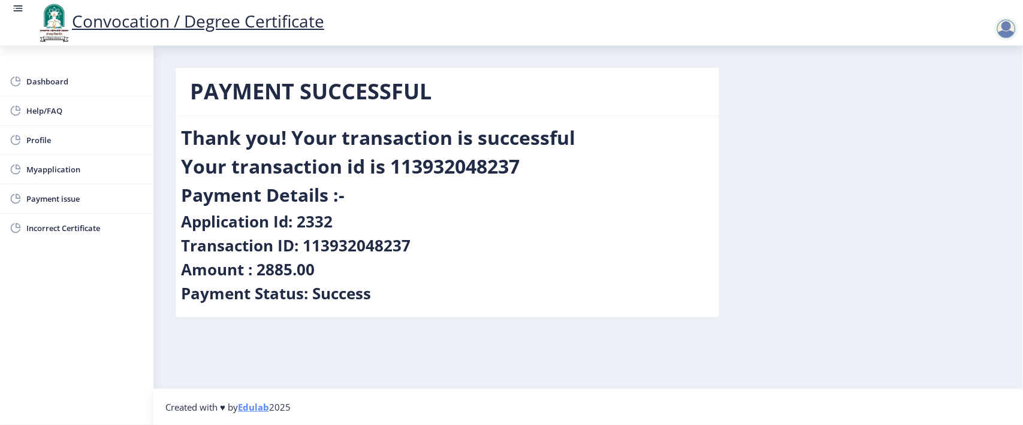
click at [796, 150] on div "PAYMENT SUCCESSFUL Thank you! Your transaction is successful Your transaction i…" at bounding box center [588, 201] width 844 height 269
click at [644, 155] on div "Your transaction id is 113932048237" at bounding box center [447, 169] width 533 height 29
click at [651, 101] on h1 "PAYMENT SUCCESSFUL" at bounding box center [447, 91] width 515 height 29
click at [808, 125] on div "PAYMENT SUCCESSFUL Thank you! Your transaction is successful Your transaction i…" at bounding box center [588, 201] width 844 height 269
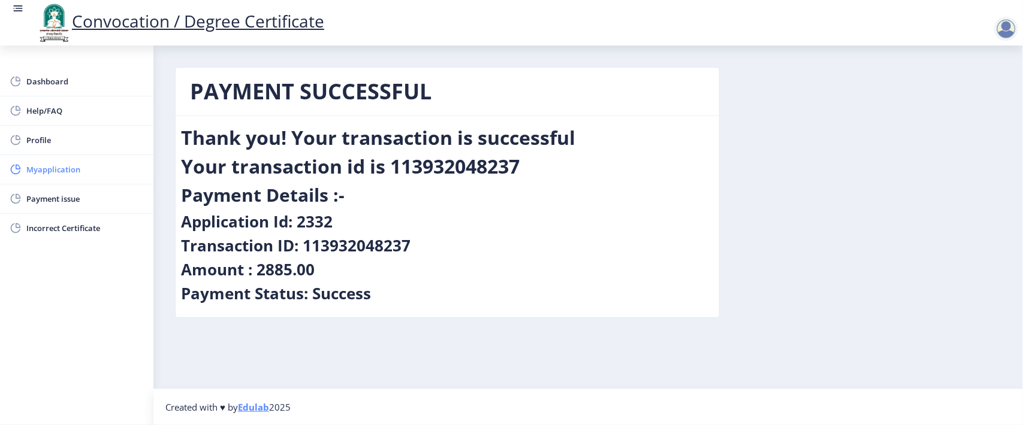
click at [54, 169] on span "Myapplication" at bounding box center [84, 169] width 117 height 14
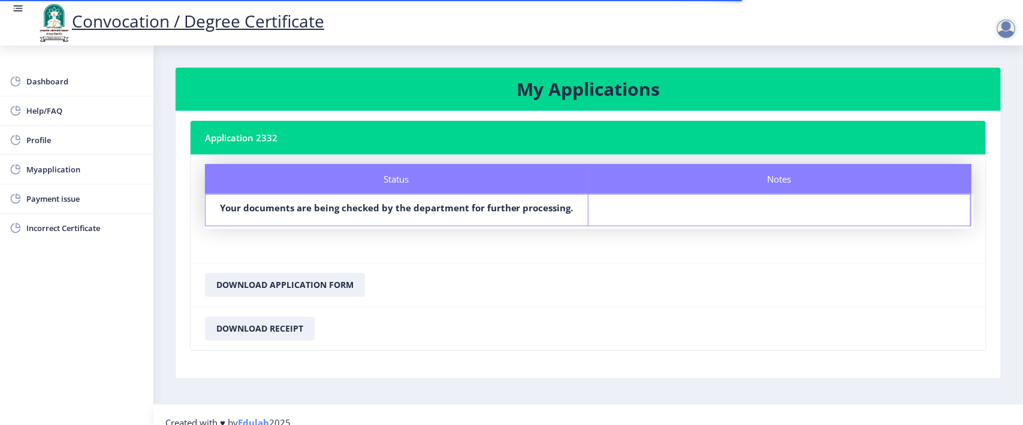
scroll to position [17, 0]
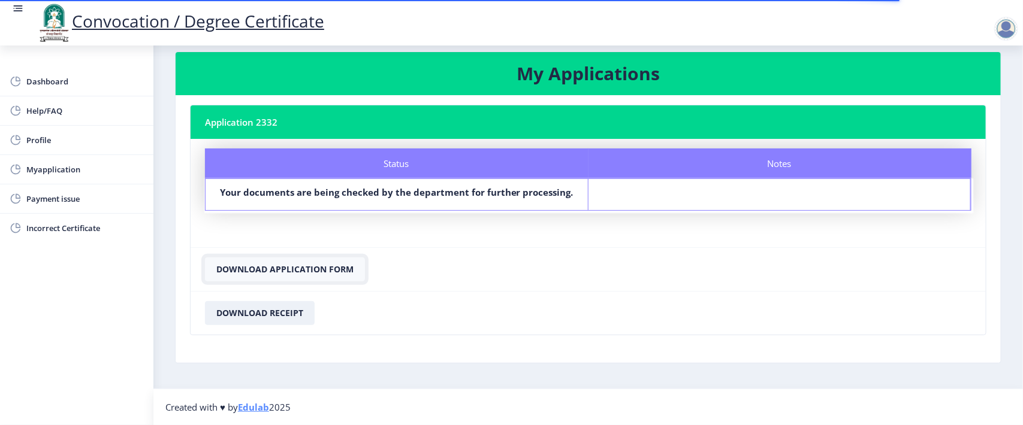
click at [294, 270] on button "Download Application Form" at bounding box center [285, 270] width 160 height 24
click at [253, 312] on button "Download Receipt" at bounding box center [260, 313] width 110 height 24
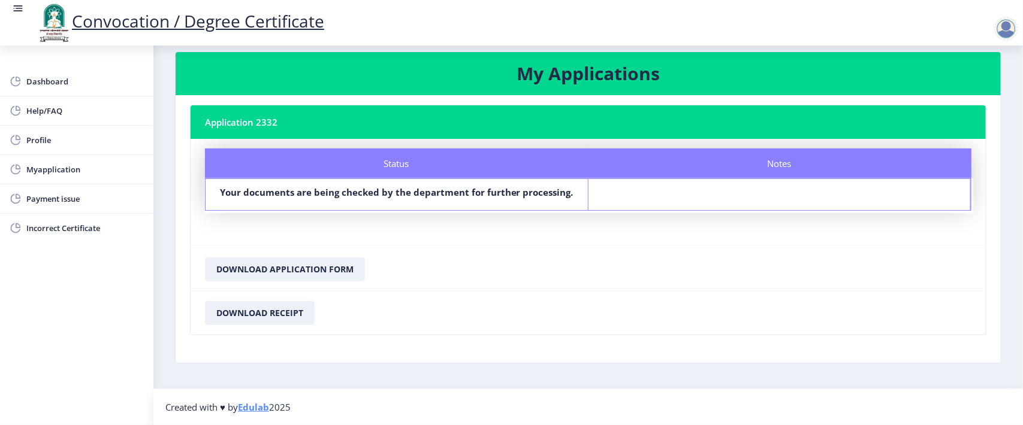
click at [611, 276] on nb-card-footer "Download Application Form" at bounding box center [588, 269] width 795 height 44
click at [494, 188] on b "Your documents are being checked by the department for further processing." at bounding box center [397, 192] width 354 height 12
click at [673, 189] on div "Notes" at bounding box center [779, 194] width 383 height 31
click at [730, 250] on nb-card-footer "Download Application Form" at bounding box center [588, 269] width 795 height 44
click at [49, 78] on span "Dashboard" at bounding box center [84, 81] width 117 height 14
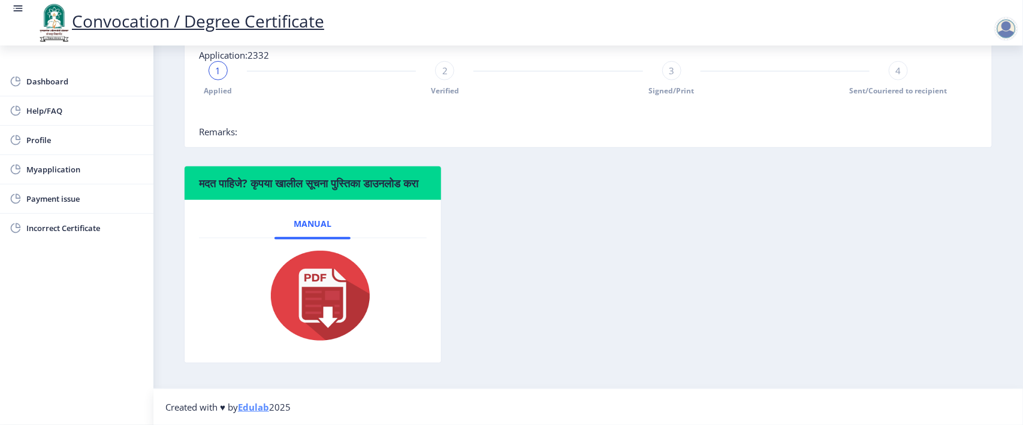
scroll to position [303, 0]
click at [648, 237] on div "मदत पाहिजे? कृपया खालील सूचना पुस्तिका डाउनलोड करा Manual" at bounding box center [588, 274] width 826 height 216
click at [633, 259] on div "मदत पाहिजे? कृपया खालील सूचना पुस्तिका डाउनलोड करा Manual" at bounding box center [588, 274] width 826 height 216
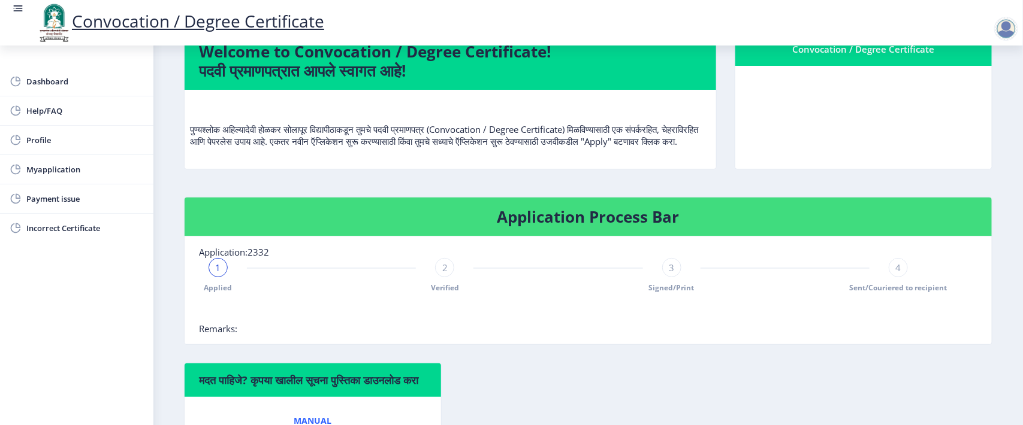
scroll to position [0, 0]
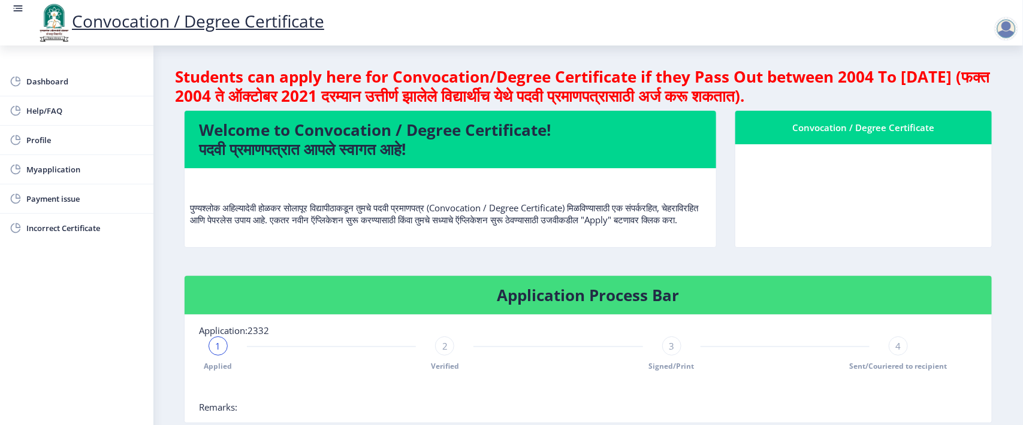
click at [860, 189] on nb-card-body at bounding box center [863, 195] width 256 height 103
click at [723, 168] on div "Welcome to Convocation / Degree Certificate! पदवी प्रमाणपत्रात आपले स्वागत आहे!…" at bounding box center [450, 186] width 551 height 153
click at [723, 190] on div "Welcome to Convocation / Degree Certificate! पदवी प्रमाणपत्रात आपले स्वागत आहे!…" at bounding box center [450, 186] width 551 height 153
click at [845, 177] on nb-card-body at bounding box center [863, 195] width 256 height 103
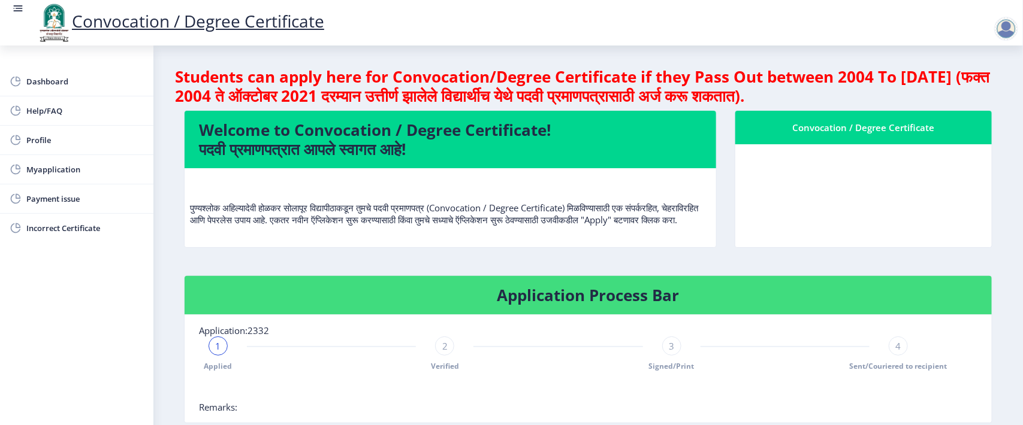
click at [847, 177] on nb-card-body at bounding box center [863, 195] width 256 height 103
click at [851, 178] on nb-card-body at bounding box center [863, 195] width 256 height 103
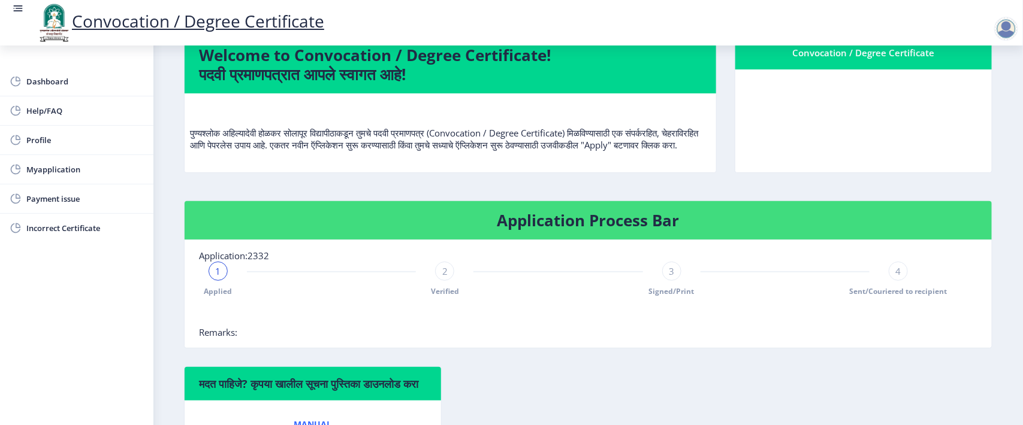
click at [726, 162] on div "Convocation / Degree Certificate" at bounding box center [864, 111] width 276 height 153
click at [795, 138] on nb-card-body at bounding box center [863, 121] width 256 height 103
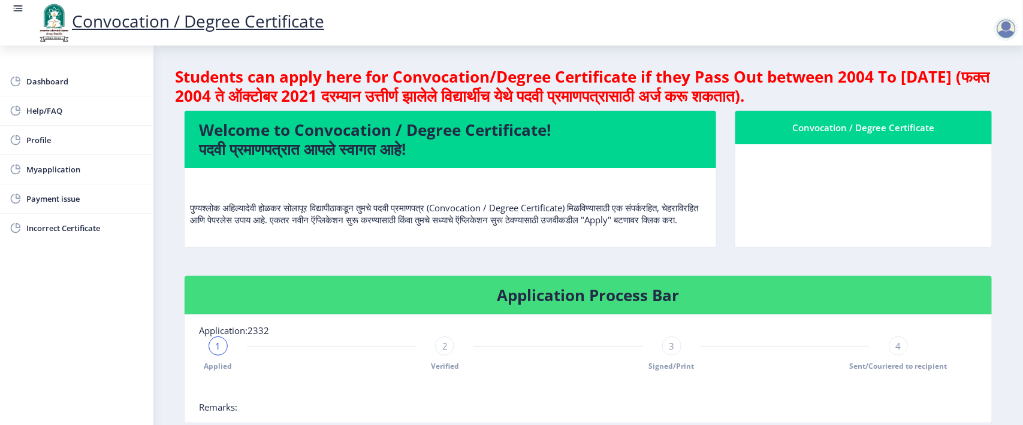
click at [1010, 31] on div at bounding box center [1006, 29] width 24 height 24
click at [936, 59] on span "Log out" at bounding box center [937, 60] width 77 height 14
